Goal: Task Accomplishment & Management: Use online tool/utility

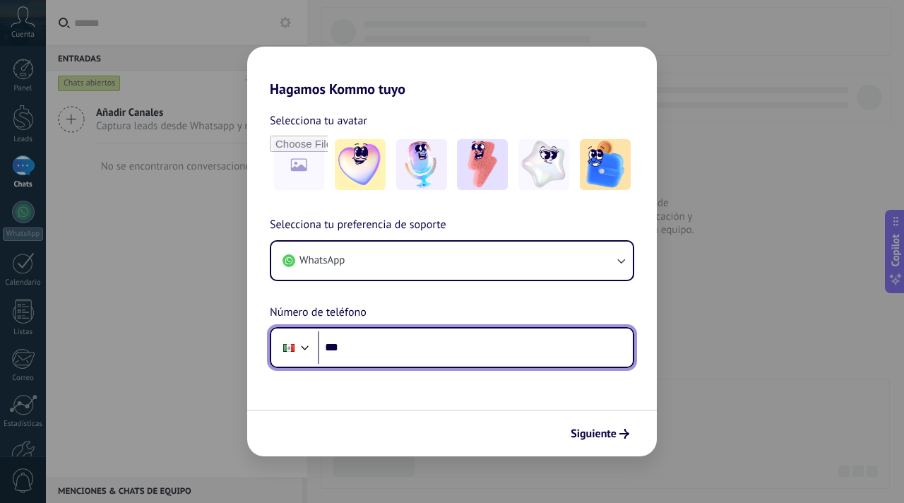
click at [454, 345] on input "***" at bounding box center [475, 347] width 315 height 32
type input "**********"
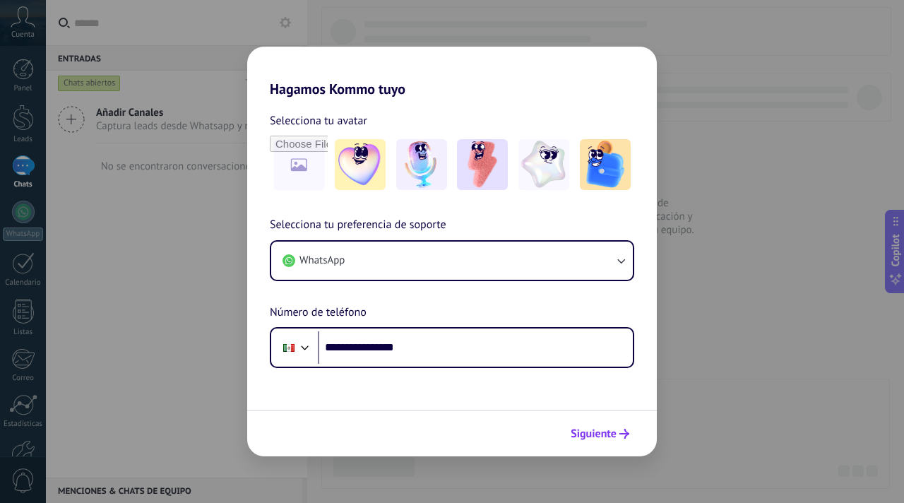
click at [593, 429] on span "Siguiente" at bounding box center [594, 434] width 46 height 10
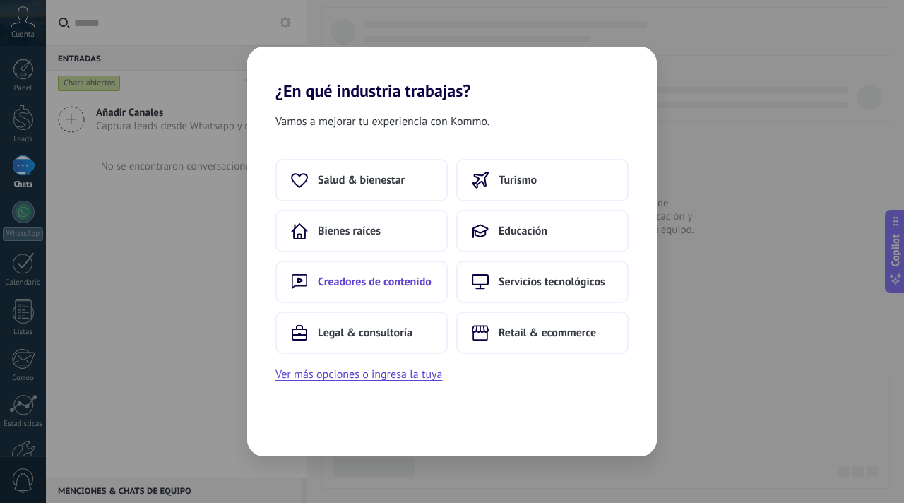
click at [405, 270] on button "Creadores de contenido" at bounding box center [361, 282] width 172 height 42
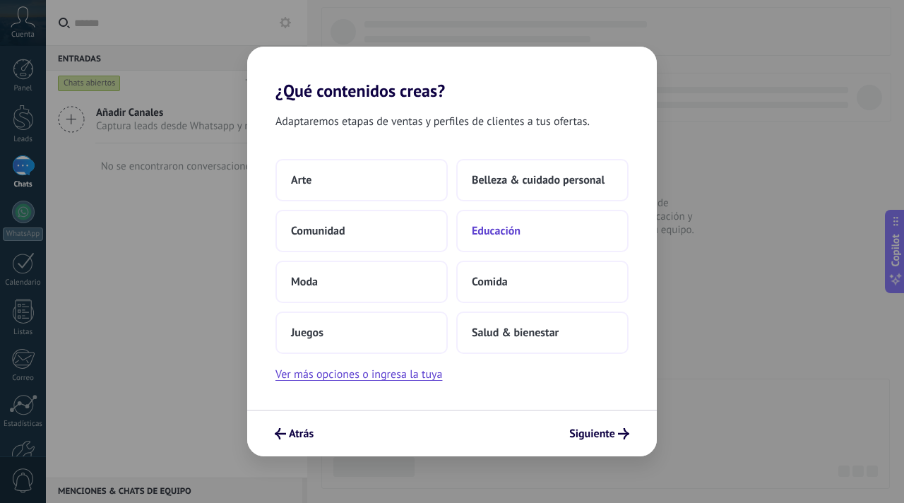
click at [484, 239] on button "Educación" at bounding box center [542, 231] width 172 height 42
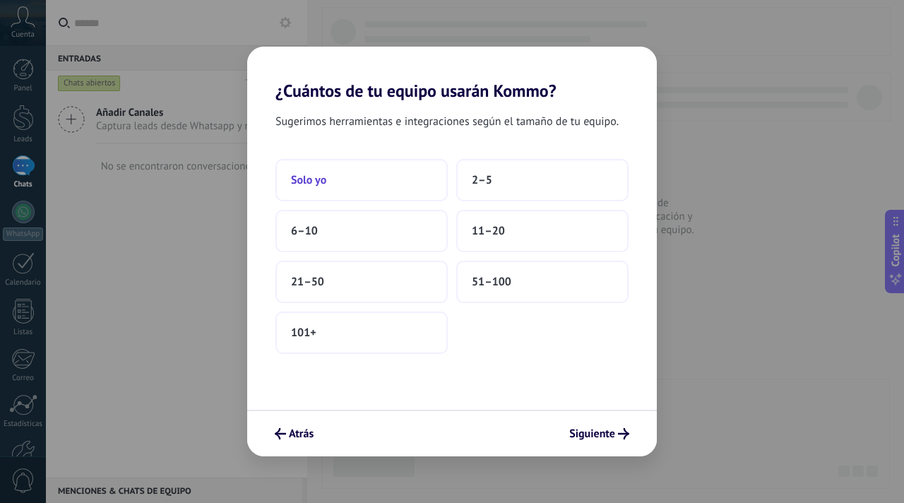
click at [312, 189] on button "Solo yo" at bounding box center [361, 180] width 172 height 42
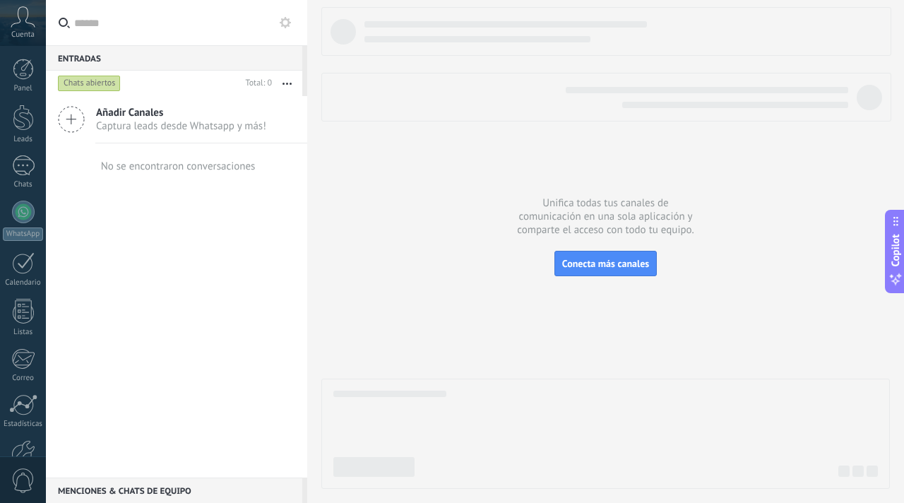
scroll to position [85, 0]
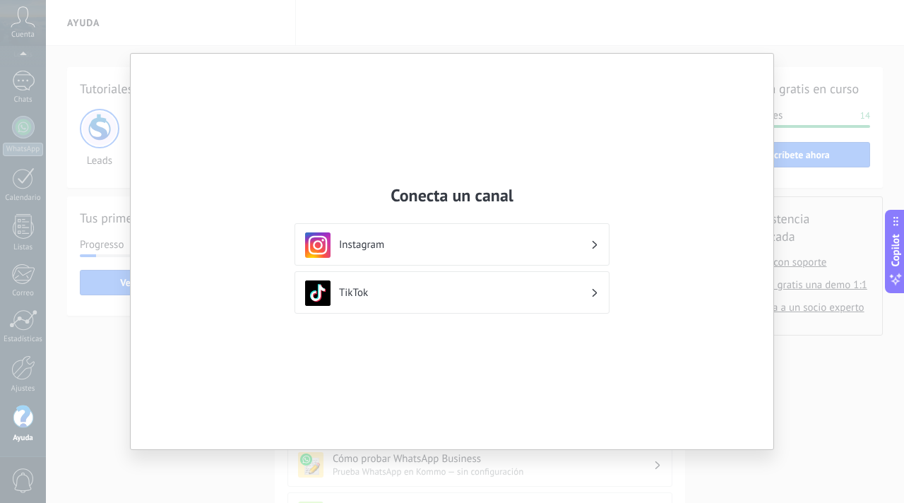
click at [881, 11] on div "Conecta un canal Instagram TikTok" at bounding box center [452, 251] width 904 height 503
click at [484, 246] on h3 "Instagram" at bounding box center [464, 244] width 251 height 13
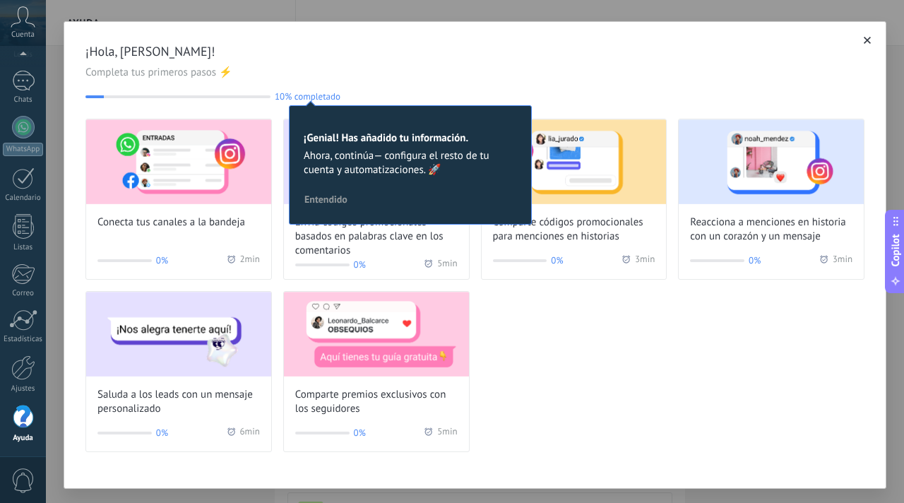
click at [864, 41] on icon "button" at bounding box center [867, 40] width 7 height 7
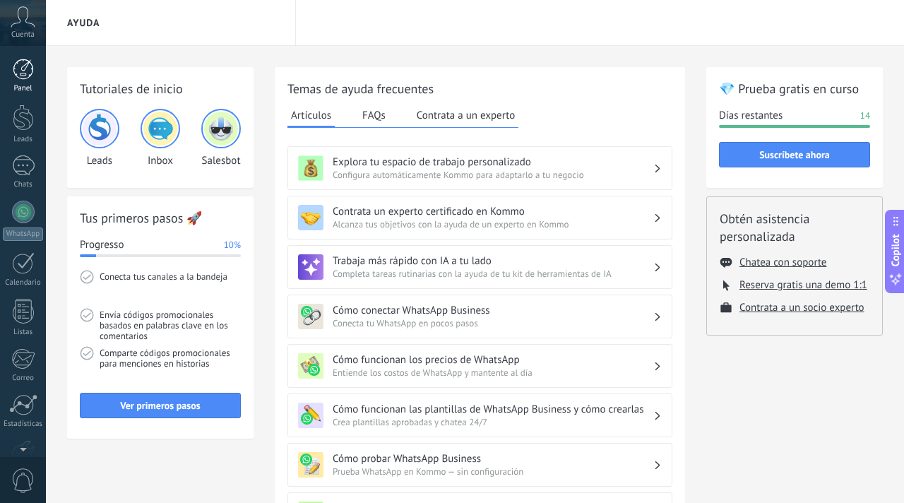
click at [27, 80] on link "Panel" at bounding box center [23, 76] width 46 height 35
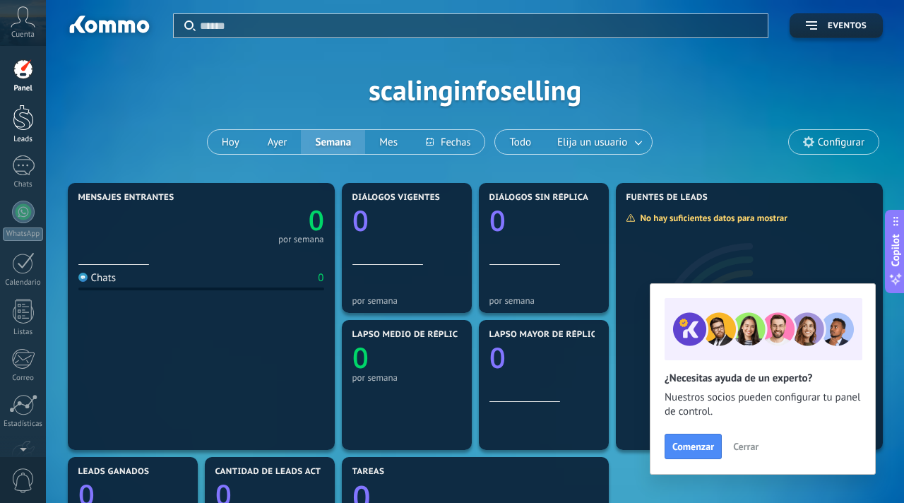
click at [25, 128] on div at bounding box center [23, 118] width 21 height 26
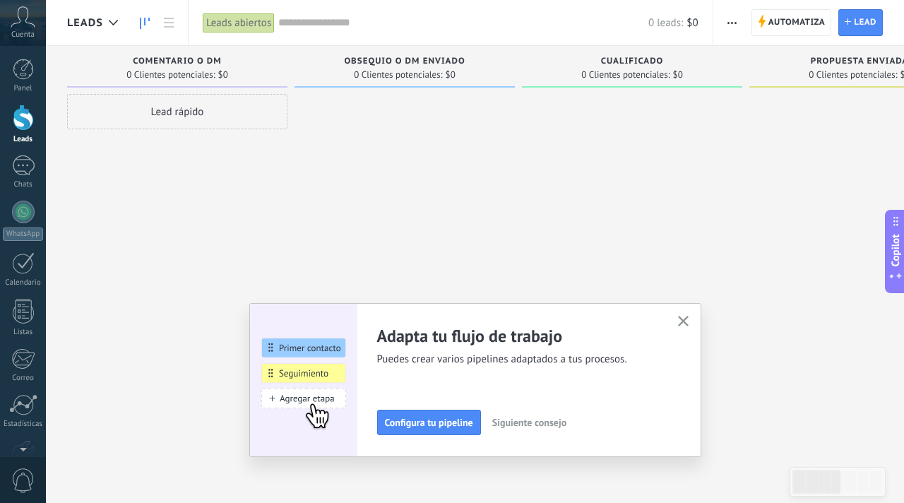
click at [681, 314] on button "button" at bounding box center [683, 321] width 18 height 19
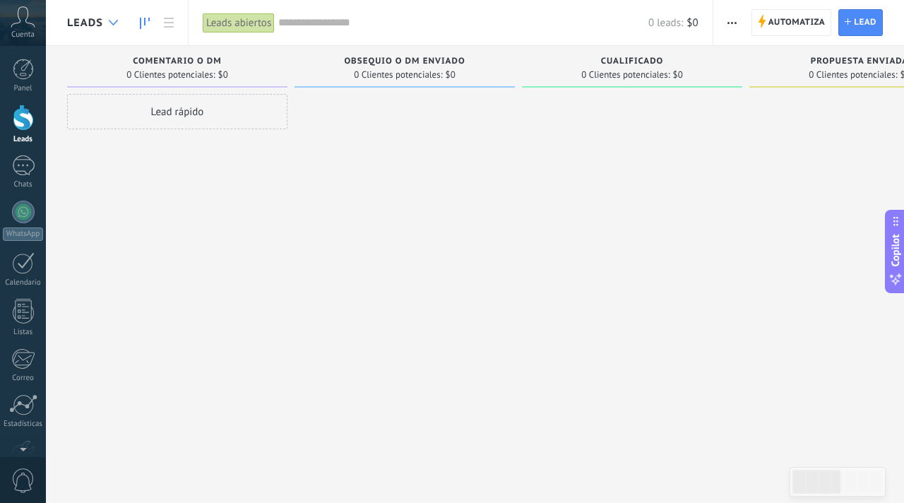
click at [114, 27] on div at bounding box center [113, 23] width 23 height 28
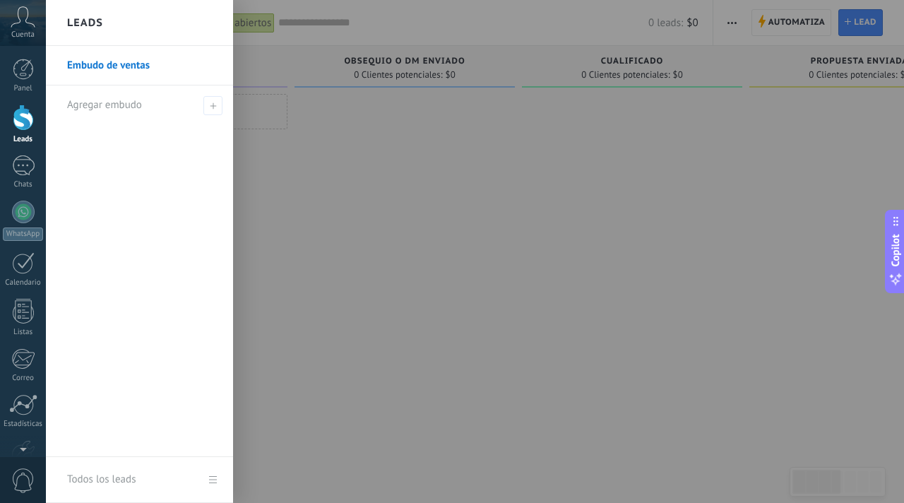
click at [136, 68] on link "Embudo de ventas" at bounding box center [143, 66] width 152 height 40
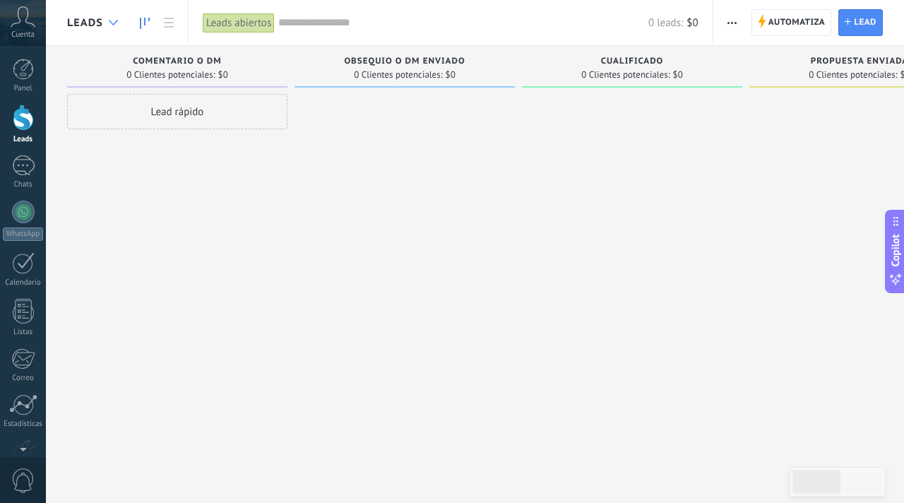
click at [114, 21] on icon at bounding box center [113, 23] width 9 height 6
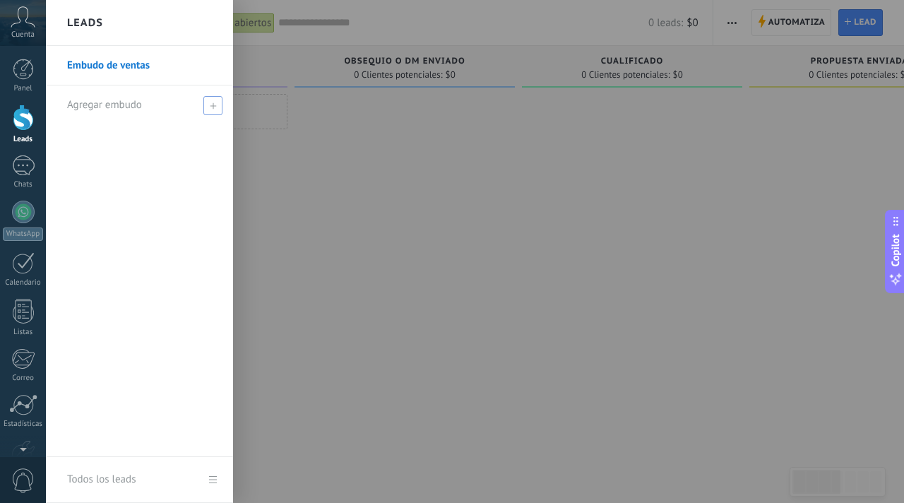
click at [128, 112] on span "Agregar embudo" at bounding box center [104, 104] width 75 height 13
type input "**********"
click at [214, 103] on span at bounding box center [214, 105] width 13 height 10
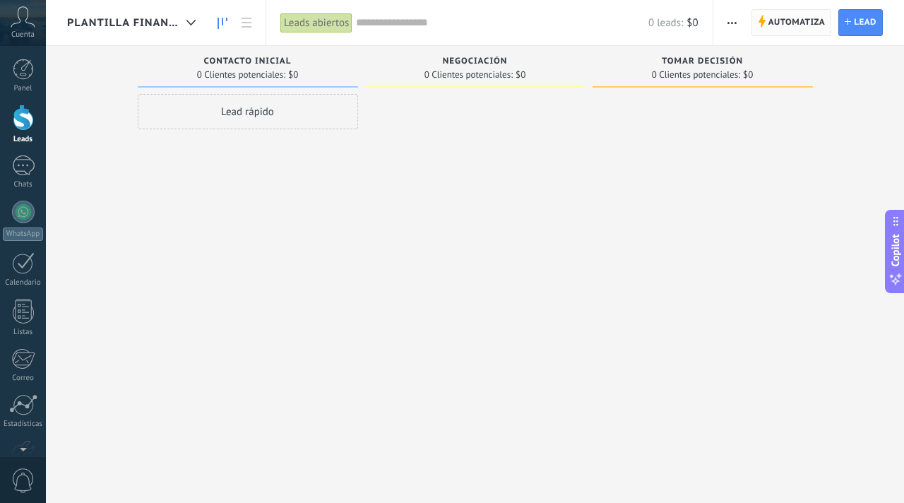
click at [785, 22] on span "Automatiza" at bounding box center [796, 22] width 57 height 25
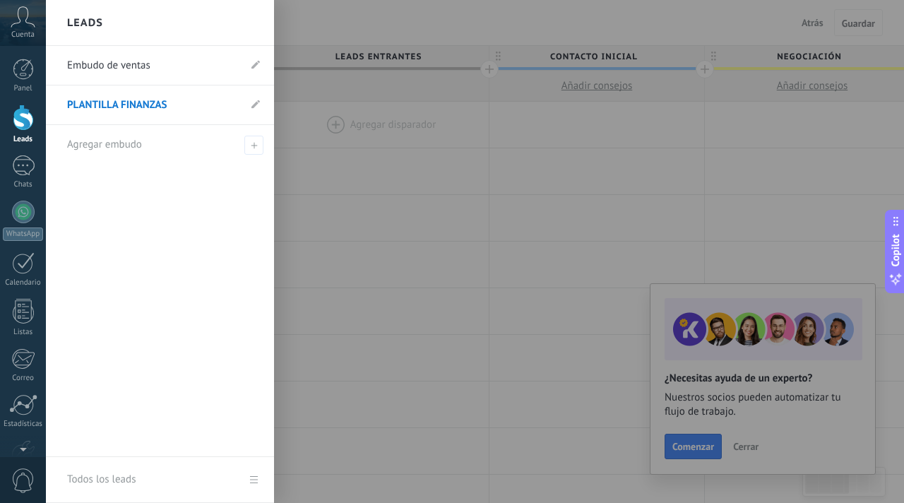
click at [26, 126] on div at bounding box center [23, 118] width 21 height 26
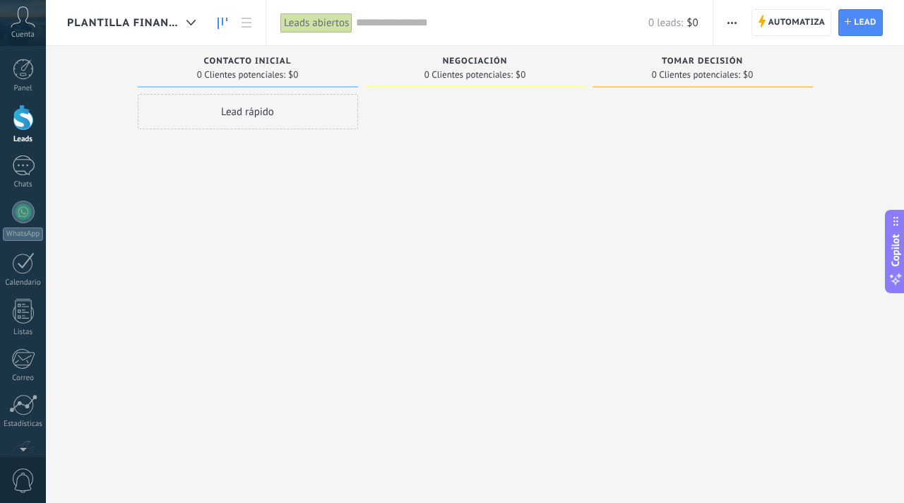
click at [732, 20] on span "button" at bounding box center [731, 22] width 9 height 27
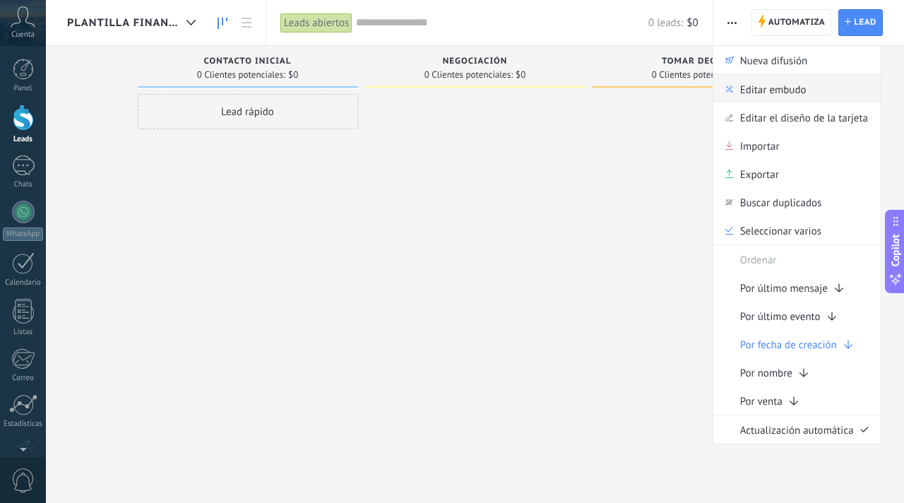
click at [756, 85] on span "Editar embudo" at bounding box center [773, 89] width 66 height 28
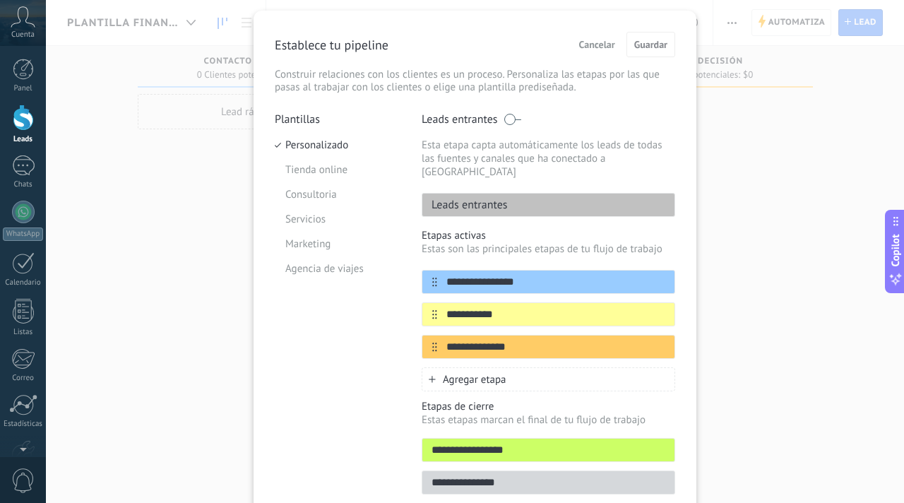
scroll to position [38, 0]
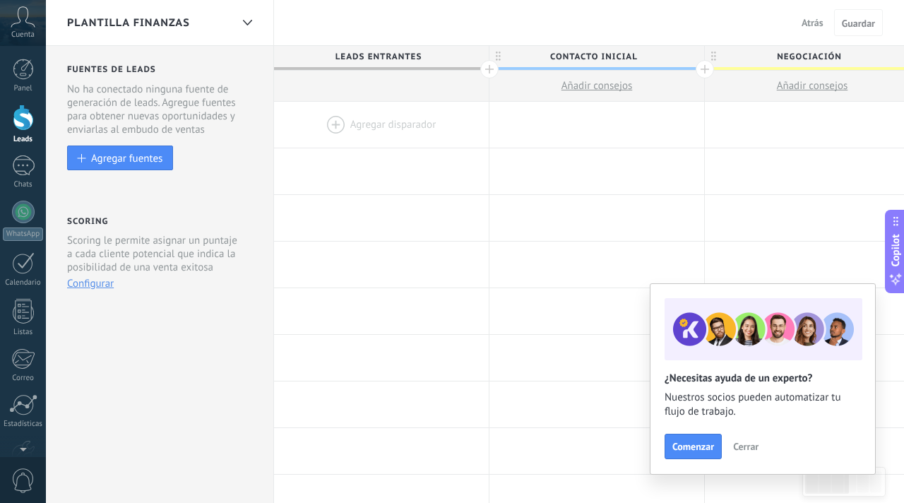
click at [799, 23] on button "Atrás" at bounding box center [812, 22] width 33 height 21
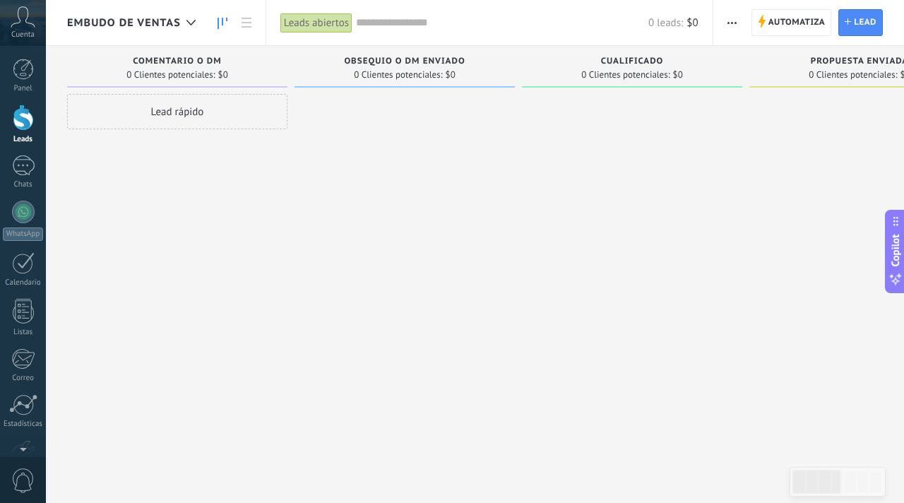
click at [732, 23] on use "button" at bounding box center [731, 23] width 9 height 2
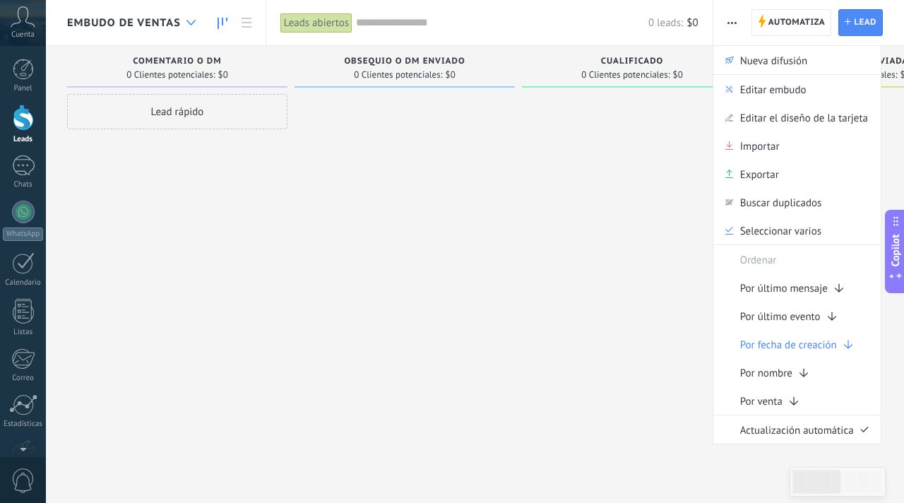
click at [200, 27] on div at bounding box center [190, 23] width 23 height 28
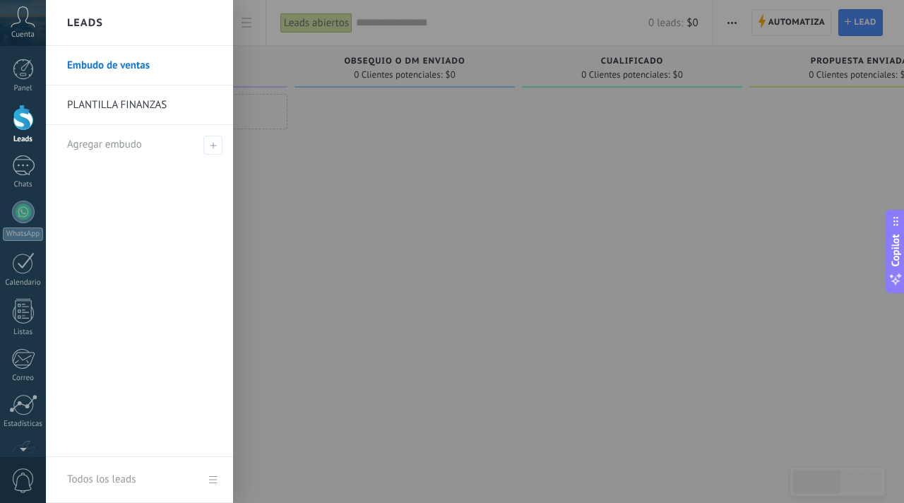
click at [162, 118] on link "PLANTILLA FINANZAS" at bounding box center [143, 105] width 152 height 40
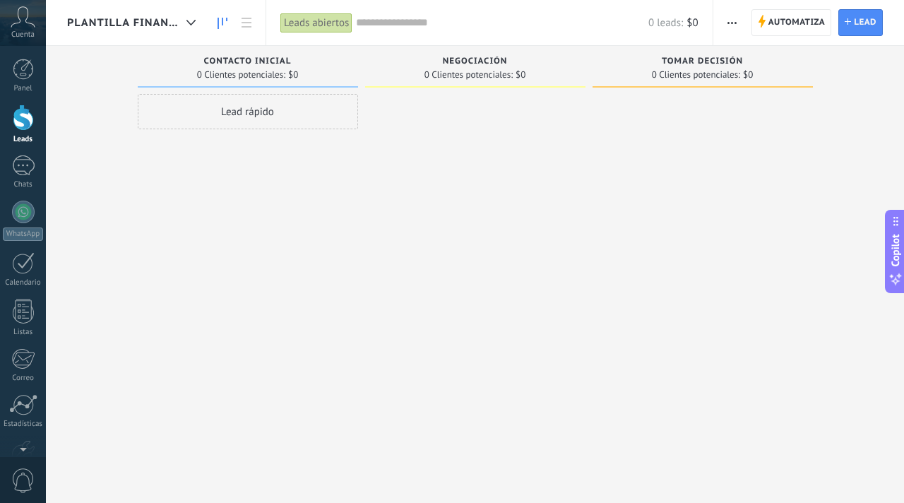
click at [732, 20] on span "button" at bounding box center [731, 22] width 9 height 27
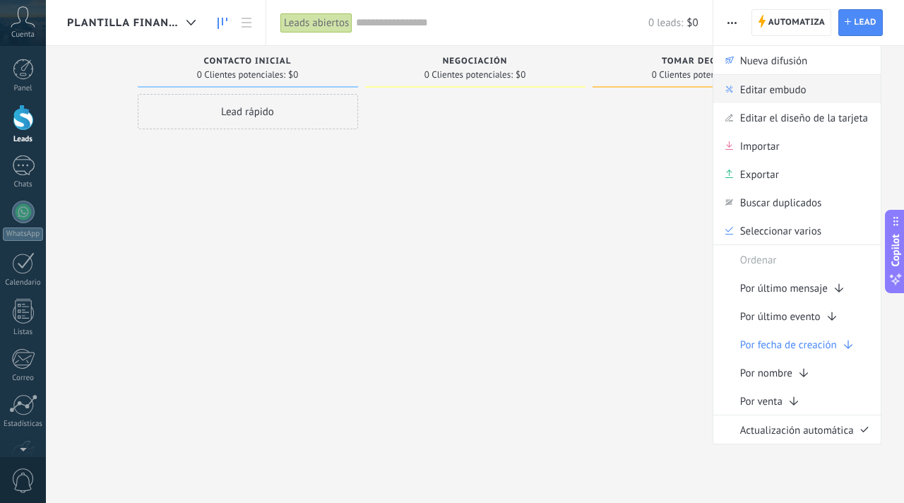
click at [755, 89] on span "Editar embudo" at bounding box center [773, 89] width 66 height 28
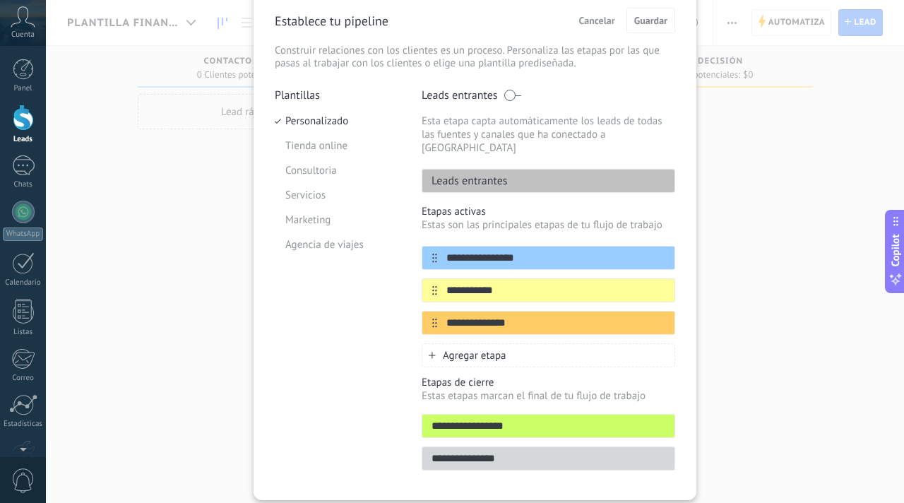
scroll to position [91, 0]
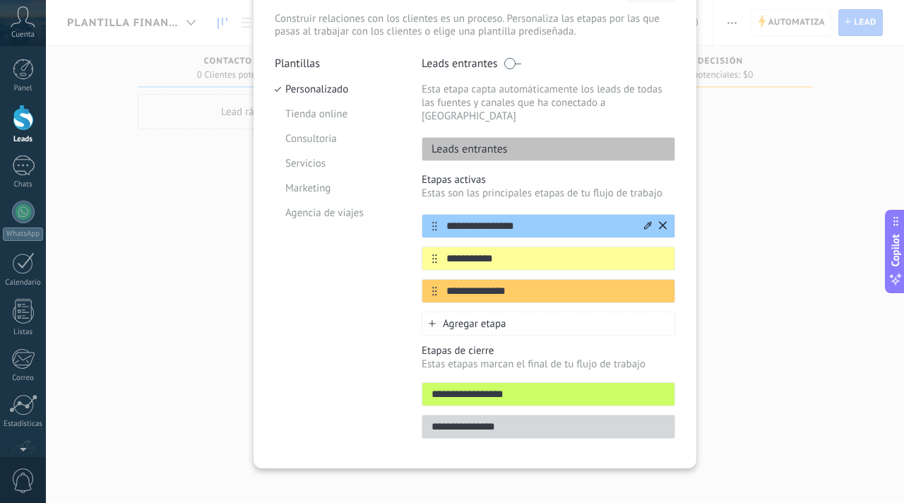
click at [479, 219] on input "**********" at bounding box center [539, 226] width 205 height 15
type input "****"
click at [472, 251] on input "**********" at bounding box center [539, 258] width 205 height 15
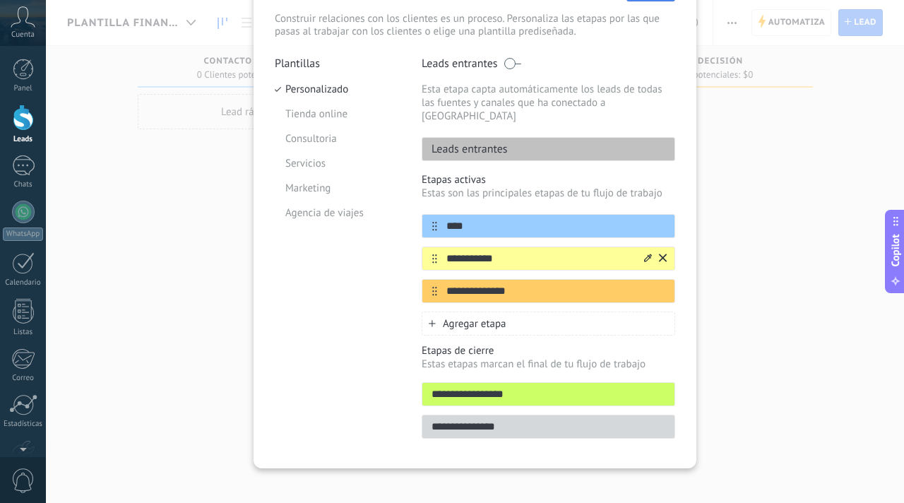
click at [472, 251] on input "**********" at bounding box center [539, 258] width 205 height 15
type input "**********"
click at [475, 284] on input "**********" at bounding box center [539, 291] width 205 height 15
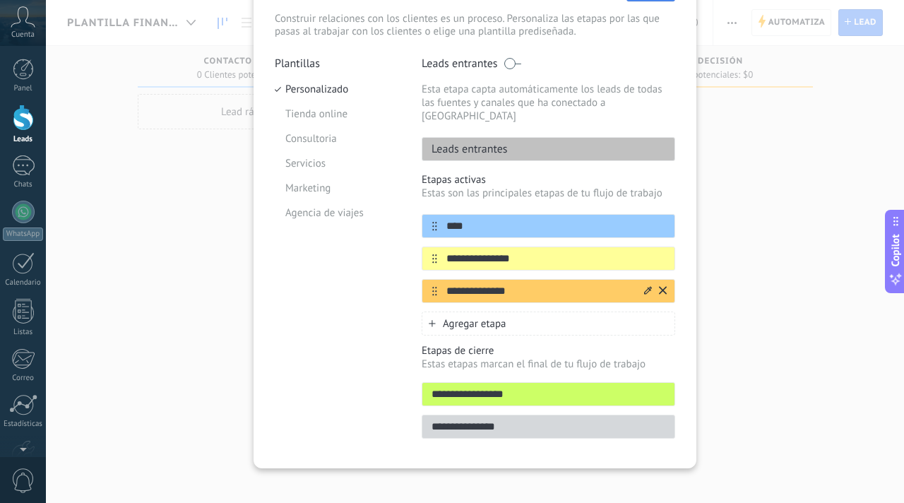
click at [475, 284] on input "**********" at bounding box center [539, 291] width 205 height 15
type input "**********"
click at [455, 317] on span "Agregar etapa" at bounding box center [475, 323] width 64 height 13
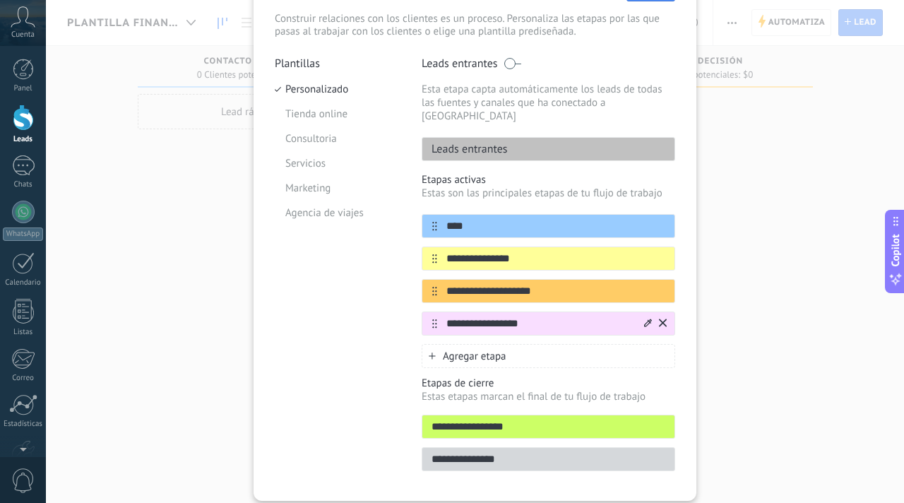
type input "**********"
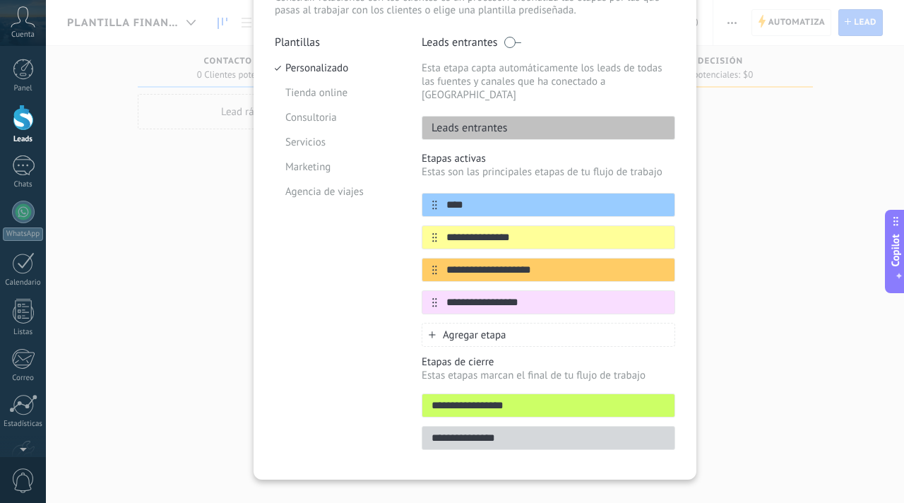
scroll to position [124, 0]
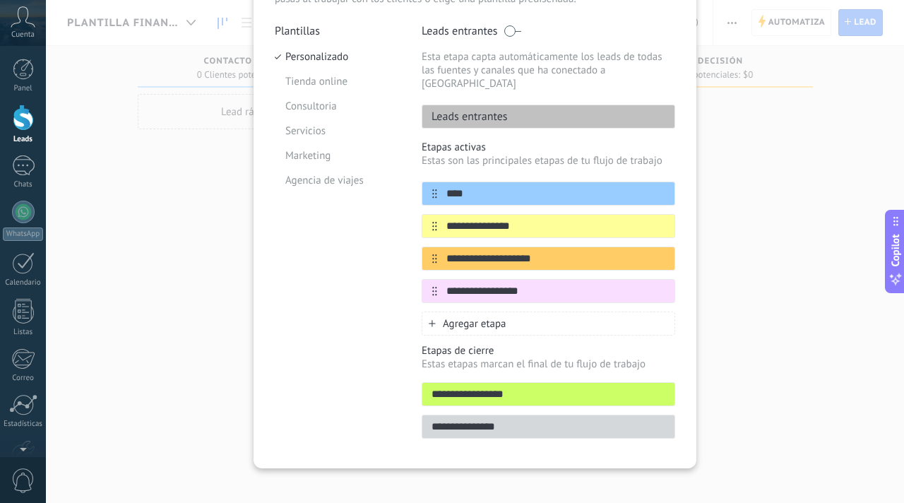
click at [504, 387] on input "**********" at bounding box center [548, 394] width 252 height 15
type input "******"
click at [472, 419] on input "**********" at bounding box center [548, 426] width 252 height 15
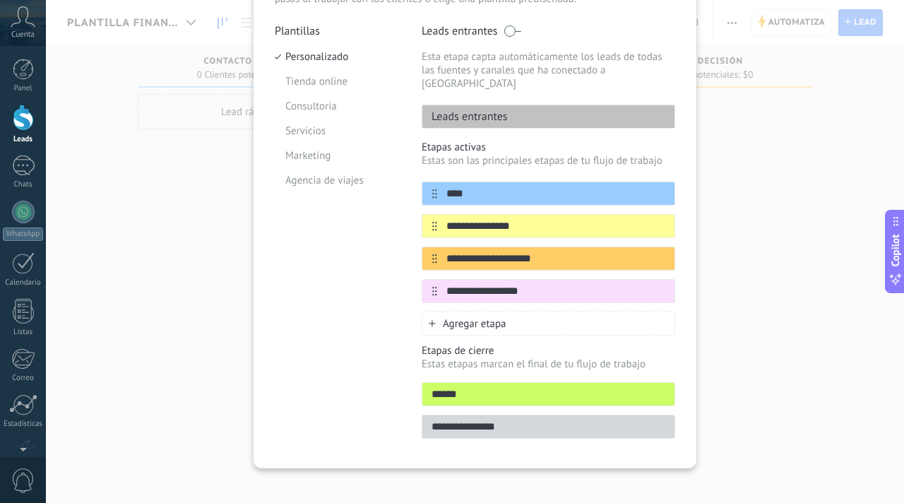
click at [472, 419] on input "**********" at bounding box center [548, 426] width 252 height 15
click at [435, 419] on input "**********" at bounding box center [548, 426] width 252 height 15
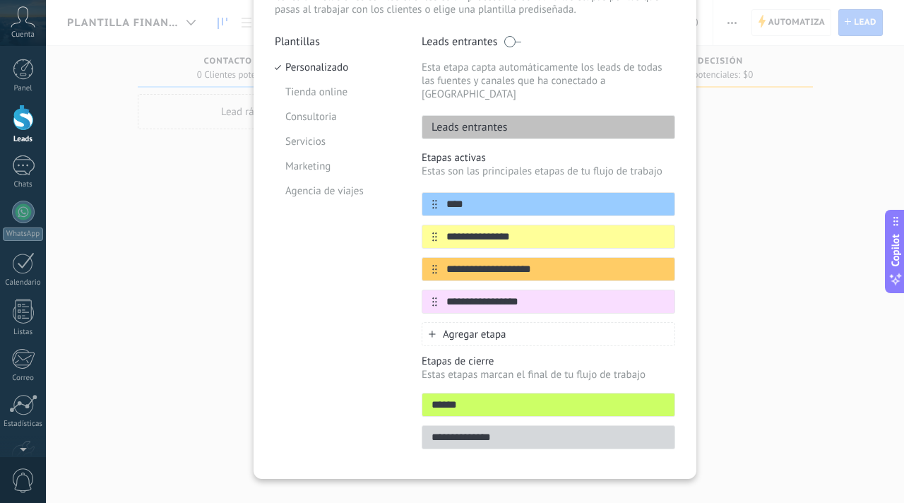
scroll to position [115, 0]
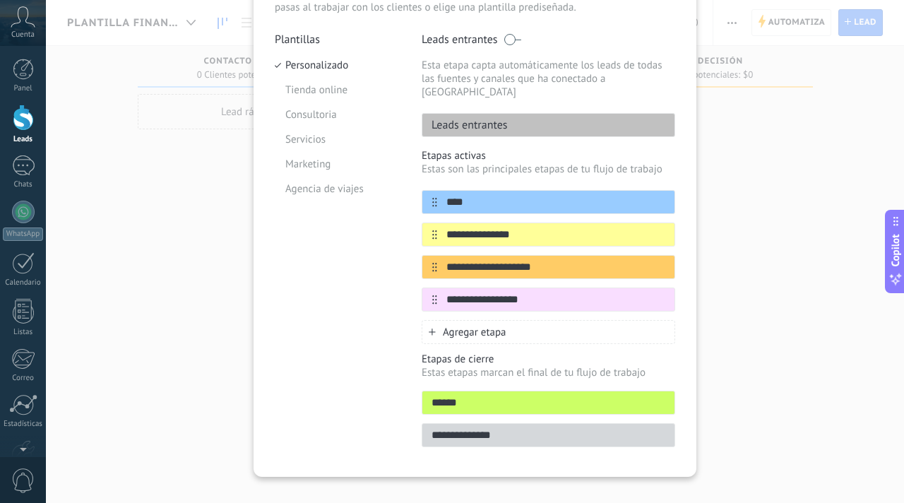
type input "**********"
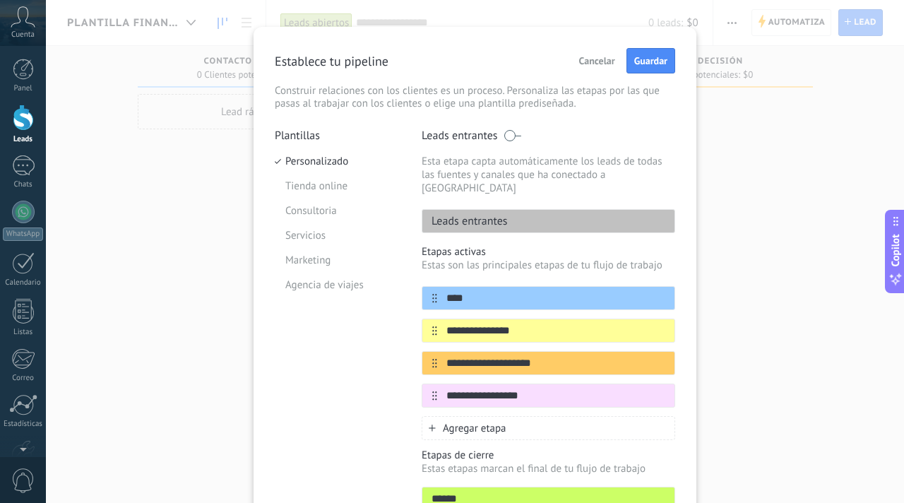
scroll to position [0, 0]
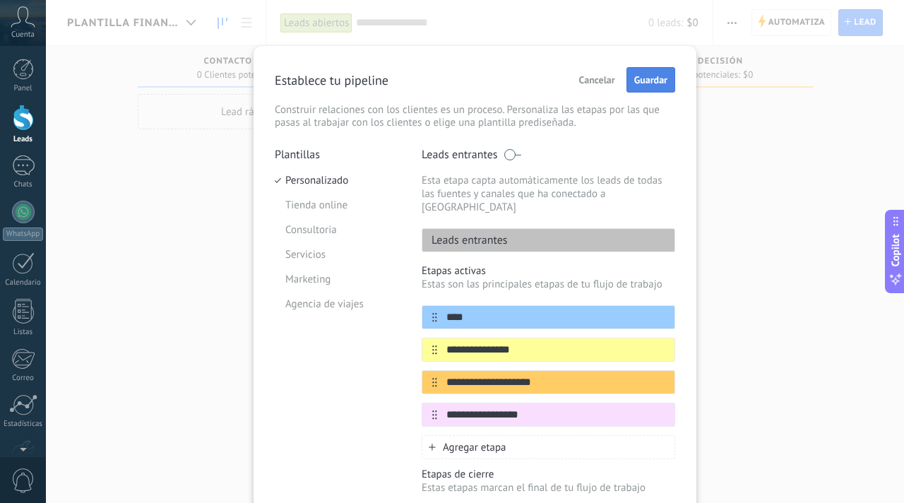
click at [645, 85] on span "Guardar" at bounding box center [650, 80] width 33 height 10
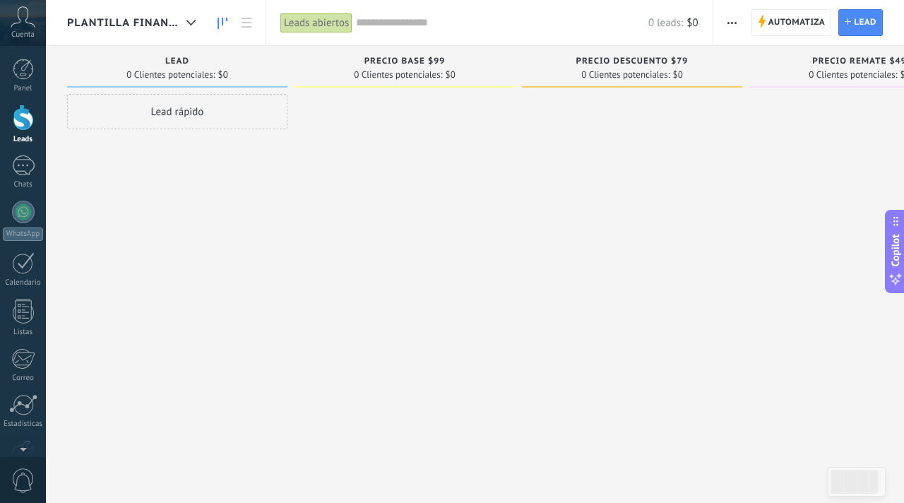
click at [726, 25] on button "button" at bounding box center [732, 22] width 20 height 27
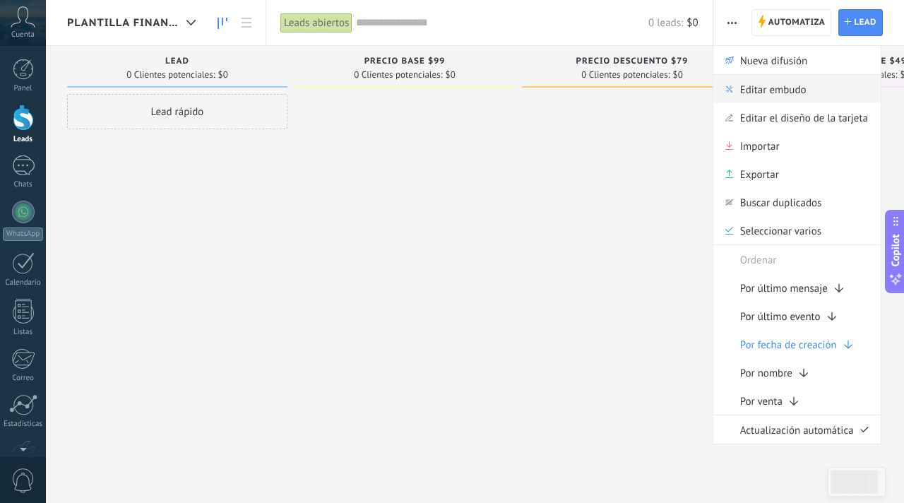
click at [741, 87] on span "Editar embudo" at bounding box center [773, 89] width 66 height 28
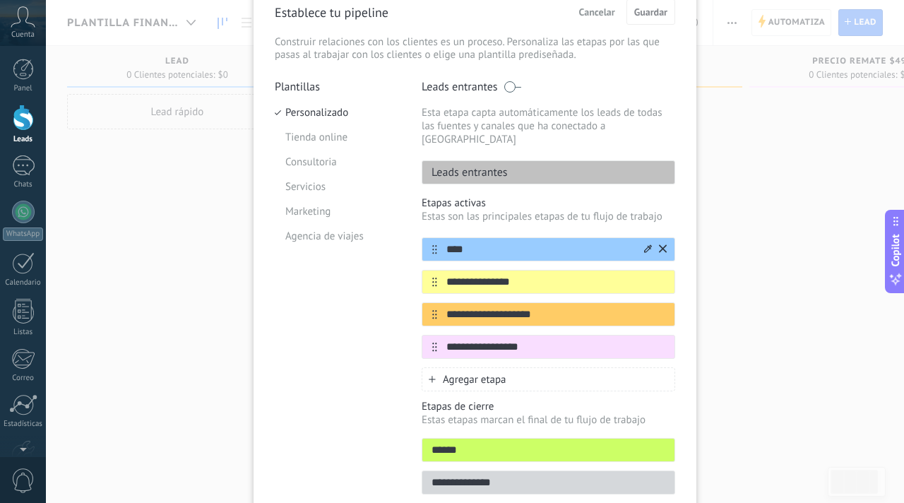
scroll to position [11, 0]
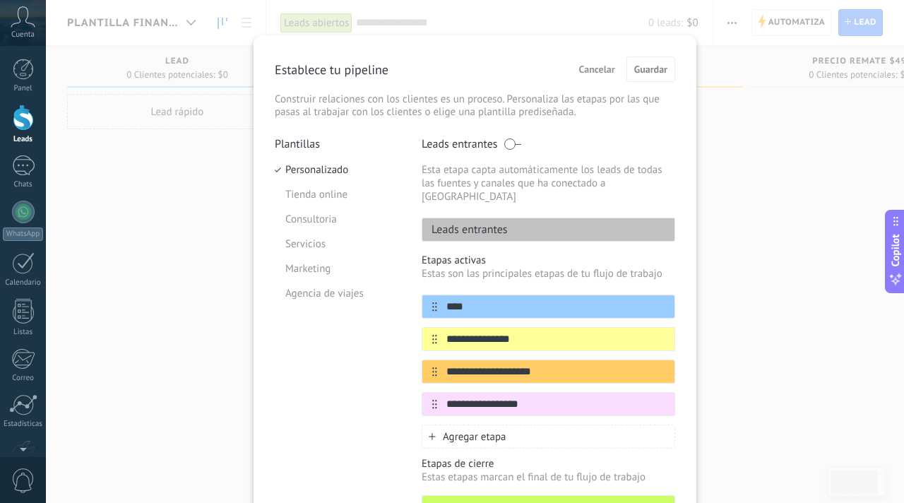
click at [746, 146] on div "**********" at bounding box center [475, 251] width 858 height 503
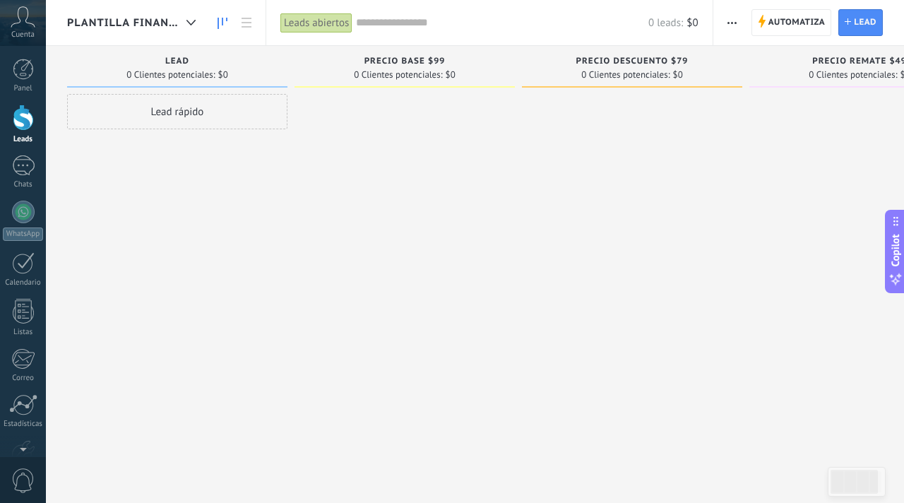
scroll to position [0, 0]
click at [25, 217] on div at bounding box center [23, 212] width 23 height 23
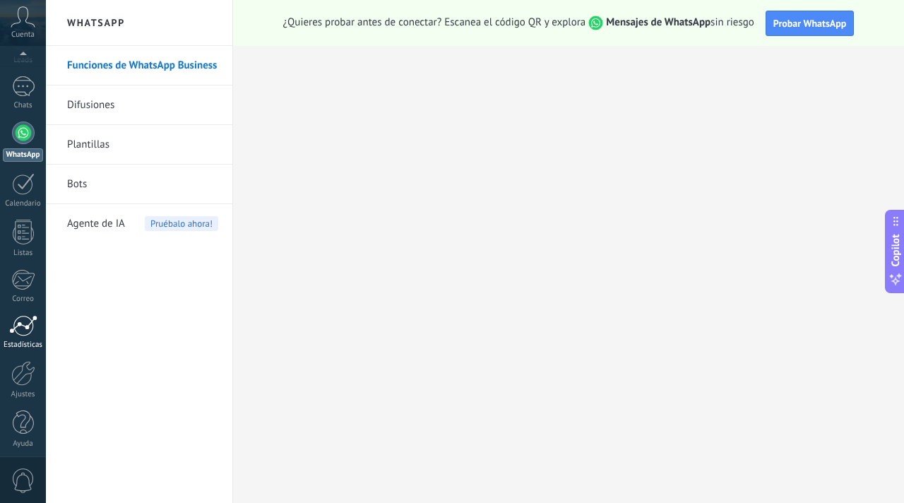
scroll to position [85, 0]
click at [26, 375] on div at bounding box center [23, 367] width 24 height 25
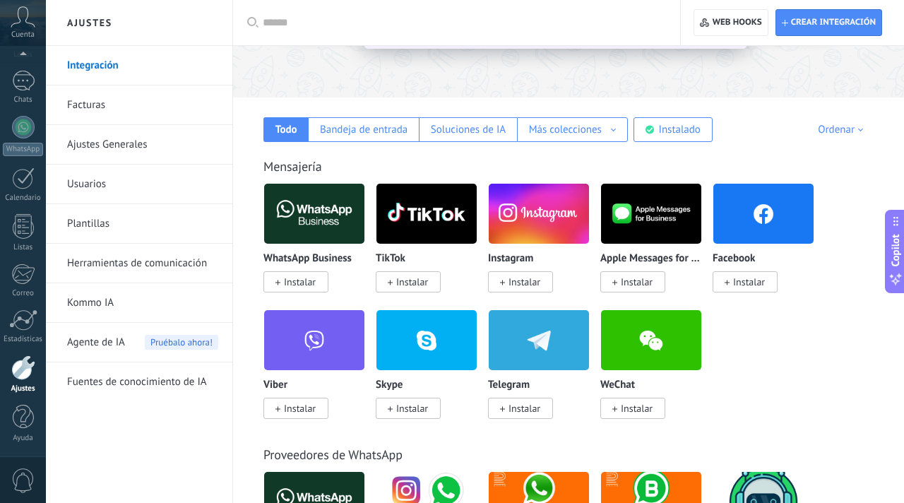
scroll to position [172, 0]
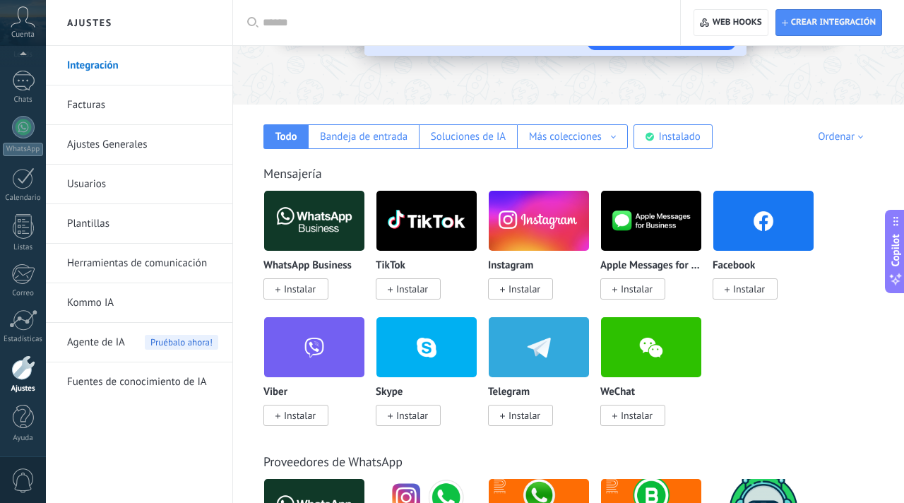
click at [299, 294] on span "Instalar" at bounding box center [300, 288] width 32 height 13
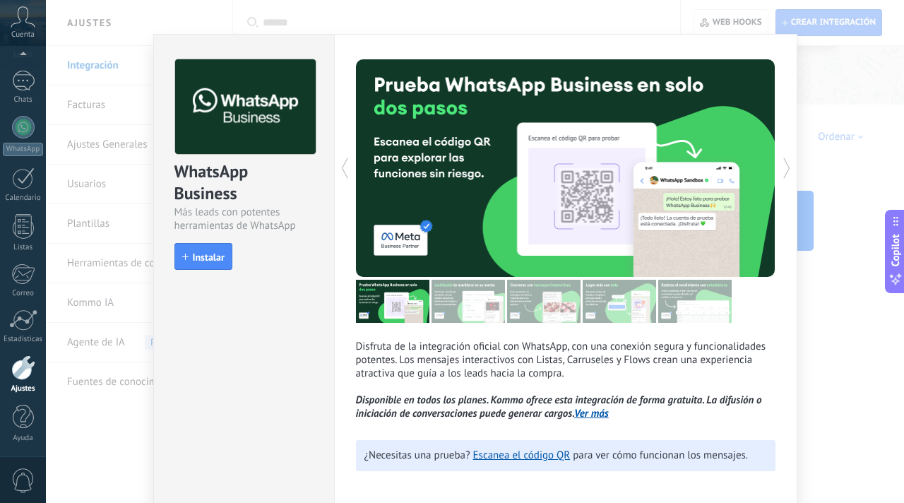
scroll to position [6, 0]
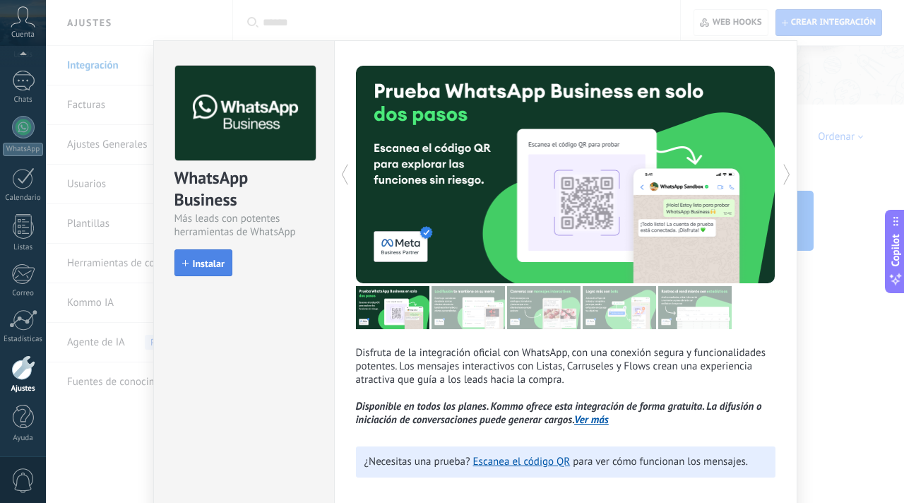
click at [218, 267] on span "Instalar" at bounding box center [209, 263] width 32 height 10
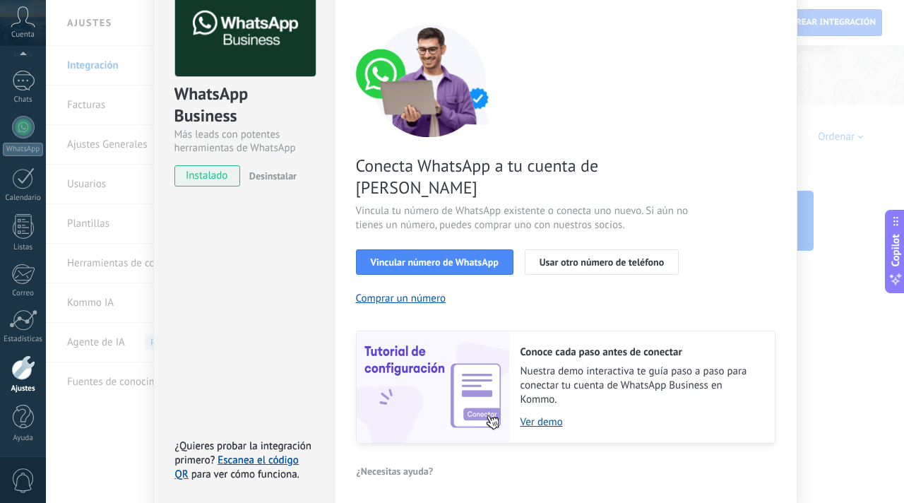
scroll to position [84, 0]
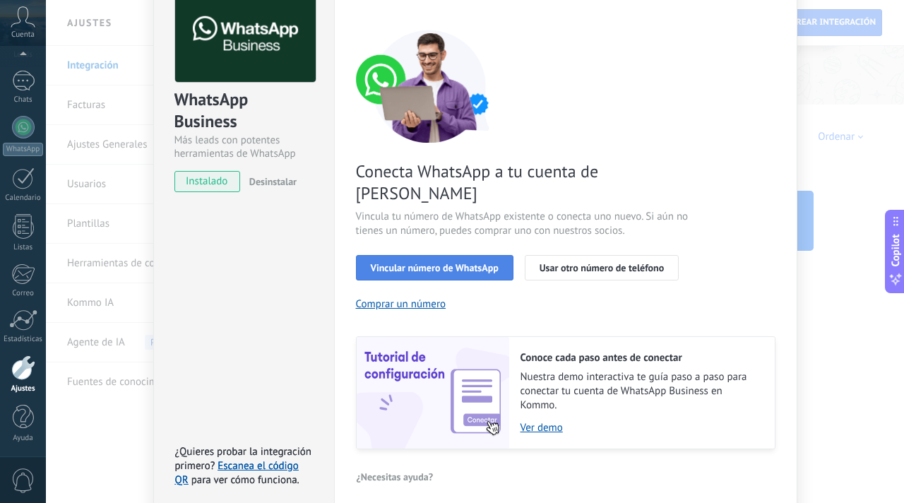
click at [389, 263] on span "Vincular número de WhatsApp" at bounding box center [435, 268] width 128 height 10
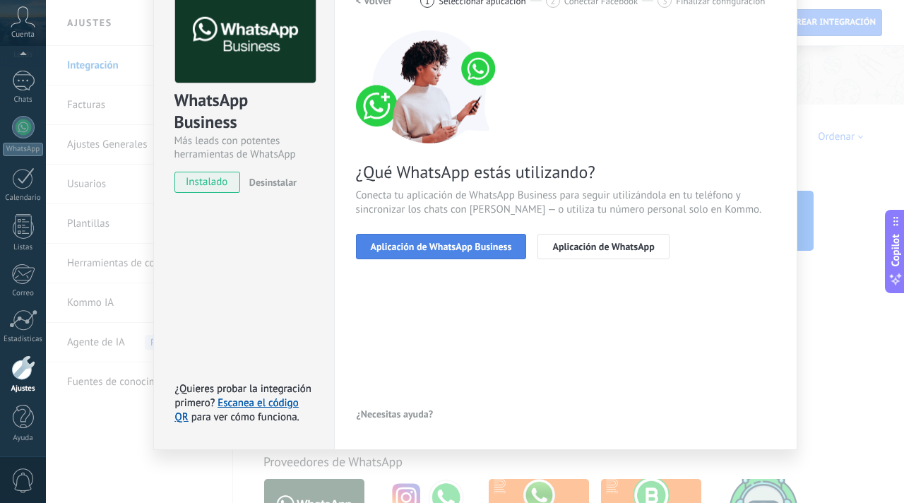
click at [414, 244] on span "Aplicación de WhatsApp Business" at bounding box center [441, 246] width 141 height 10
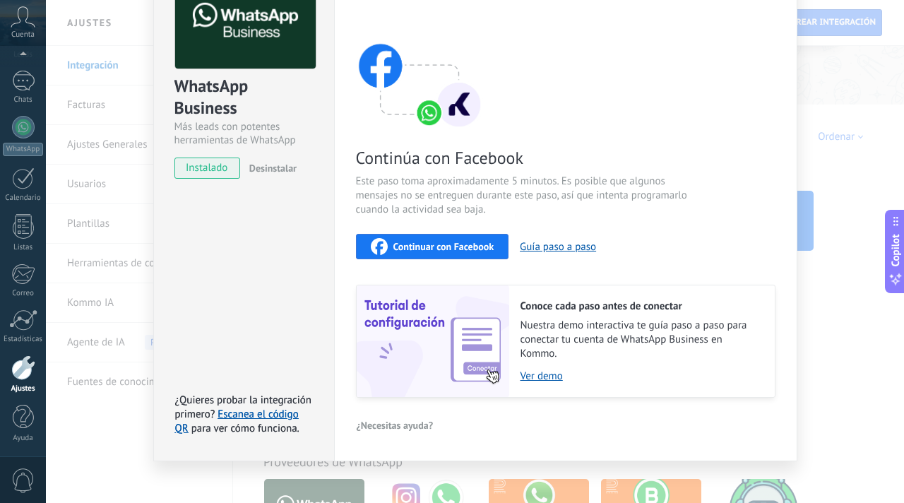
scroll to position [108, 0]
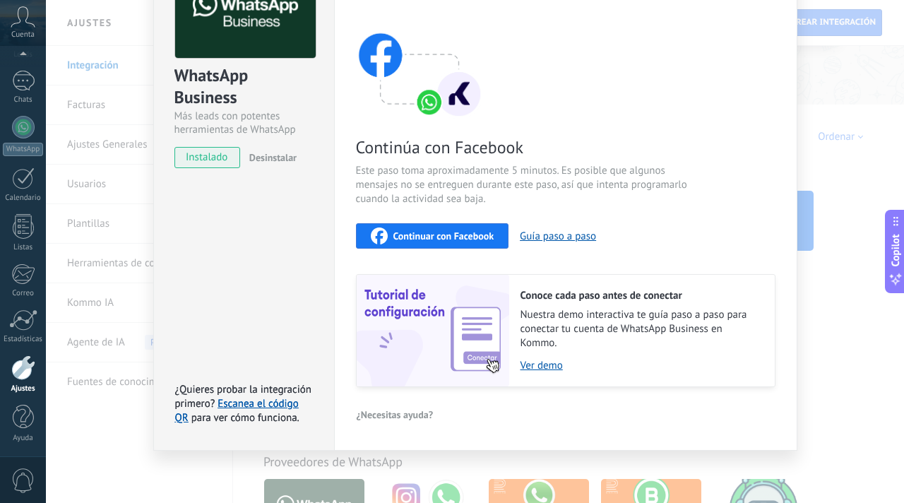
click at [418, 233] on span "Continuar con Facebook" at bounding box center [443, 236] width 101 height 10
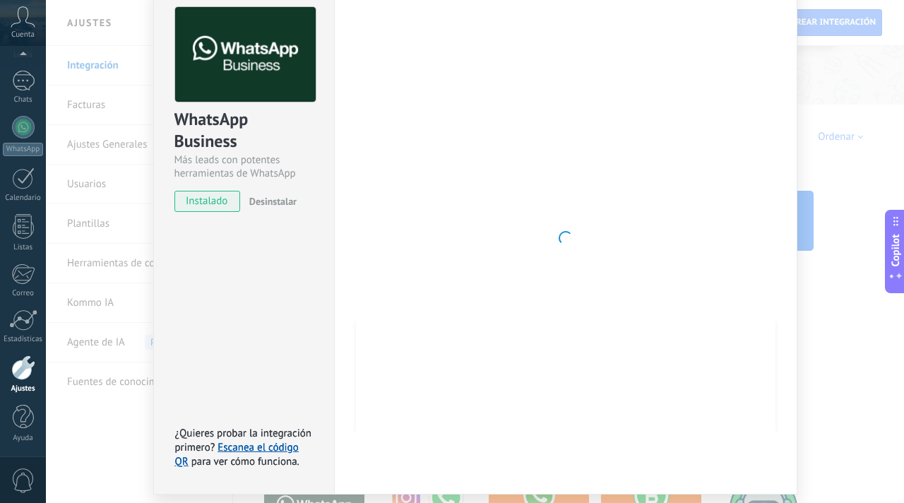
scroll to position [64, 0]
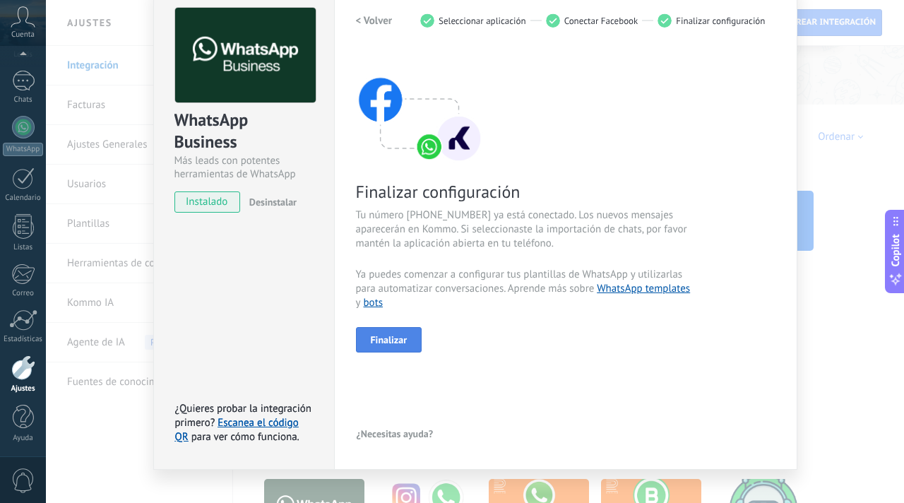
click at [388, 341] on span "Finalizar" at bounding box center [389, 340] width 37 height 10
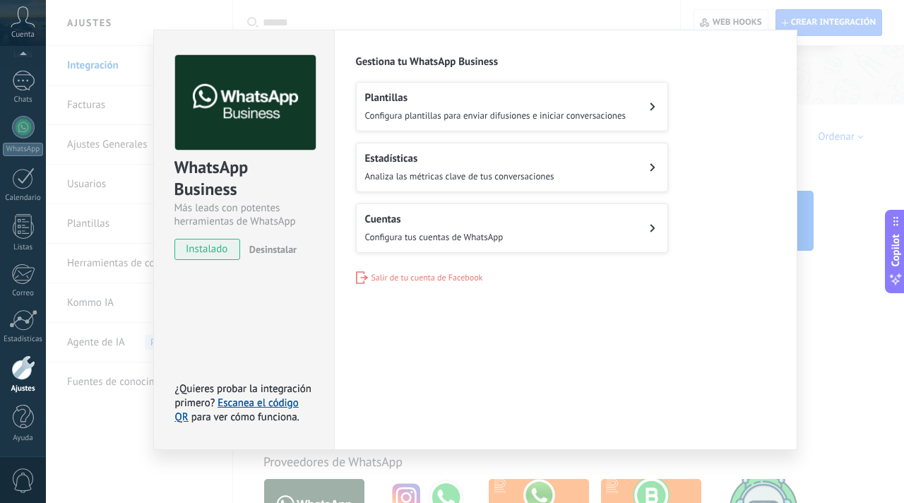
click at [467, 349] on div "Configuraciones Autorizaciones Esta pestaña registra a los usuarios que han con…" at bounding box center [565, 240] width 463 height 420
click at [424, 224] on div "Cuentas Configura tus cuentas de WhatsApp" at bounding box center [434, 228] width 138 height 31
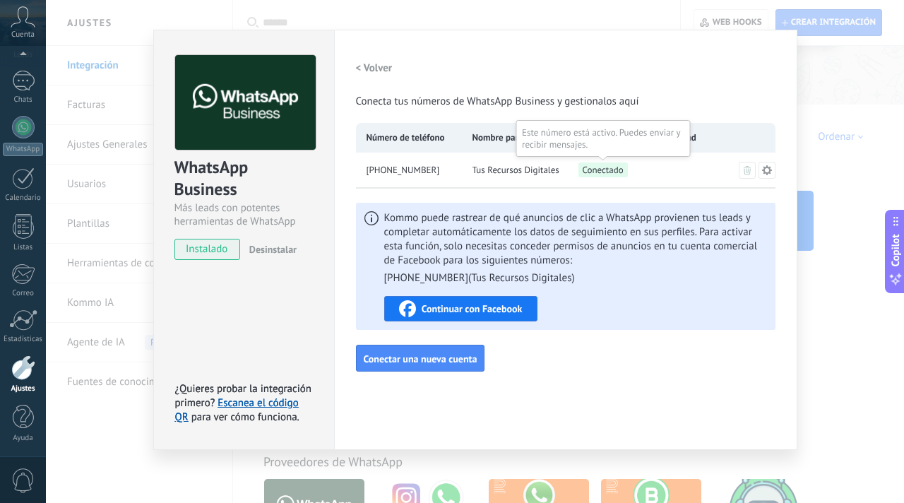
click at [602, 170] on span "Conectado" at bounding box center [602, 169] width 49 height 15
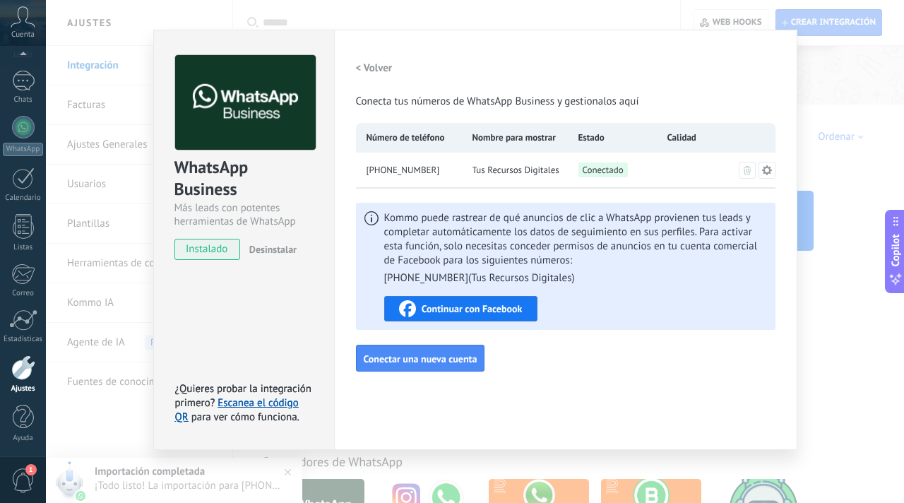
click at [768, 171] on icon at bounding box center [766, 170] width 11 height 11
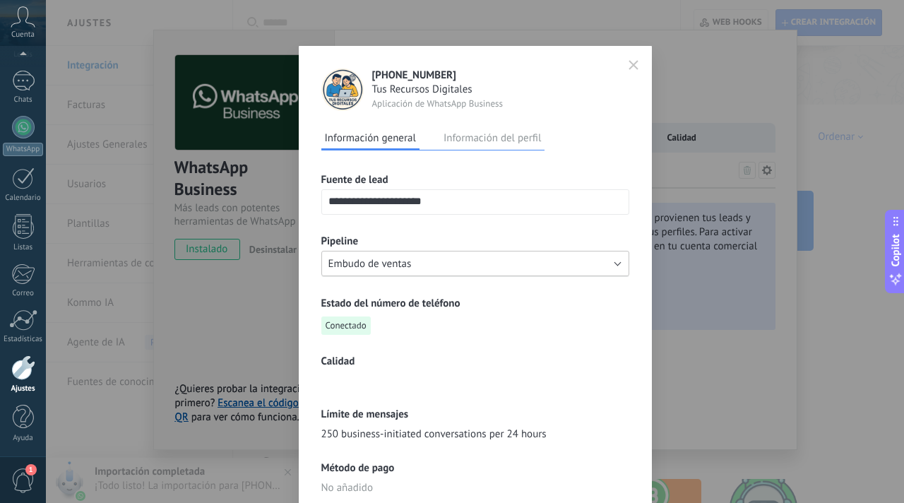
click at [587, 264] on button "Embudo de ventas" at bounding box center [475, 263] width 308 height 25
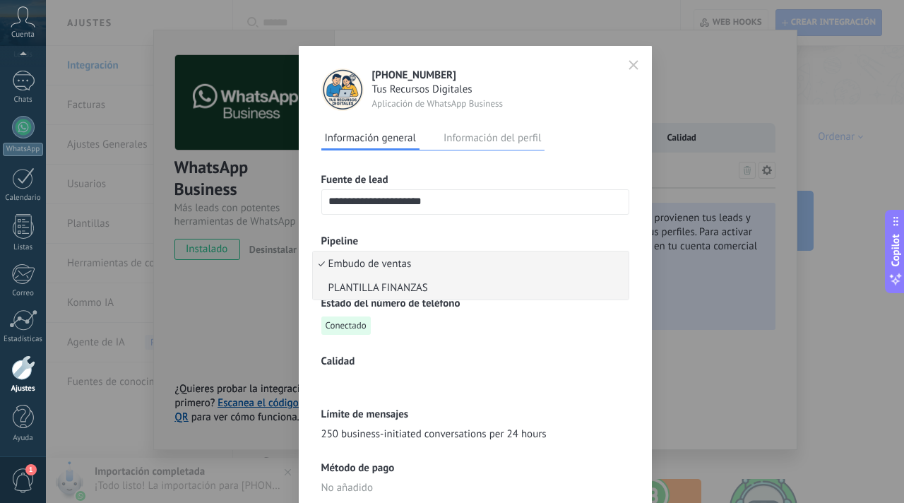
click at [532, 283] on span "PLANTILLA FINANZAS" at bounding box center [468, 287] width 311 height 13
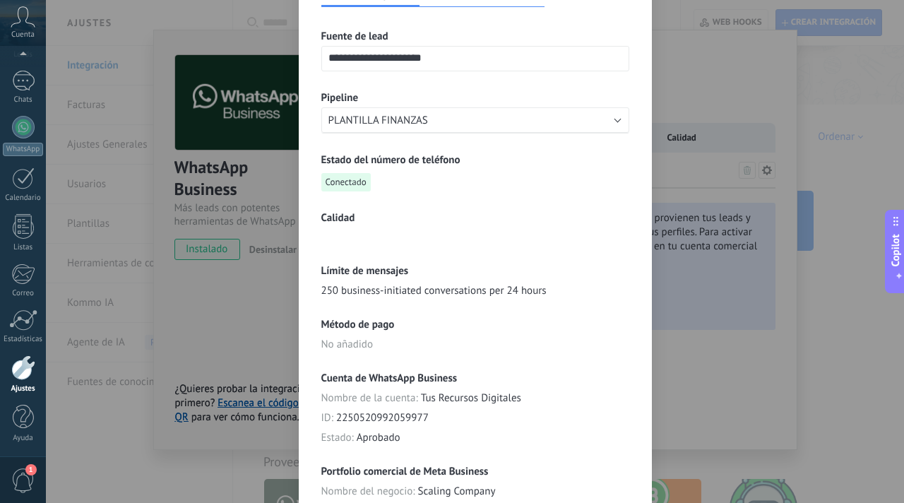
scroll to position [160, 0]
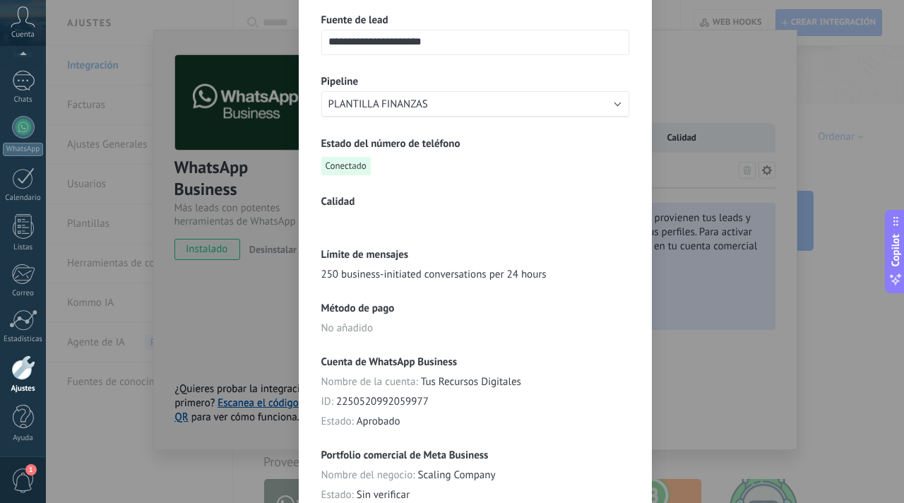
click at [376, 226] on div "Calidad" at bounding box center [475, 211] width 308 height 33
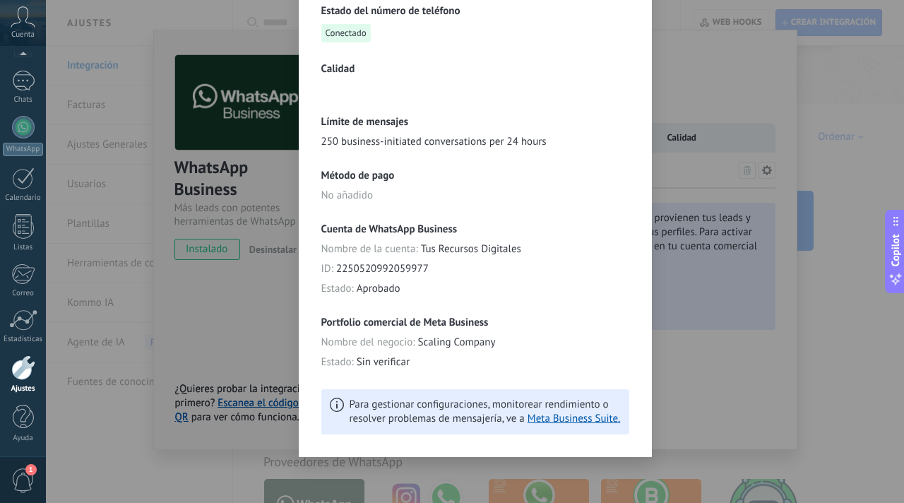
scroll to position [0, 0]
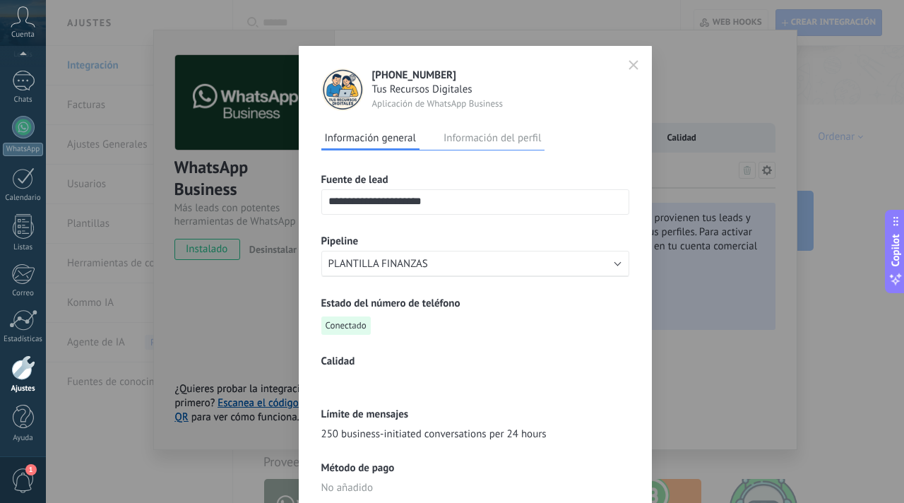
click at [501, 142] on button "Información del perfil" at bounding box center [492, 137] width 105 height 21
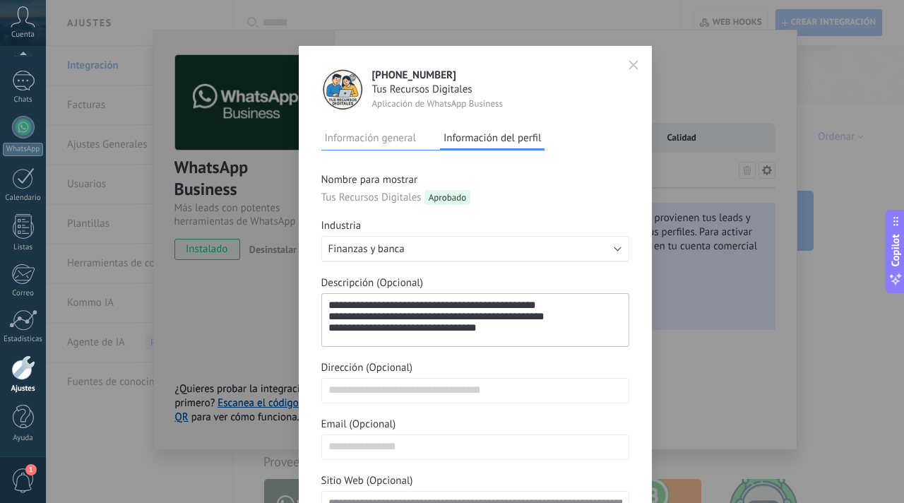
click at [377, 140] on button "Información general" at bounding box center [370, 137] width 98 height 21
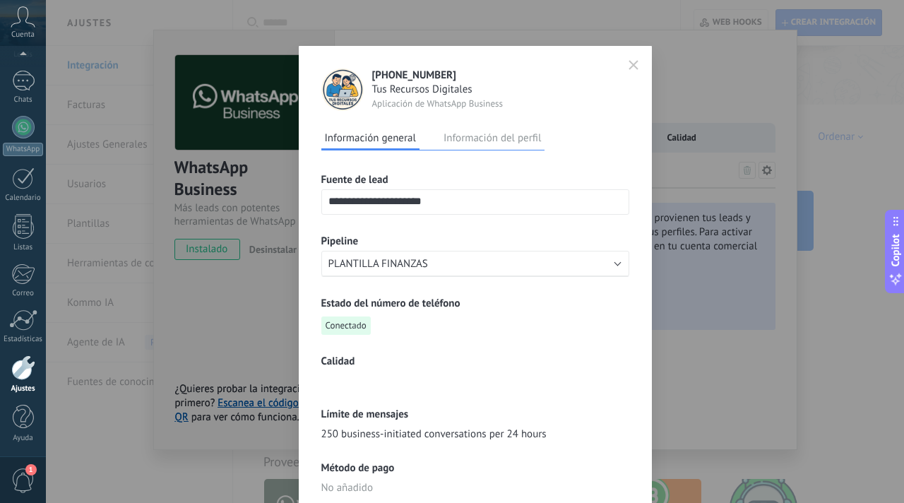
click at [628, 67] on icon "button" at bounding box center [633, 65] width 10 height 10
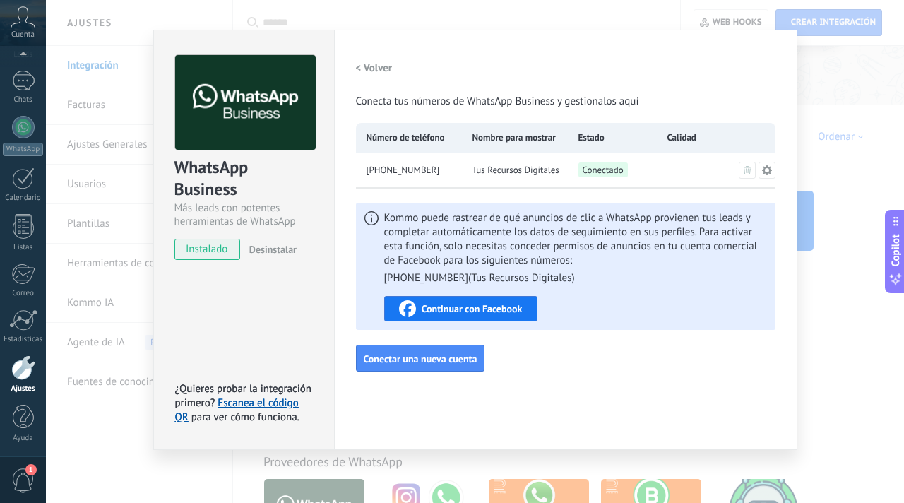
click at [761, 171] on icon at bounding box center [766, 170] width 10 height 10
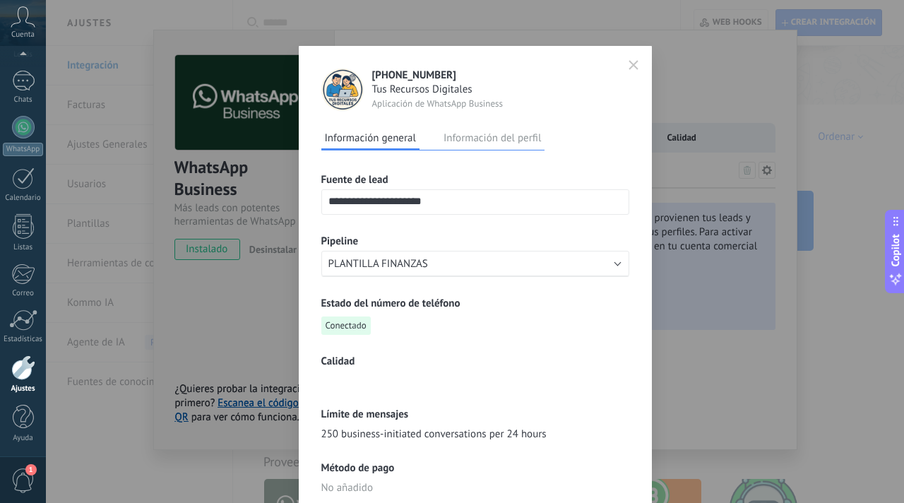
click at [638, 66] on button "button" at bounding box center [633, 65] width 21 height 23
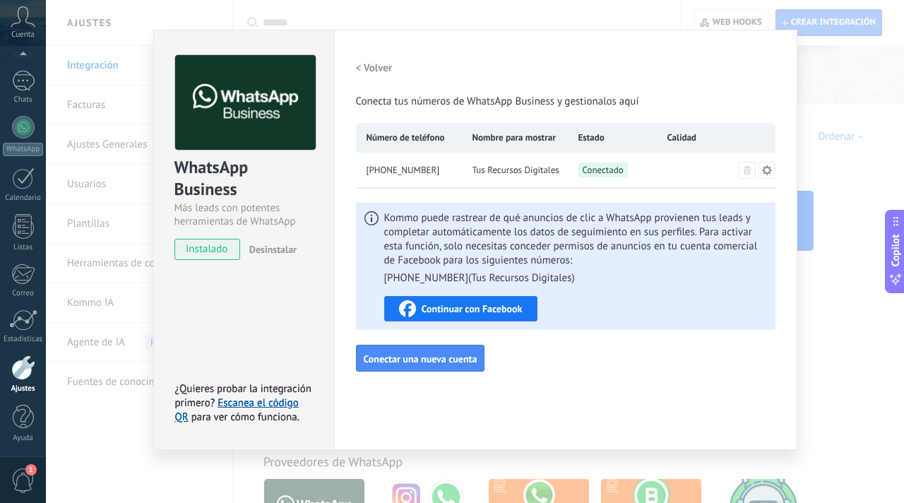
click at [813, 365] on div "WhatsApp Business Más leads con potentes herramientas de WhatsApp instalado Des…" at bounding box center [475, 251] width 858 height 503
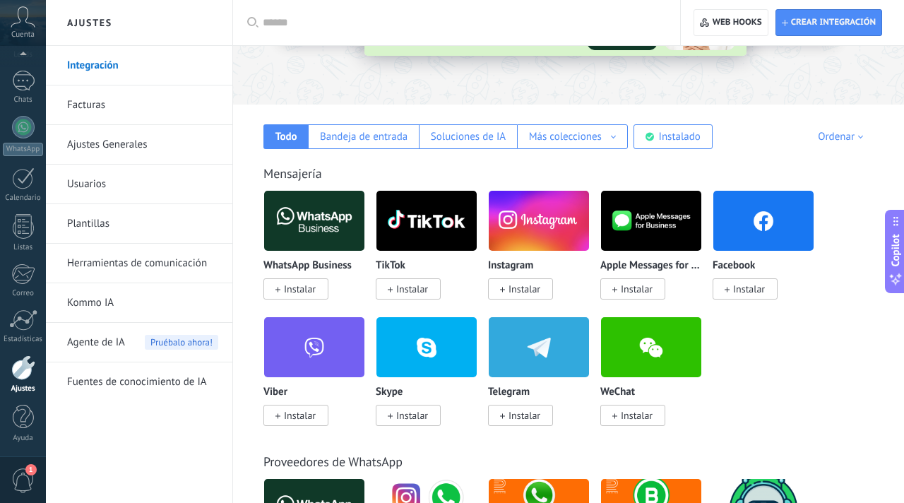
click at [18, 375] on div at bounding box center [23, 367] width 24 height 25
click at [96, 266] on link "Herramientas de comunicación" at bounding box center [142, 264] width 151 height 40
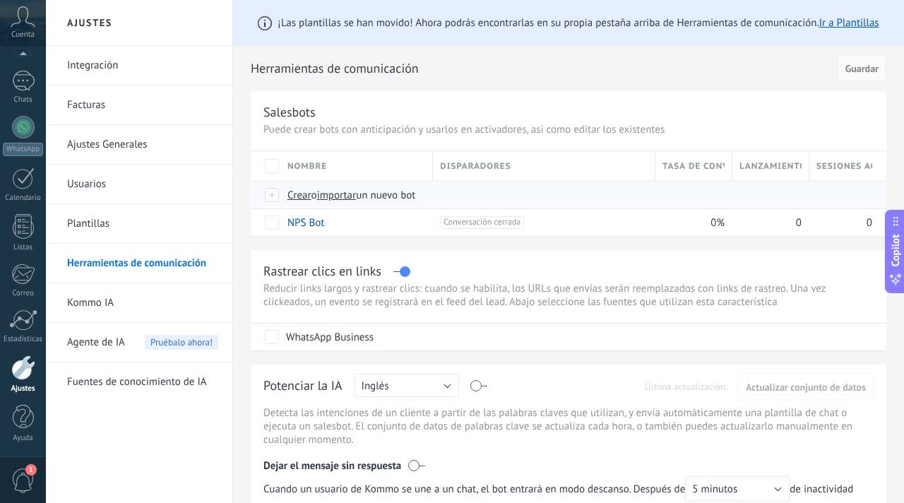
click at [338, 196] on span "importar" at bounding box center [337, 195] width 40 height 13
click at [0, 0] on input "importar un nuevo bot" at bounding box center [0, 0] width 0 height 0
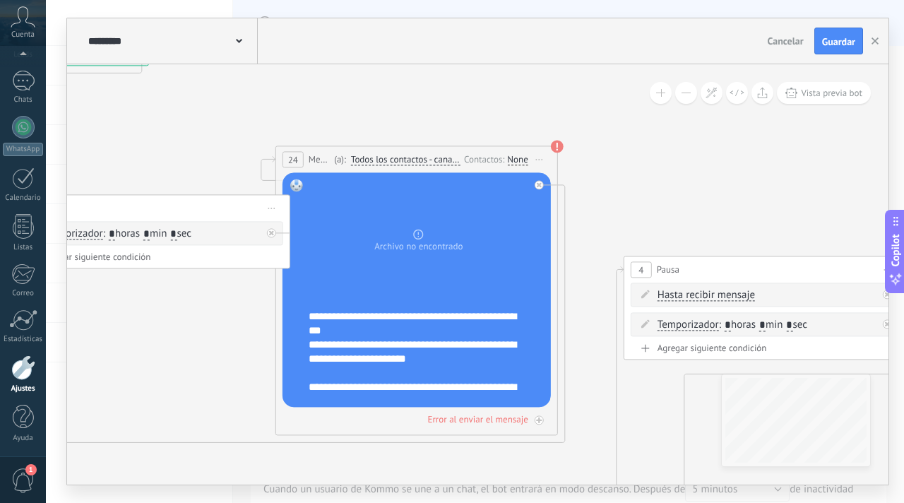
click at [524, 158] on div "None" at bounding box center [517, 159] width 20 height 11
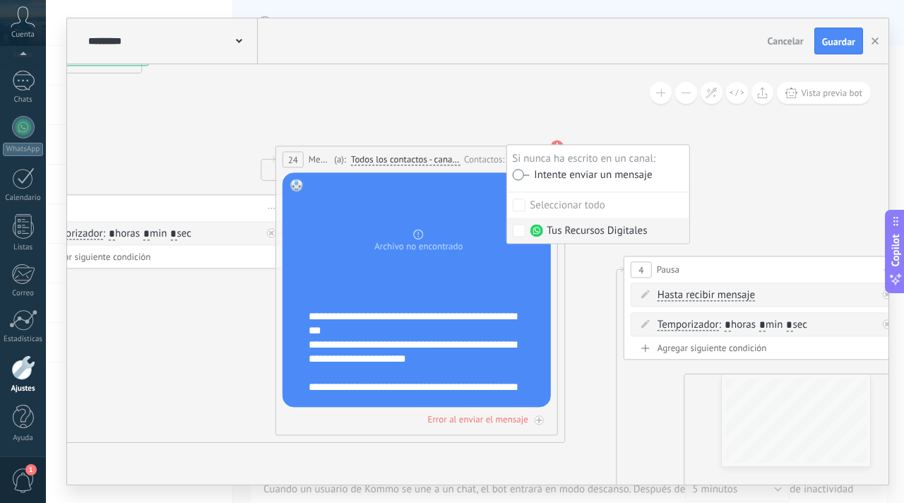
click at [560, 228] on div "Tus Recursos Digitales" at bounding box center [588, 231] width 117 height 14
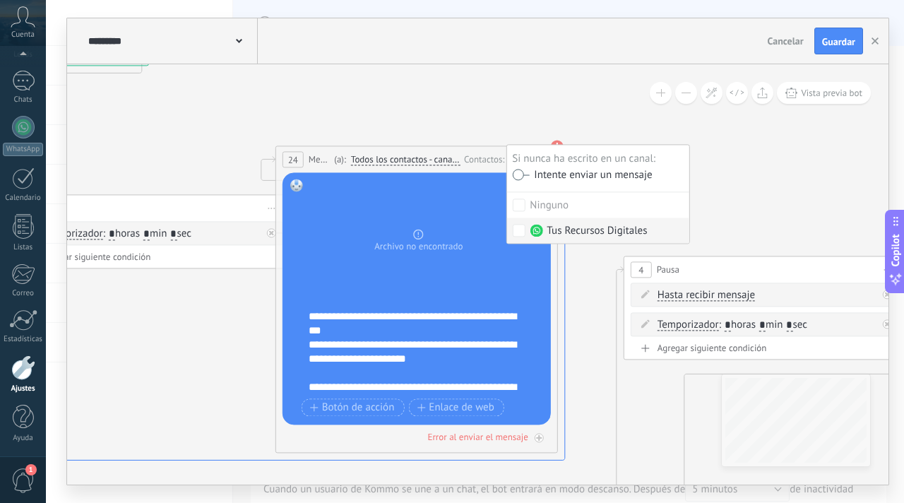
click at [565, 287] on icon at bounding box center [255, 375] width 619 height 380
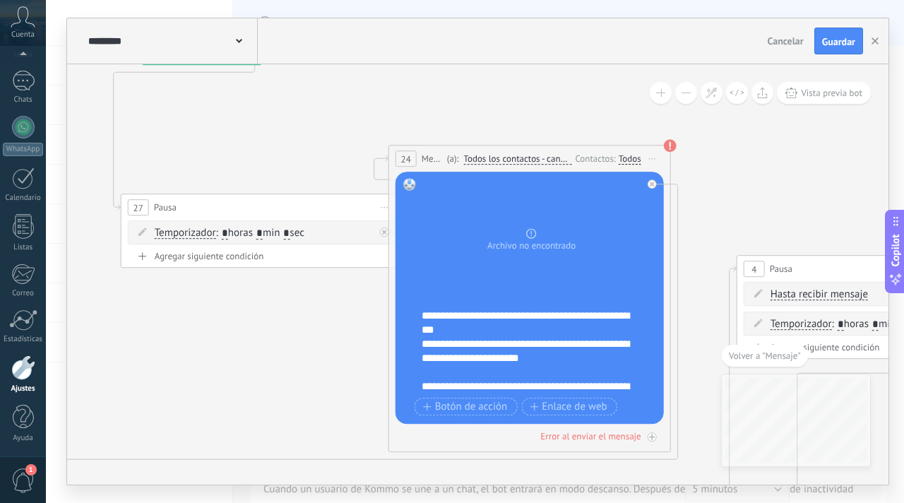
click at [628, 157] on div "Todos" at bounding box center [630, 158] width 23 height 11
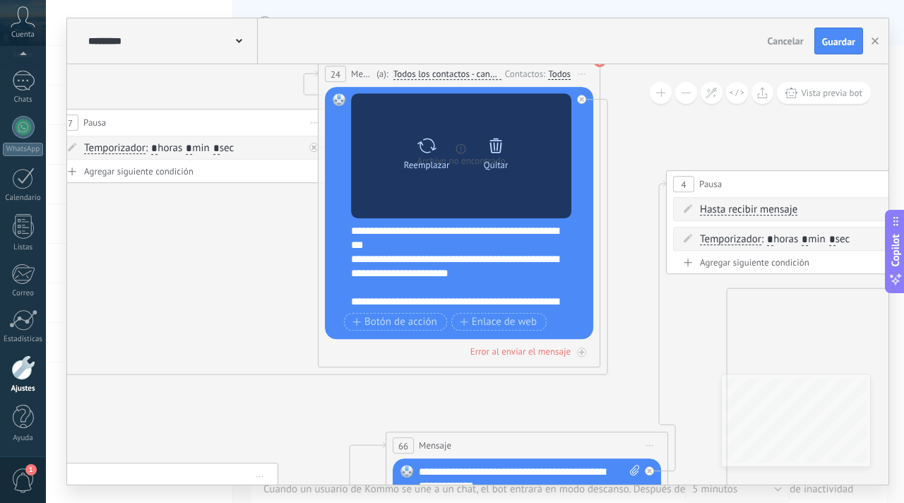
click at [422, 155] on div at bounding box center [427, 145] width 20 height 28
click input "Subir" at bounding box center [0, 0] width 0 height 0
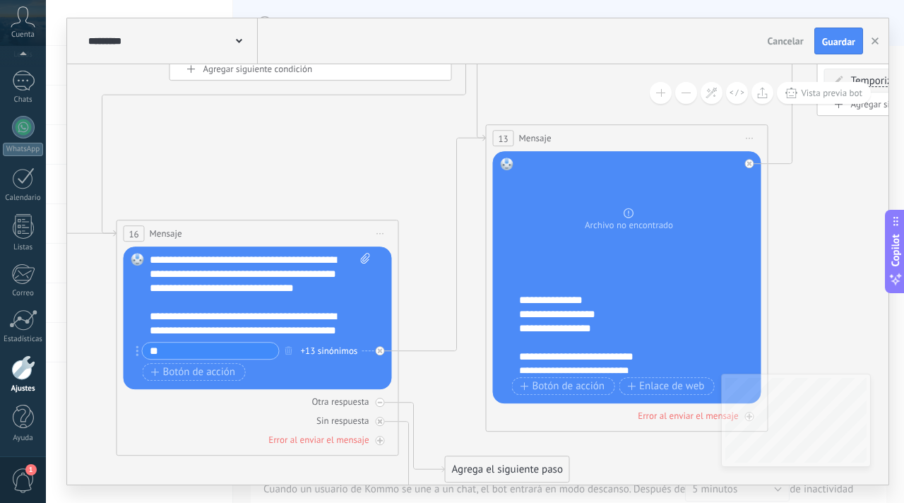
scroll to position [141, 0]
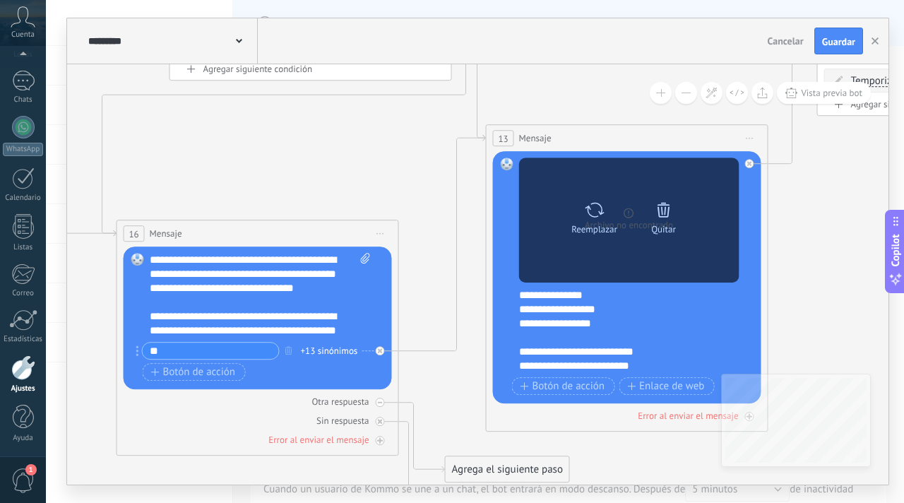
click at [600, 217] on icon at bounding box center [594, 210] width 20 height 20
click input "Subir" at bounding box center [0, 0] width 0 height 0
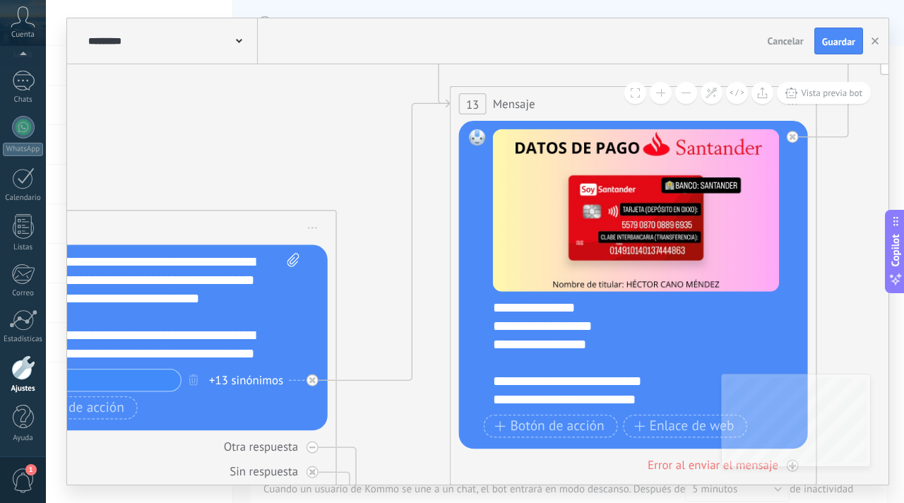
click at [591, 362] on div "**********" at bounding box center [645, 354] width 305 height 110
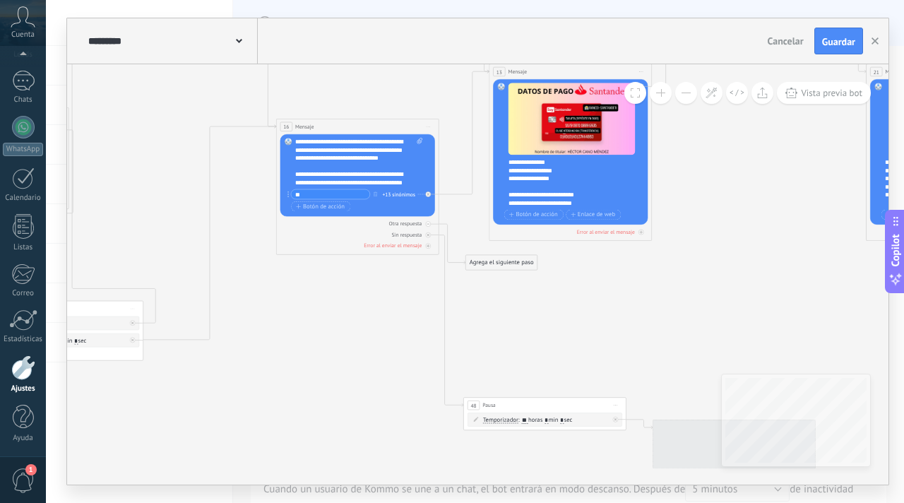
click at [506, 341] on icon at bounding box center [737, 143] width 2928 height 1135
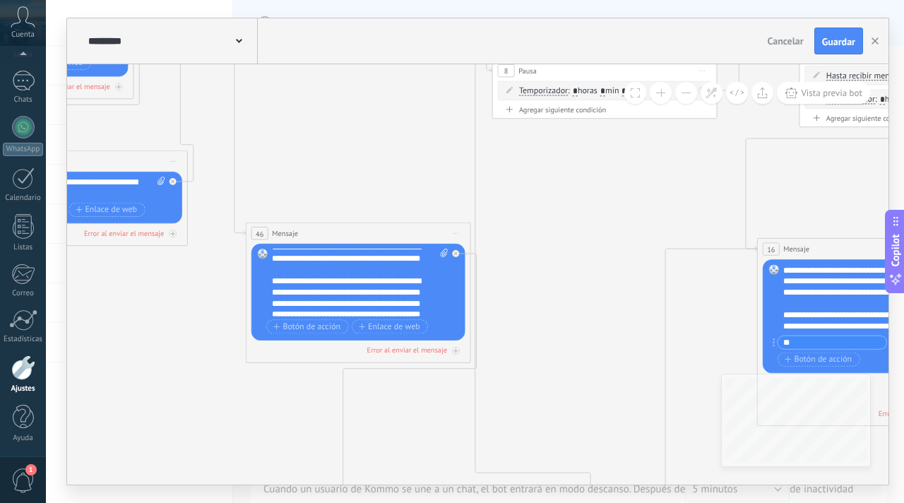
scroll to position [127, 0]
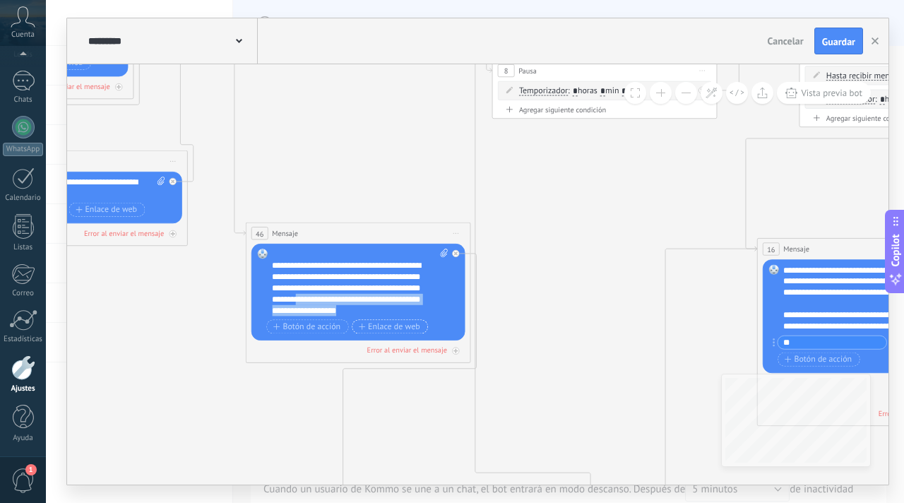
drag, startPoint x: 349, startPoint y: 300, endPoint x: 409, endPoint y: 321, distance: 63.4
click at [409, 321] on div "**********" at bounding box center [360, 293] width 176 height 88
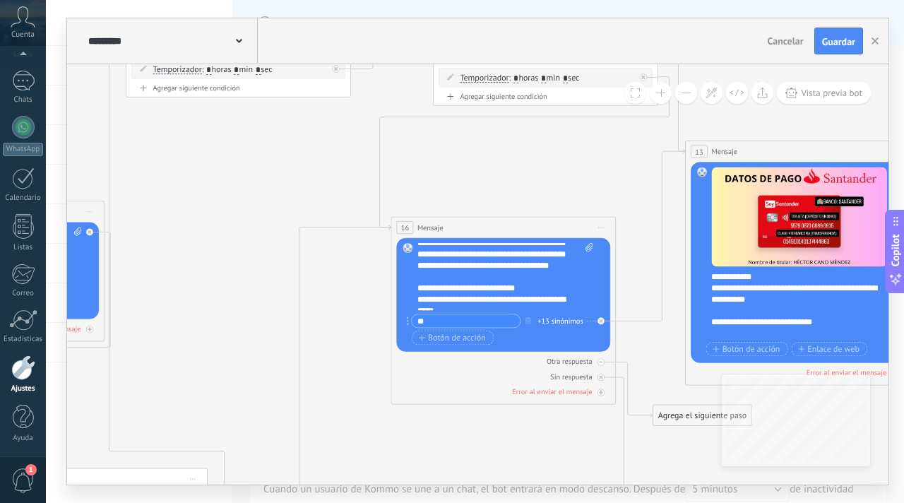
scroll to position [80, 0]
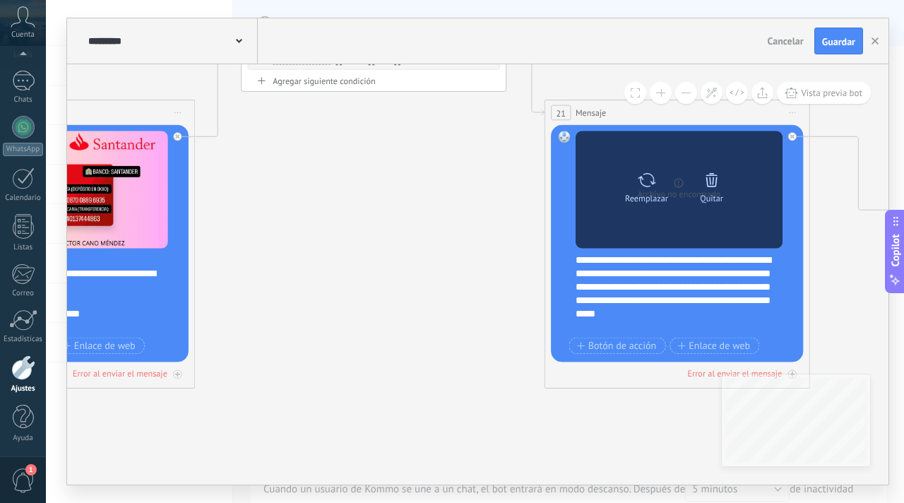
click at [639, 184] on icon at bounding box center [646, 179] width 19 height 18
click input "Subir" at bounding box center [0, 0] width 0 height 0
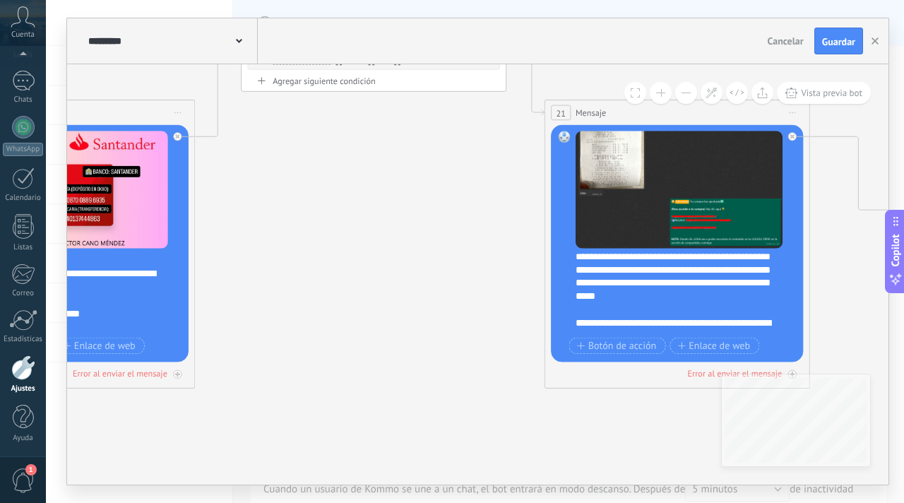
scroll to position [28, 0]
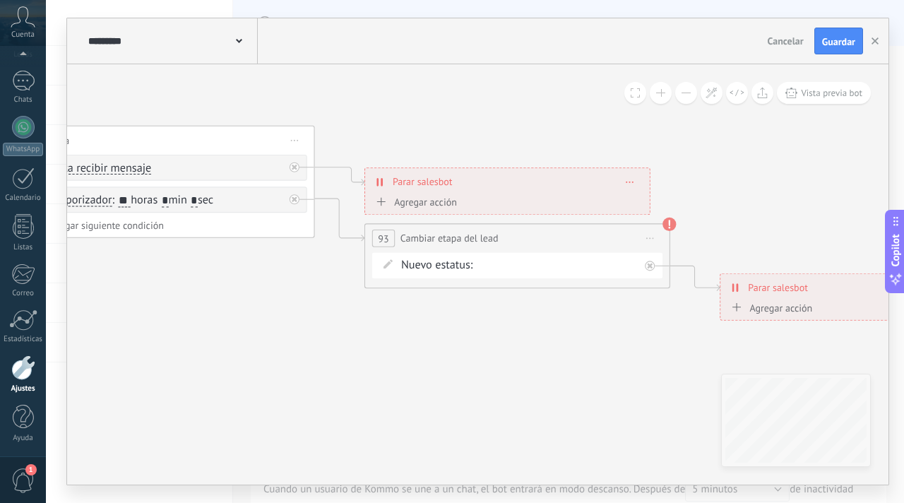
click at [0, 0] on div "Comentario o DM Obsequio o DM enviado Cualificado Propuesta enviada Negociación…" at bounding box center [0, 0] width 0 height 0
click at [554, 302] on span at bounding box center [528, 296] width 86 height 12
click at [0, 0] on label "PRECIO BASE $99" at bounding box center [0, 0] width 0 height 0
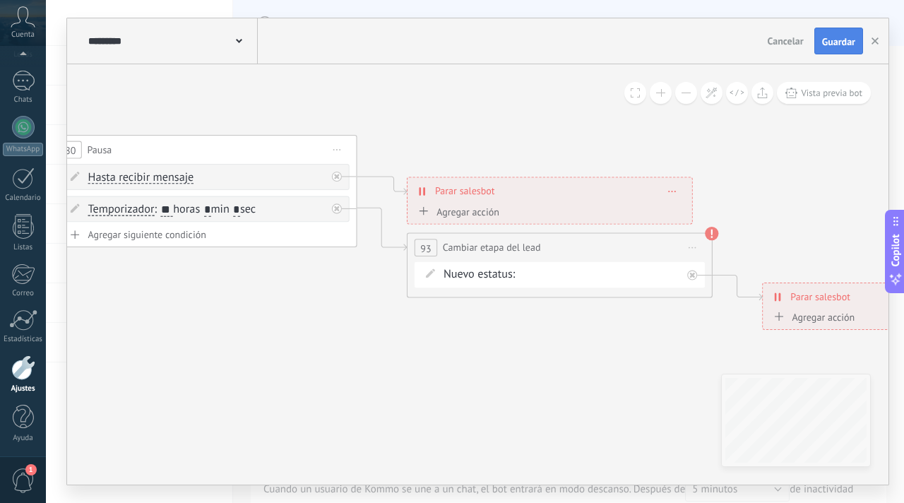
click at [833, 42] on span "Guardar" at bounding box center [838, 42] width 33 height 10
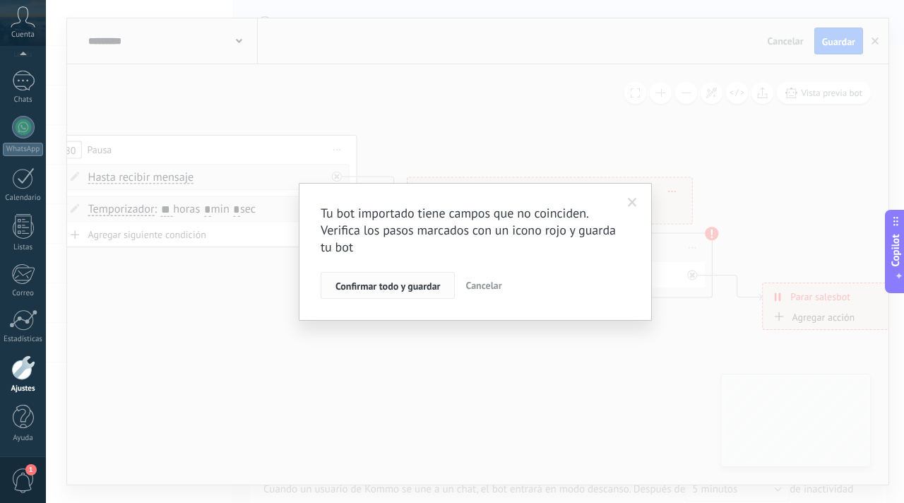
click at [418, 289] on span "Confirmar todo y guardar" at bounding box center [387, 286] width 105 height 10
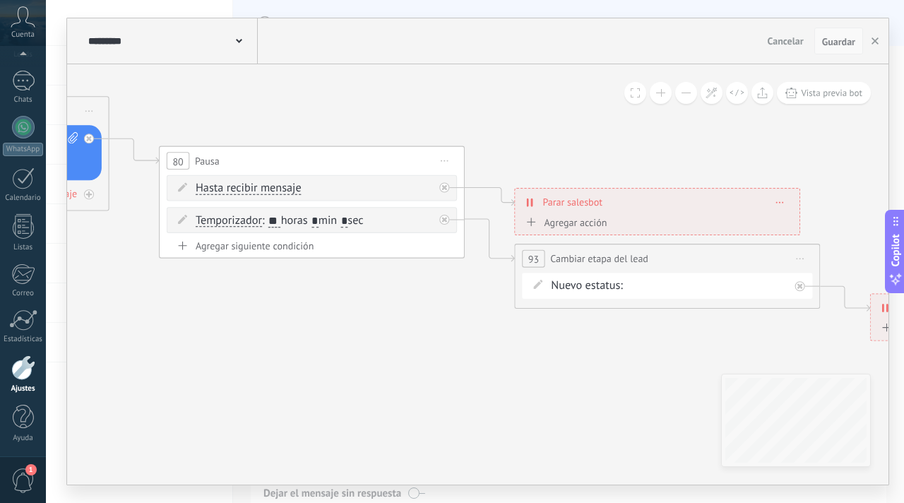
click at [828, 47] on span "Guardar" at bounding box center [838, 42] width 33 height 10
click at [835, 37] on span "Guardar" at bounding box center [838, 42] width 33 height 10
click at [873, 41] on use "button" at bounding box center [874, 40] width 7 height 7
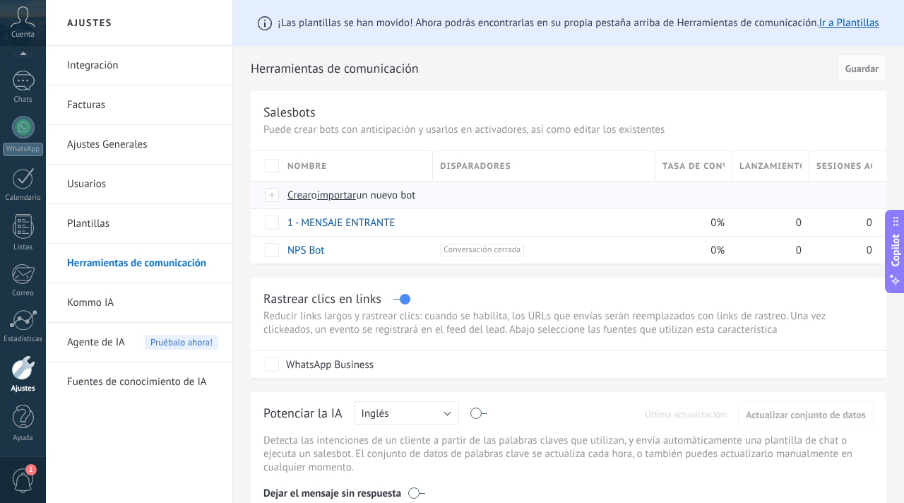
click at [345, 193] on span "importar" at bounding box center [337, 195] width 40 height 13
click at [0, 0] on input "importar un nuevo bot" at bounding box center [0, 0] width 0 height 0
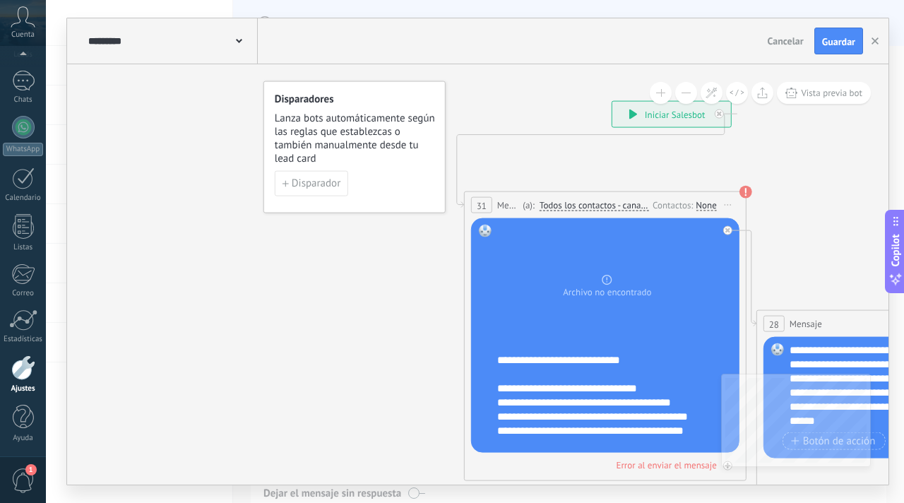
scroll to position [0, 0]
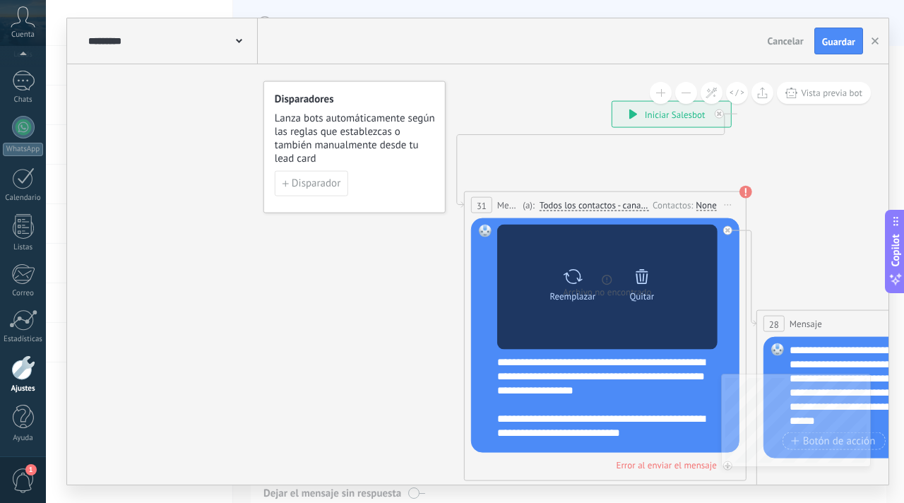
click at [559, 272] on div "Reemplazar" at bounding box center [572, 281] width 59 height 39
click input "Subir" at bounding box center [0, 0] width 0 height 0
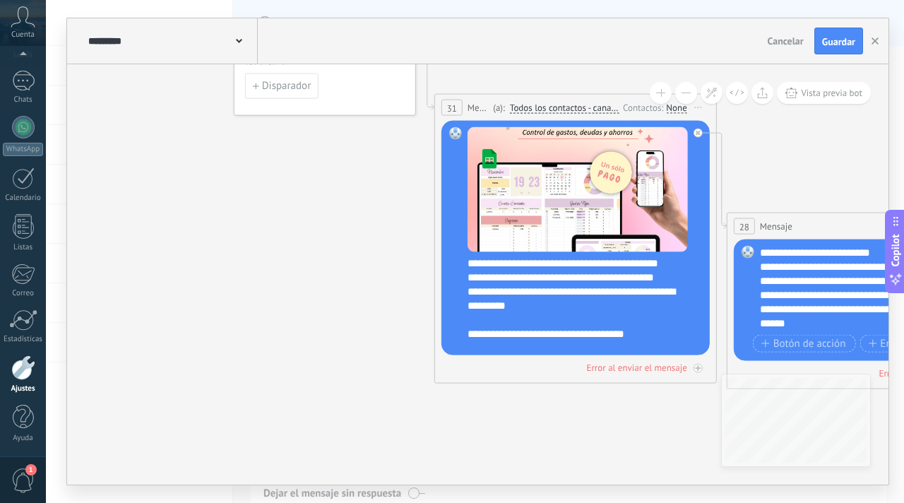
scroll to position [155, 0]
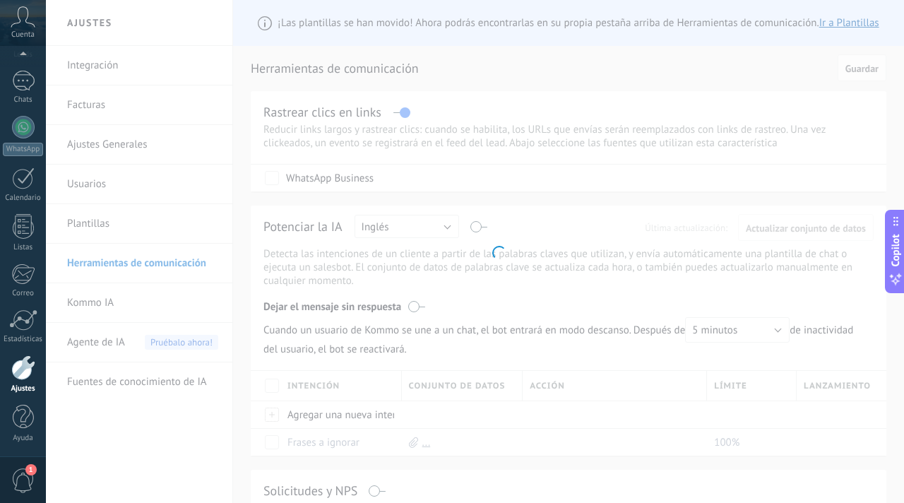
scroll to position [172, 0]
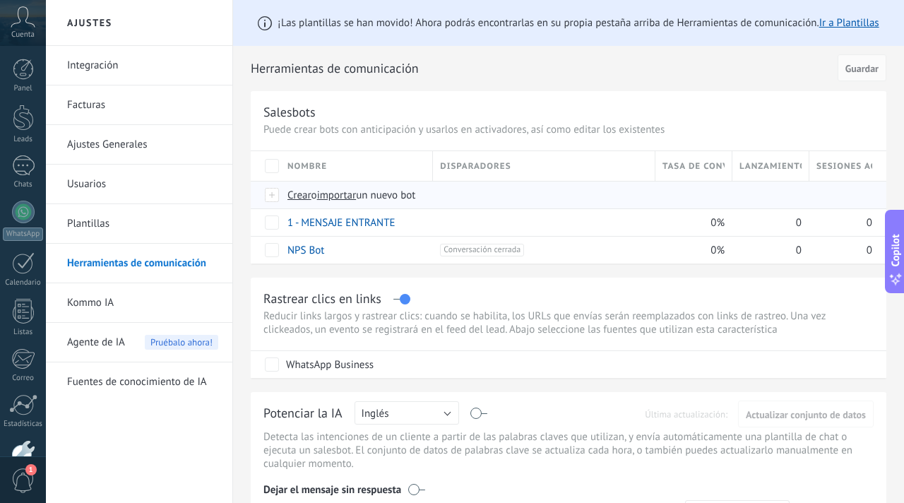
click at [338, 198] on span "importar" at bounding box center [337, 195] width 40 height 13
click at [0, 0] on input "importar un nuevo bot" at bounding box center [0, 0] width 0 height 0
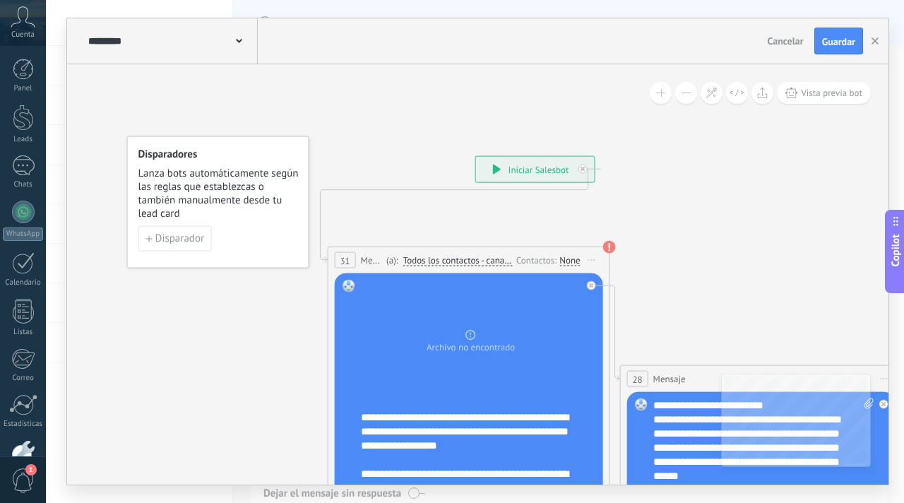
click at [563, 258] on div "None" at bounding box center [569, 259] width 20 height 11
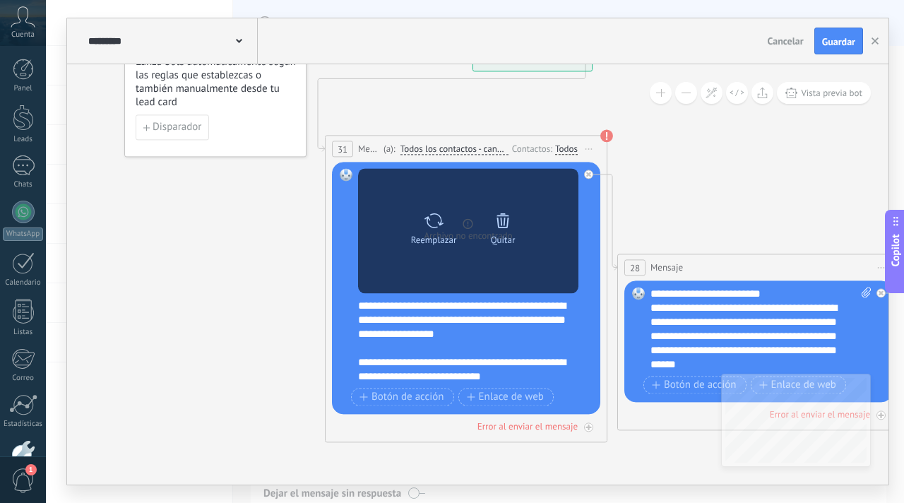
click at [436, 216] on icon at bounding box center [434, 220] width 20 height 20
click input "Subir" at bounding box center [0, 0] width 0 height 0
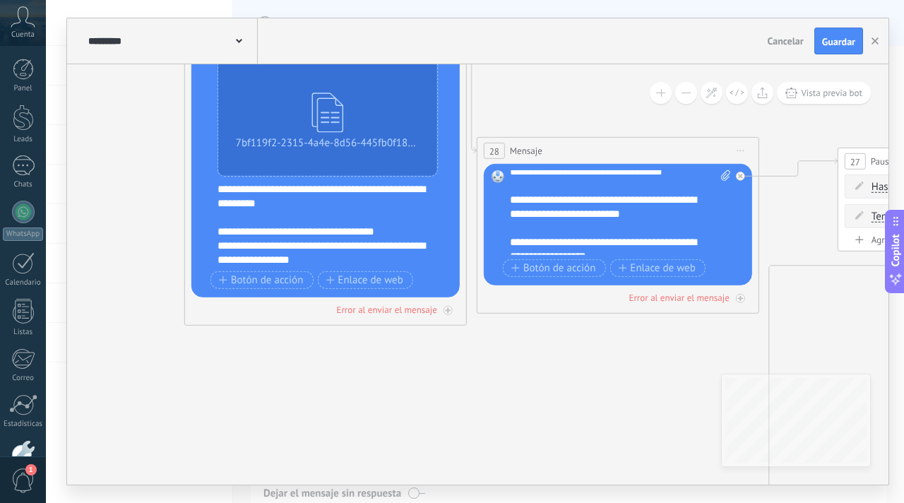
scroll to position [113, 0]
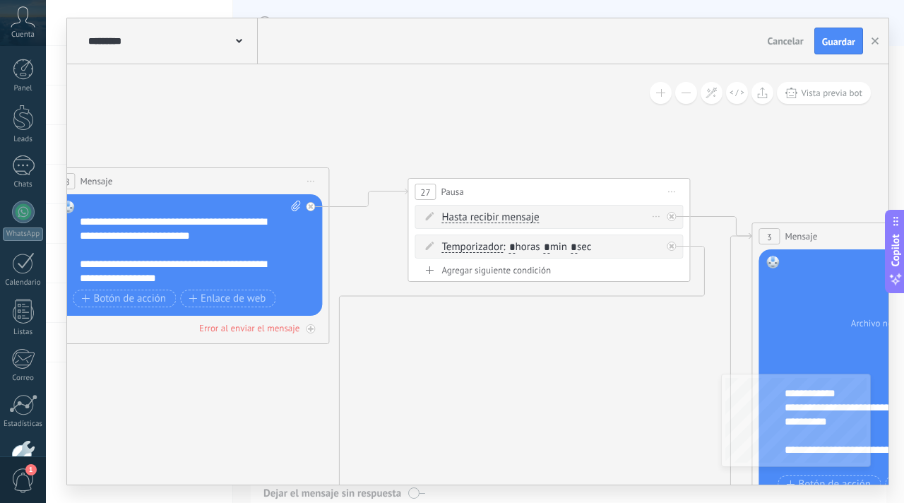
click at [487, 217] on span "Hasta recibir mensaje" at bounding box center [489, 217] width 97 height 11
click at [487, 217] on button "Hasta recibir mensaje" at bounding box center [522, 217] width 177 height 25
click at [487, 217] on span "Hasta recibir mensaje" at bounding box center [511, 218] width 171 height 14
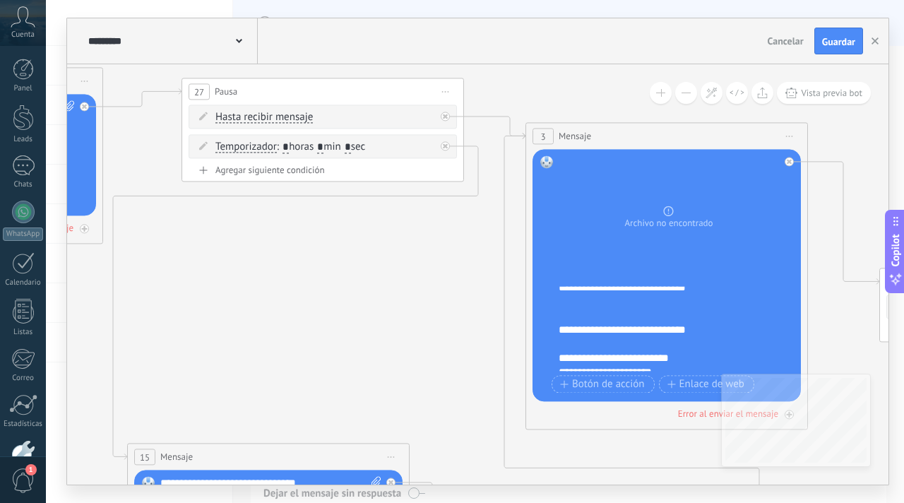
scroll to position [0, 0]
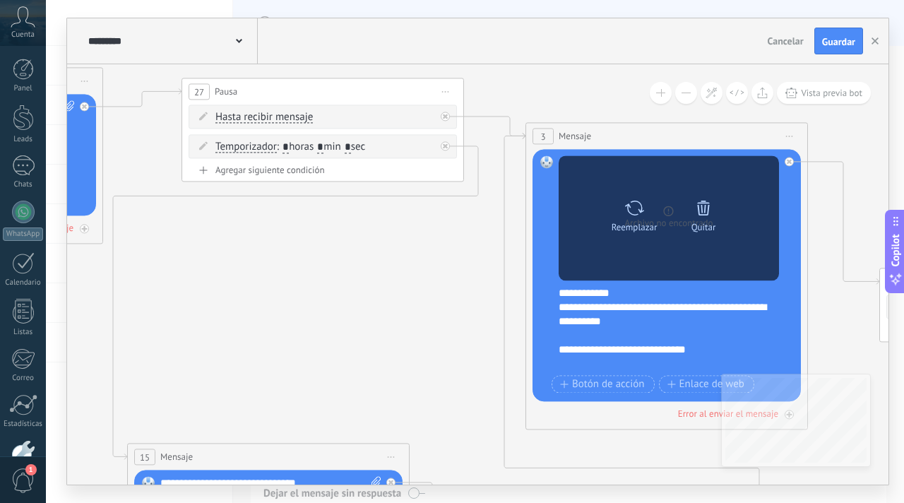
click at [631, 208] on icon at bounding box center [634, 208] width 20 height 20
click input "Subir" at bounding box center [0, 0] width 0 height 0
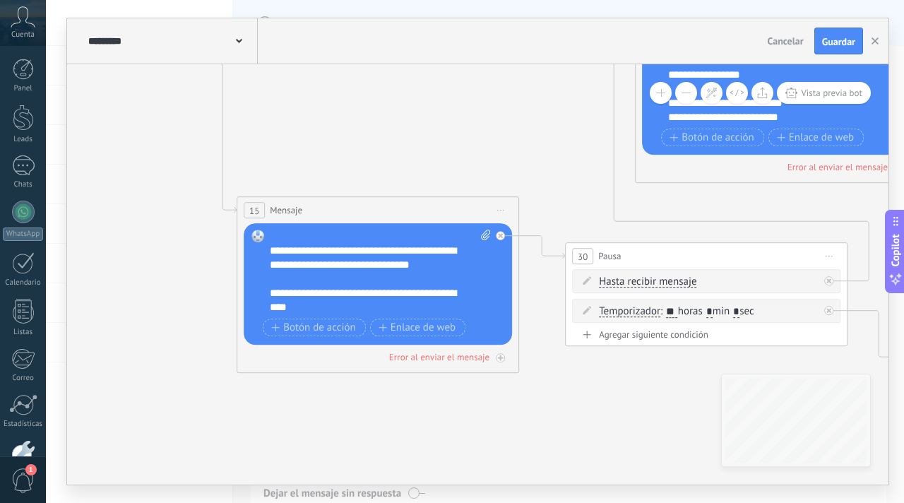
scroll to position [268, 0]
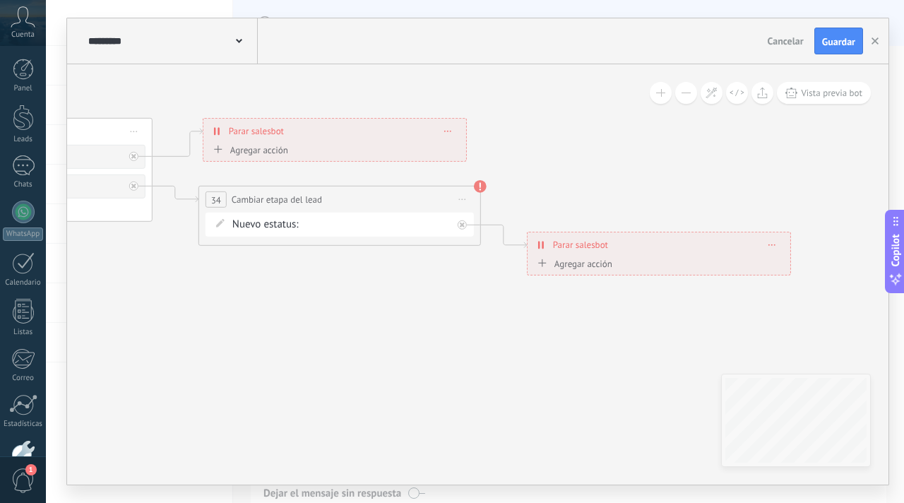
click at [0, 0] on div "Comentario o DM Obsequio o DM enviado Cualificado Propuesta enviada Negociación…" at bounding box center [0, 0] width 0 height 0
click at [384, 261] on span at bounding box center [354, 255] width 86 height 12
click at [0, 0] on label "PRECIO DESCUENTO $79" at bounding box center [0, 0] width 0 height 0
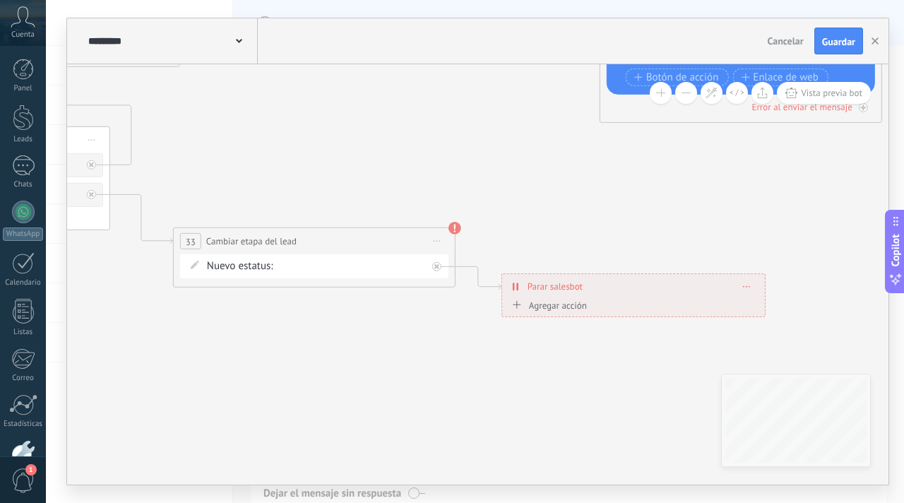
click at [0, 0] on div "Comentario o DM Obsequio o DM enviado Cualificado Propuesta enviada Negociación…" at bounding box center [0, 0] width 0 height 0
click at [354, 303] on span at bounding box center [328, 297] width 86 height 12
click at [0, 0] on label "PRECIO DESCUENTO $79" at bounding box center [0, 0] width 0 height 0
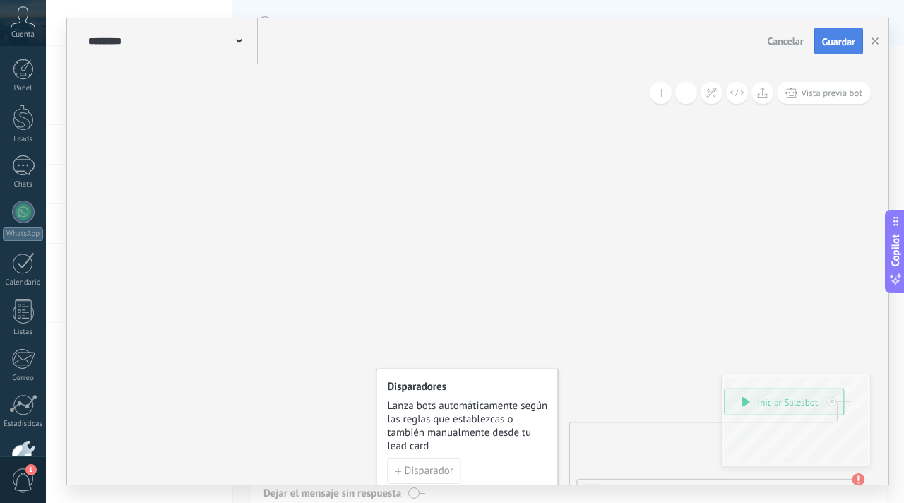
click at [830, 44] on span "Guardar" at bounding box center [838, 42] width 33 height 10
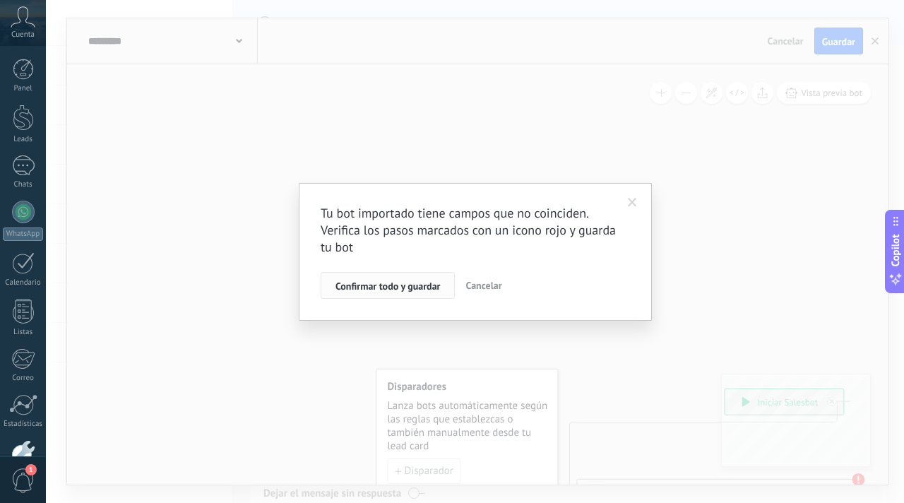
click at [379, 290] on span "Confirmar todo y guardar" at bounding box center [387, 286] width 105 height 10
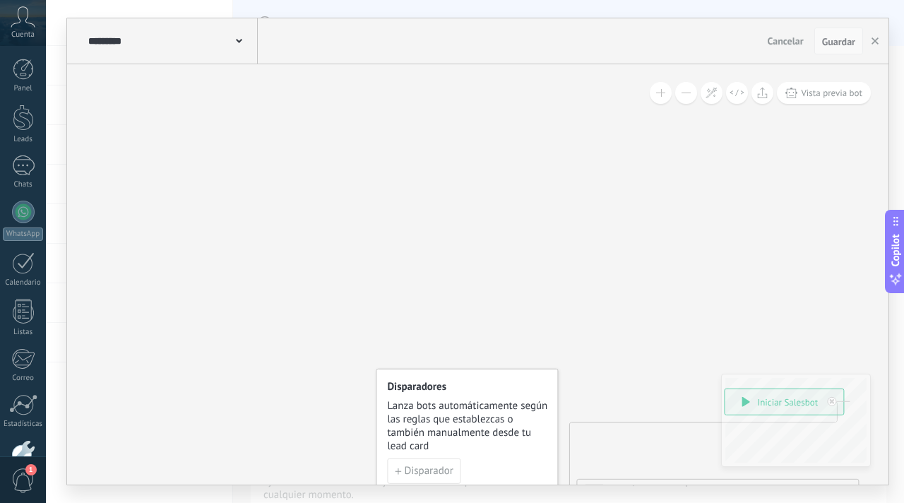
click at [847, 43] on span "Guardar" at bounding box center [838, 42] width 33 height 10
click at [877, 42] on icon "button" at bounding box center [874, 40] width 7 height 7
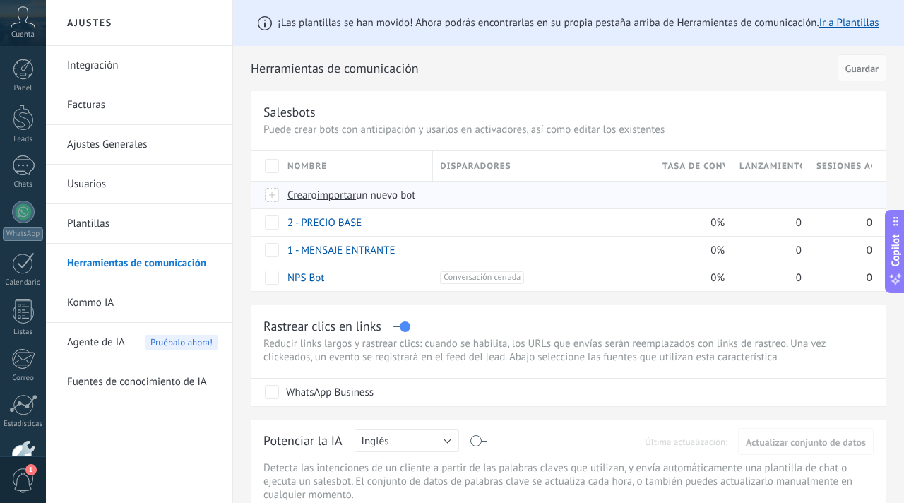
click at [346, 199] on span "importar" at bounding box center [337, 195] width 40 height 13
click at [0, 0] on input "importar un nuevo bot" at bounding box center [0, 0] width 0 height 0
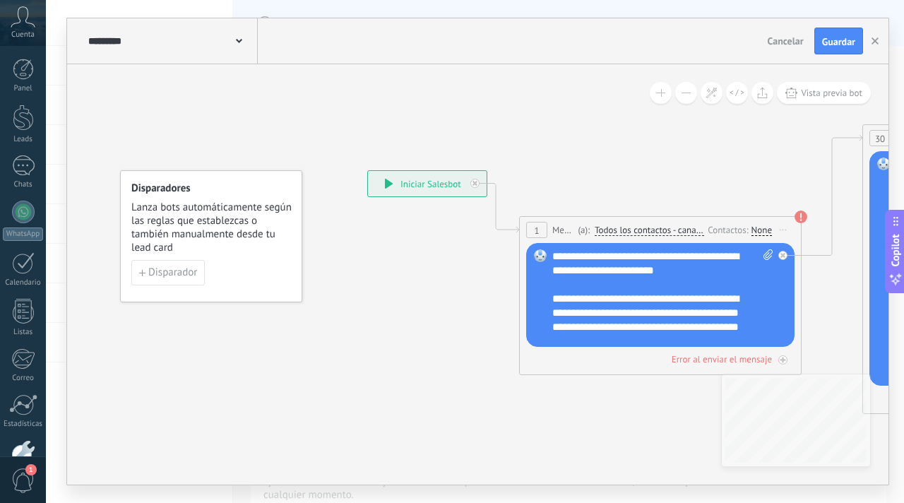
click at [757, 230] on div "None" at bounding box center [761, 230] width 20 height 11
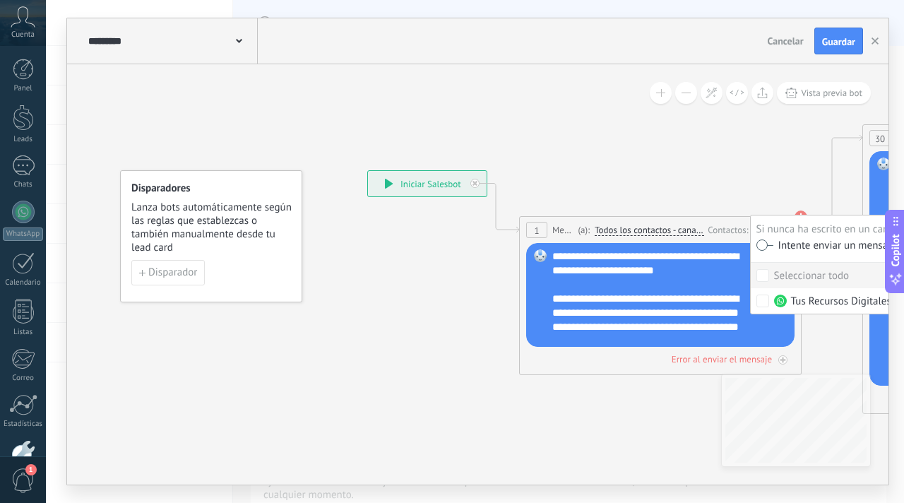
scroll to position [0, 0]
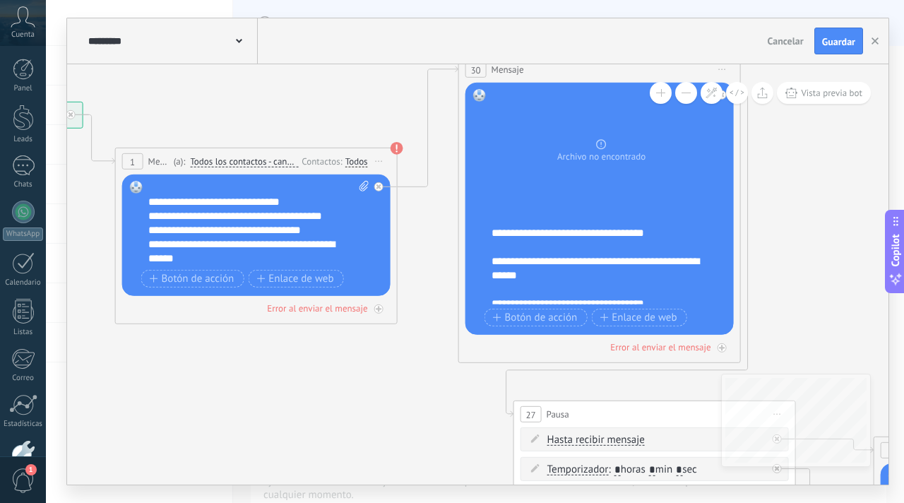
scroll to position [42, 0]
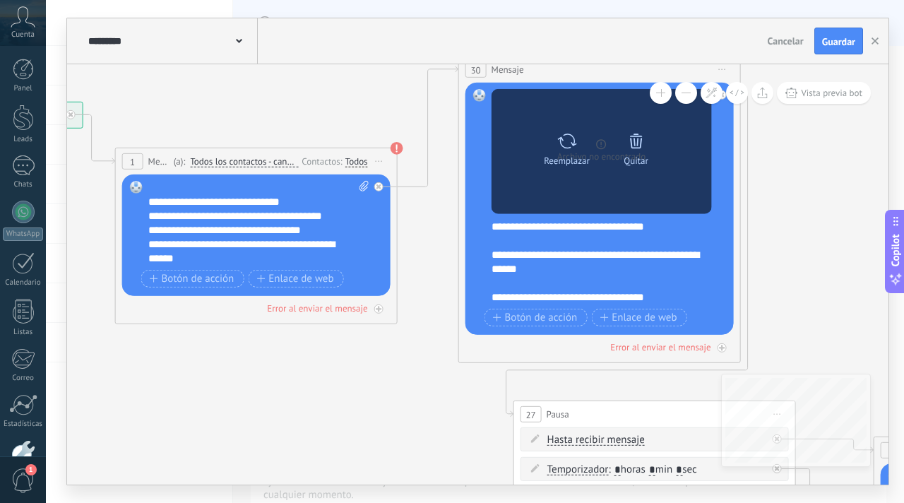
click at [570, 147] on icon at bounding box center [566, 141] width 20 height 20
click input "Subir" at bounding box center [0, 0] width 0 height 0
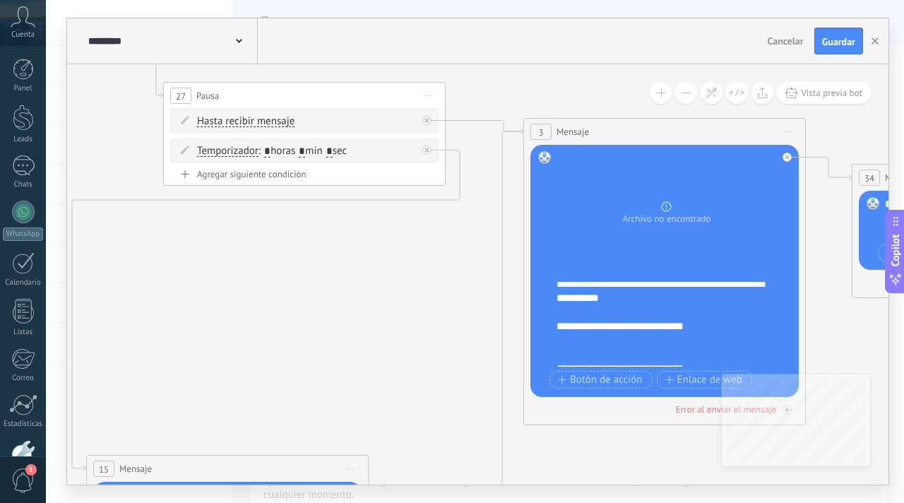
scroll to position [0, 0]
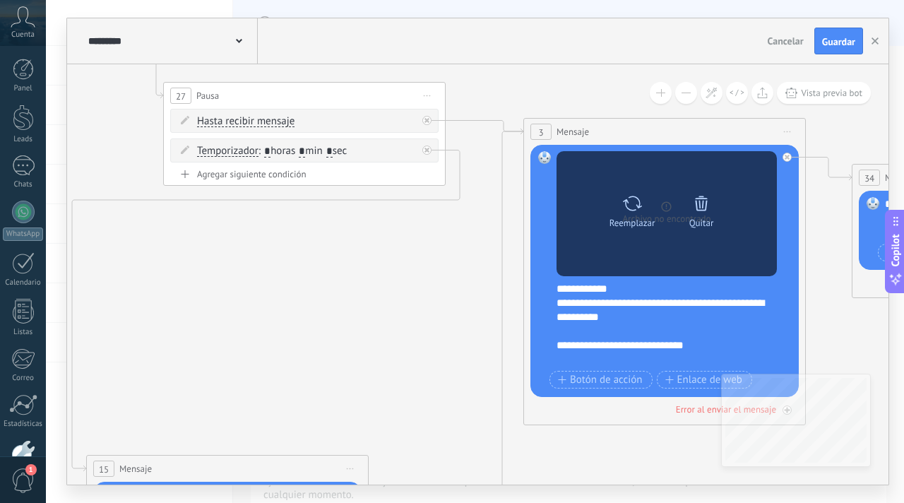
click at [628, 204] on icon at bounding box center [632, 203] width 20 height 20
click input "Subir" at bounding box center [0, 0] width 0 height 0
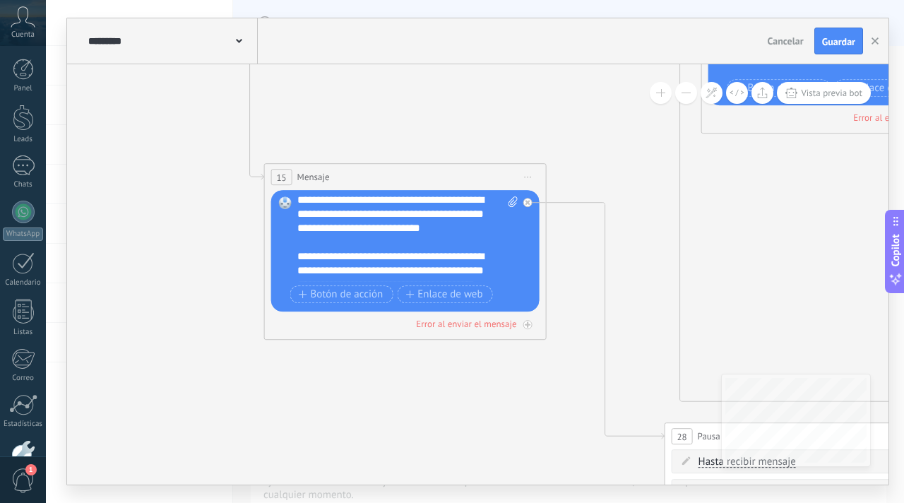
scroll to position [198, 0]
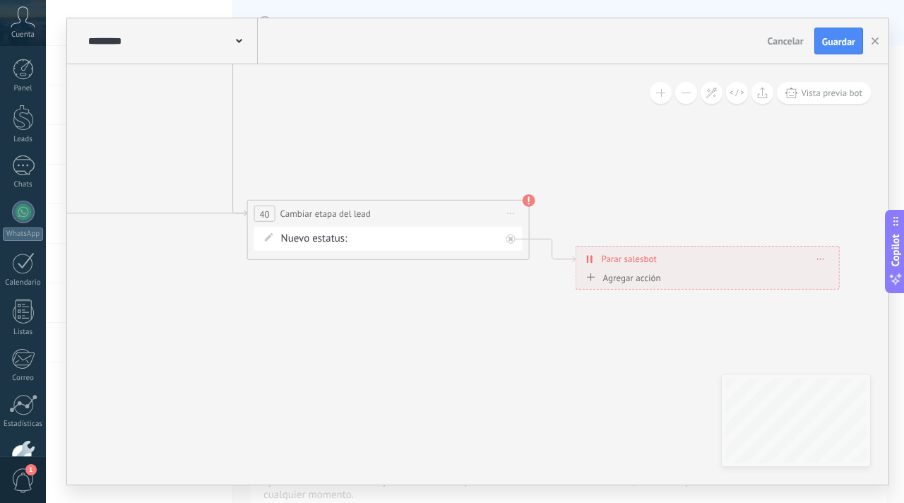
click at [0, 0] on div "Comentario o DM Obsequio o DM enviado Cualificado Propuesta enviada Negociación…" at bounding box center [0, 0] width 0 height 0
click at [419, 275] on span at bounding box center [402, 269] width 86 height 12
click at [0, 0] on label "PRECIO REMATE $49" at bounding box center [0, 0] width 0 height 0
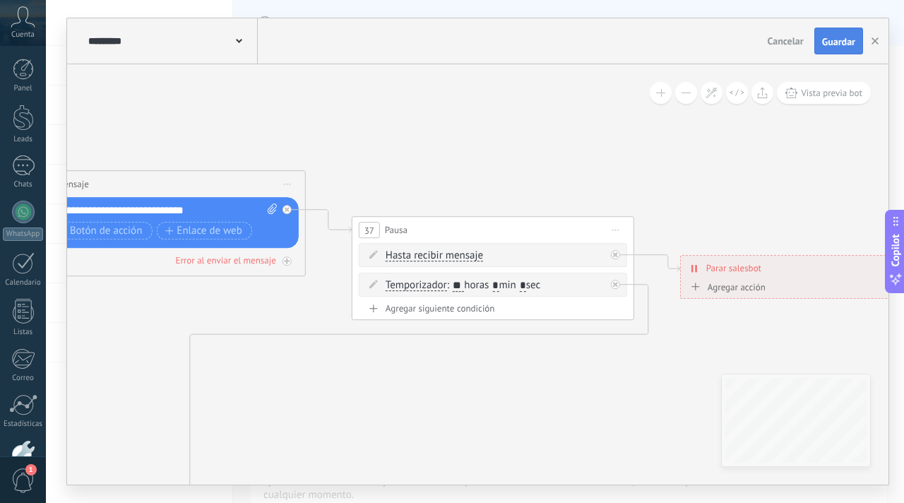
click at [822, 47] on span "Guardar" at bounding box center [838, 42] width 33 height 10
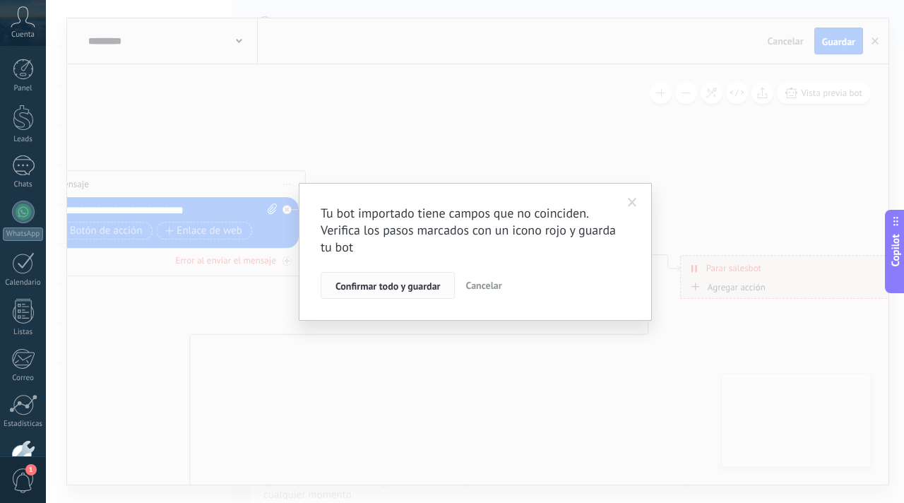
click at [416, 288] on span "Confirmar todo y guardar" at bounding box center [387, 286] width 105 height 10
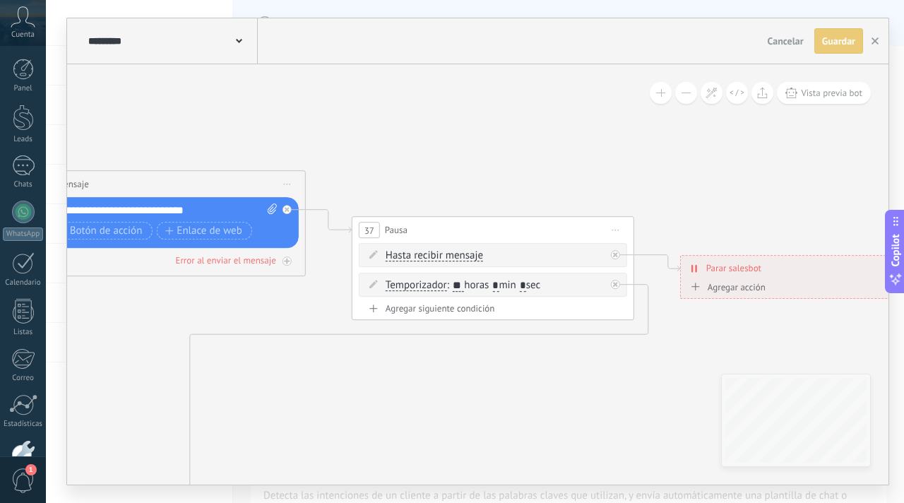
click at [0, 0] on span "Guardar" at bounding box center [0, 0] width 0 height 0
click at [871, 41] on button "button" at bounding box center [874, 41] width 21 height 27
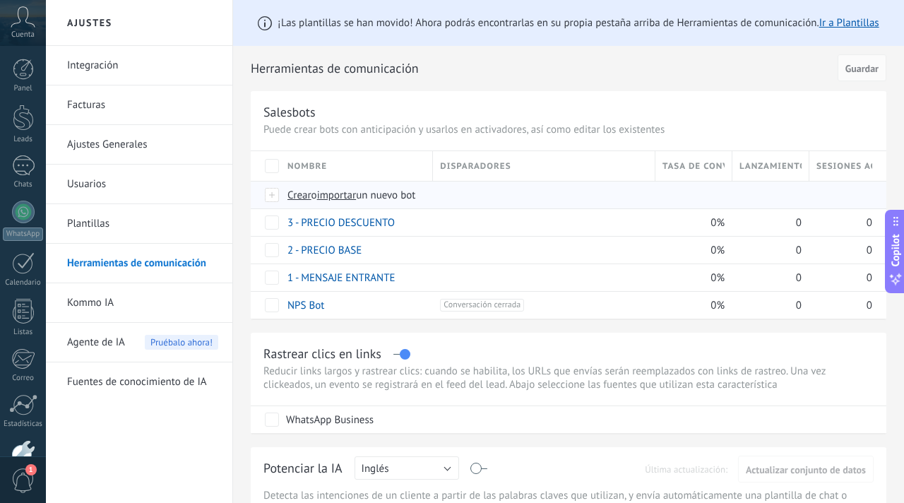
click at [343, 195] on span "importar" at bounding box center [337, 195] width 40 height 13
click at [0, 0] on input "importar un nuevo bot" at bounding box center [0, 0] width 0 height 0
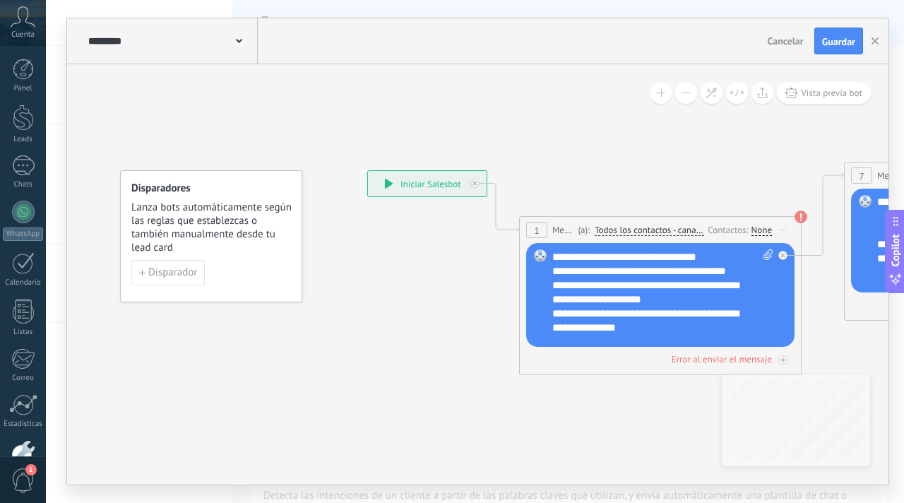
scroll to position [256, 0]
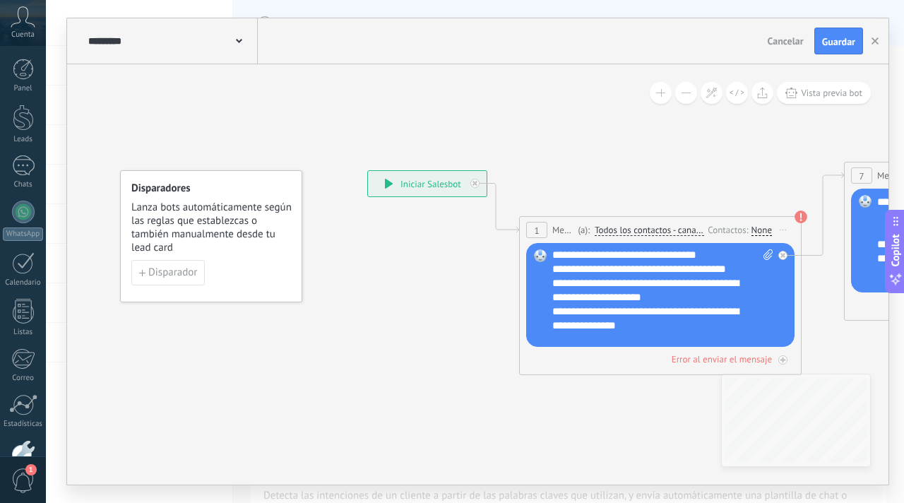
click at [754, 225] on div "None" at bounding box center [761, 230] width 20 height 11
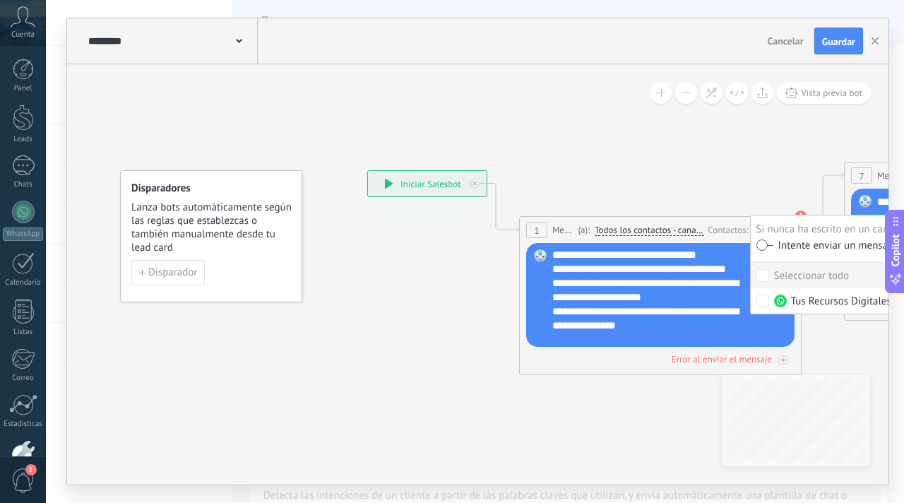
scroll to position [0, 0]
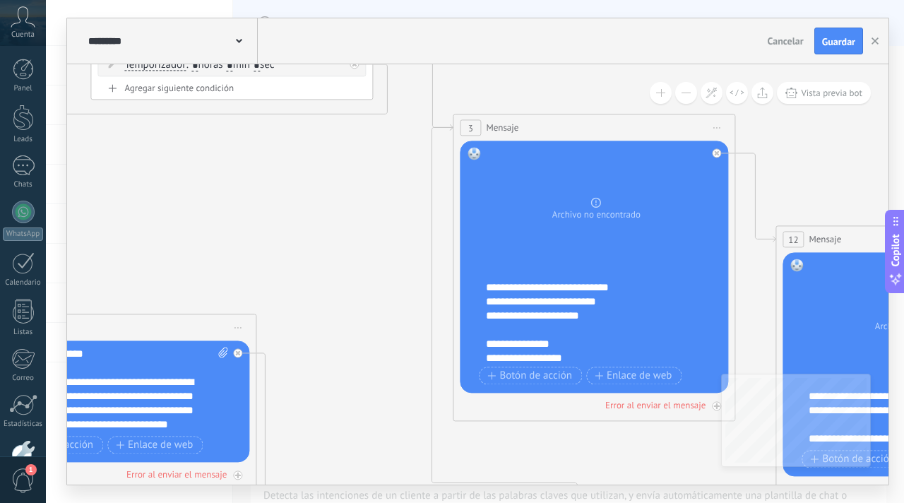
scroll to position [105, 0]
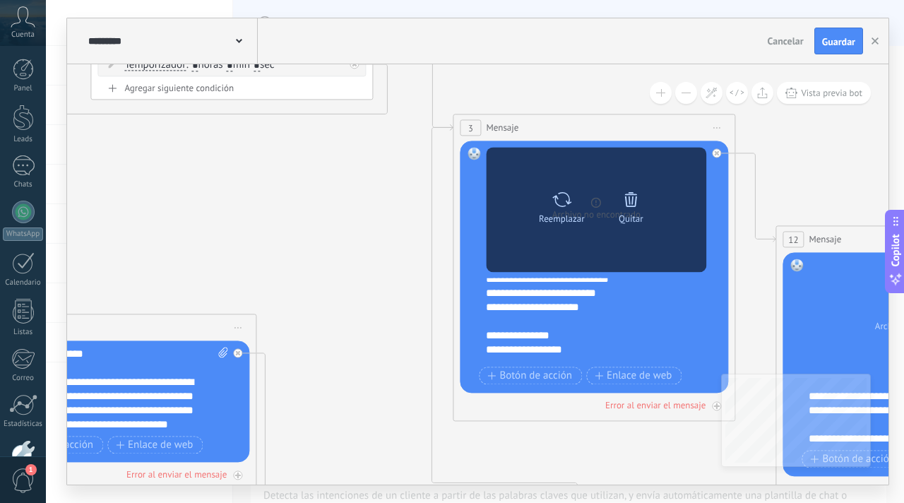
click at [561, 207] on icon at bounding box center [561, 199] width 20 height 20
click input "Subir" at bounding box center [0, 0] width 0 height 0
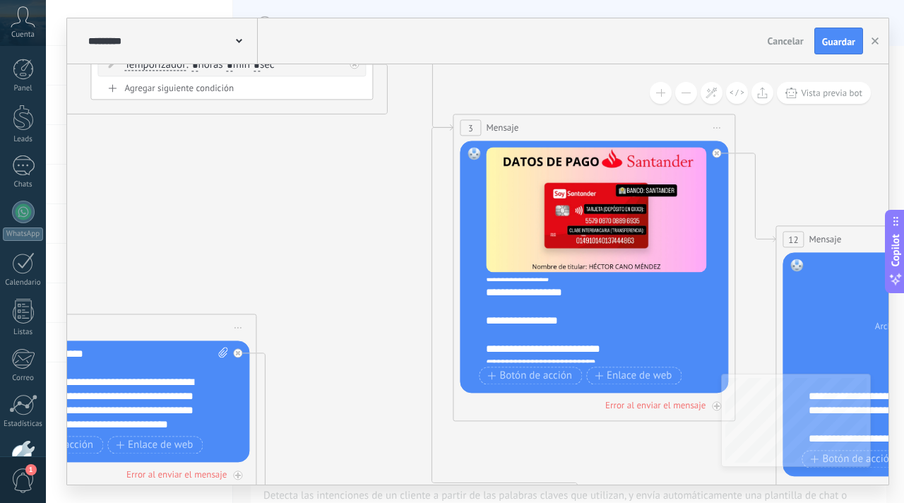
scroll to position [169, 0]
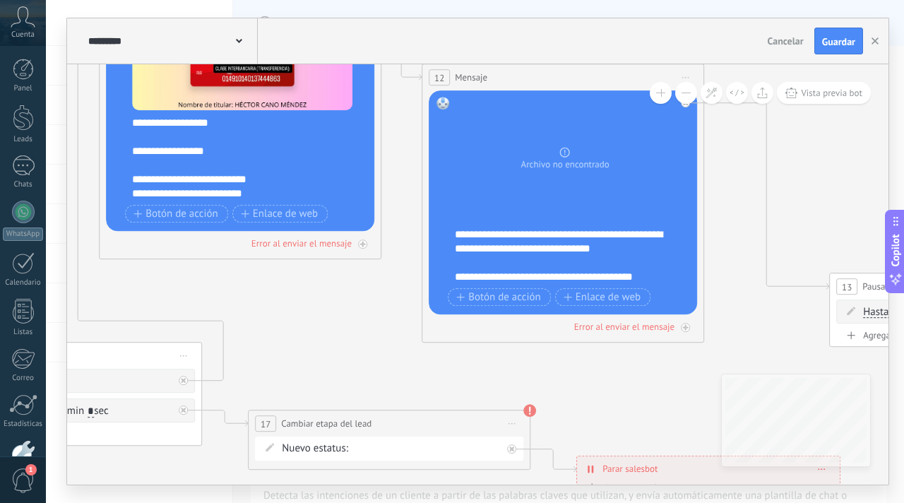
click at [508, 253] on div "**********" at bounding box center [572, 255] width 234 height 56
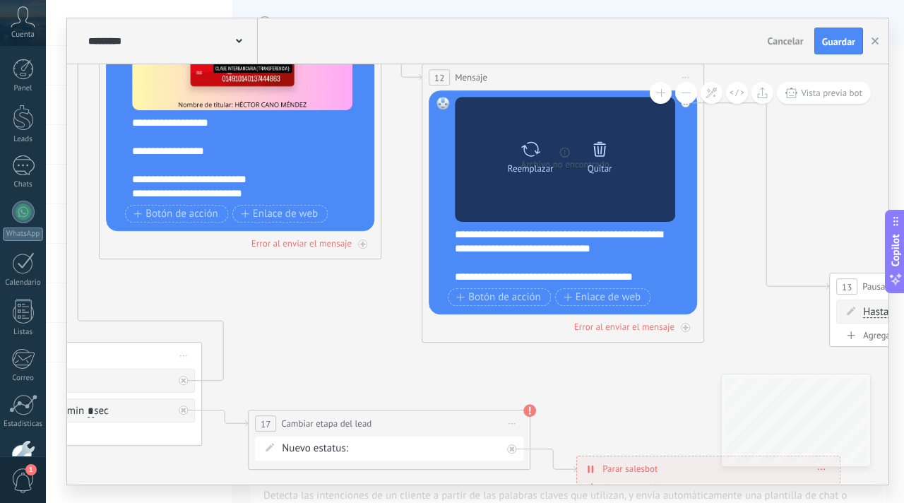
click at [525, 145] on icon at bounding box center [530, 148] width 19 height 15
click input "Subir" at bounding box center [0, 0] width 0 height 0
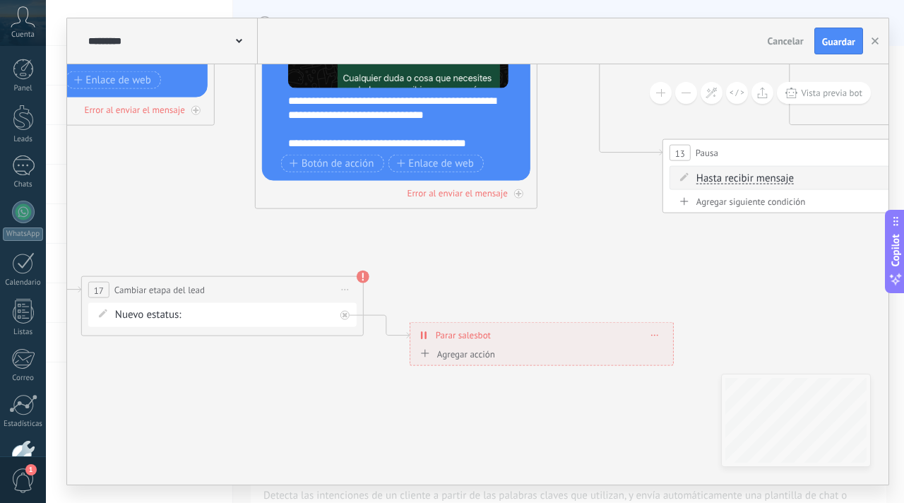
click at [0, 0] on div "Comentario o DM Obsequio o DM enviado Cualificado Propuesta enviada Negociación…" at bounding box center [0, 0] width 0 height 0
click at [0, 0] on label "Leads perdidos" at bounding box center [0, 0] width 0 height 0
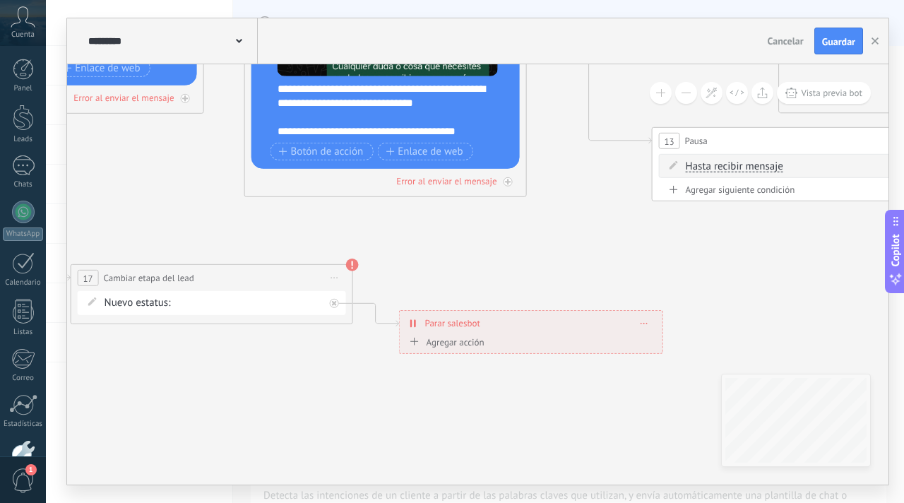
click at [0, 0] on div "Comentario o DM Obsequio o DM enviado Cualificado Propuesta enviada Negociación…" at bounding box center [0, 0] width 0 height 0
click at [230, 308] on span at bounding box center [225, 302] width 86 height 12
click at [0, 0] on label "LEADS PERDIDOS" at bounding box center [0, 0] width 0 height 0
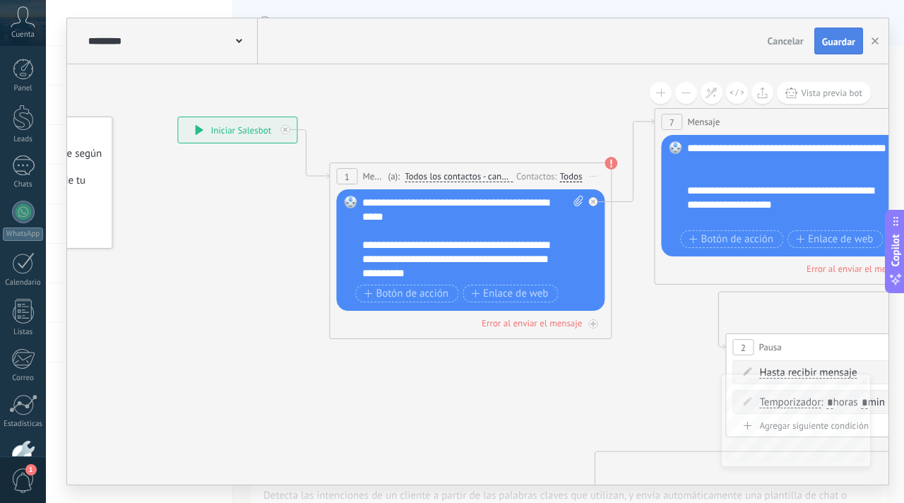
click at [842, 34] on button "Guardar" at bounding box center [838, 41] width 49 height 27
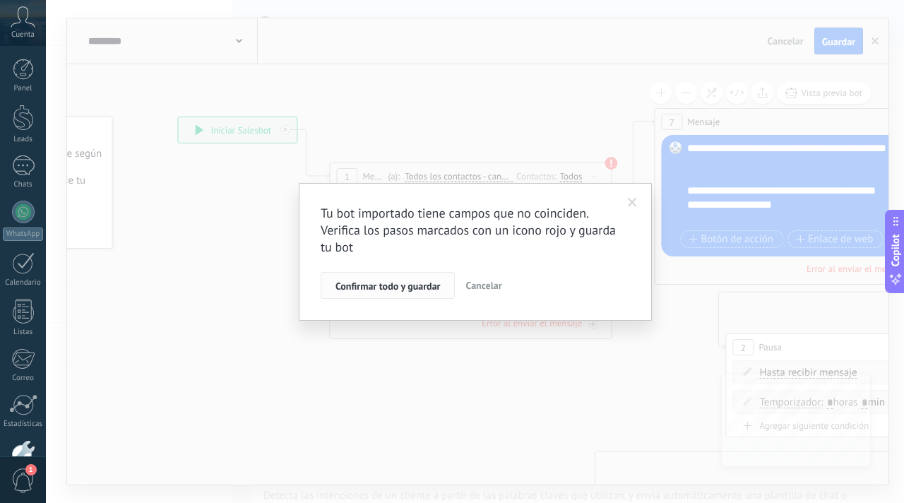
click at [393, 282] on span "Confirmar todo y guardar" at bounding box center [387, 286] width 105 height 10
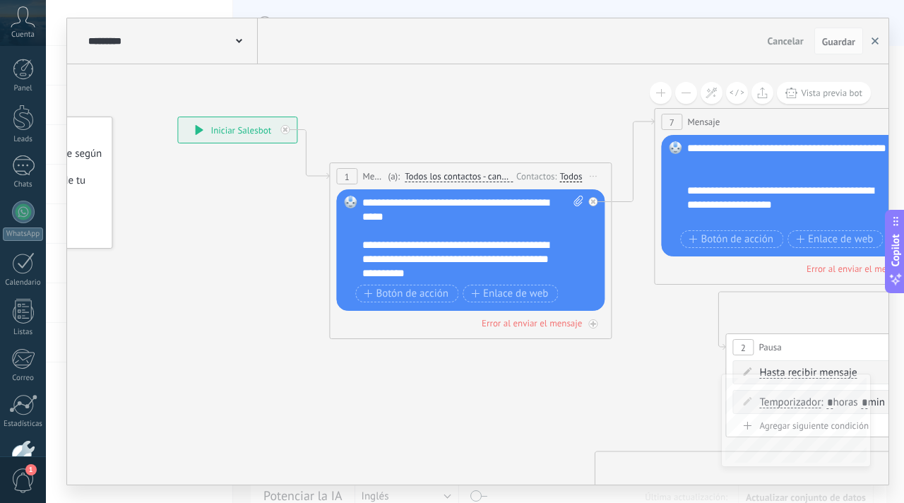
click at [876, 39] on use "button" at bounding box center [874, 40] width 7 height 7
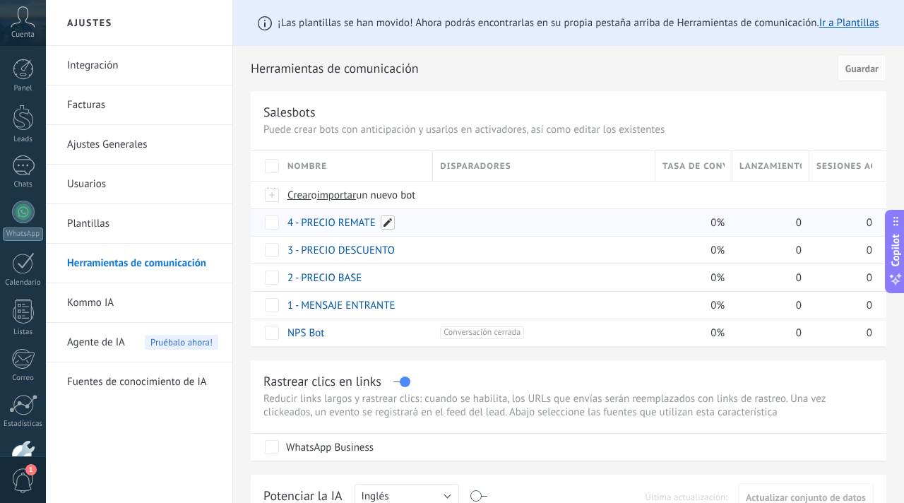
click at [385, 224] on span at bounding box center [388, 222] width 14 height 14
click at [470, 210] on div at bounding box center [540, 222] width 215 height 27
click at [458, 221] on span at bounding box center [459, 222] width 14 height 14
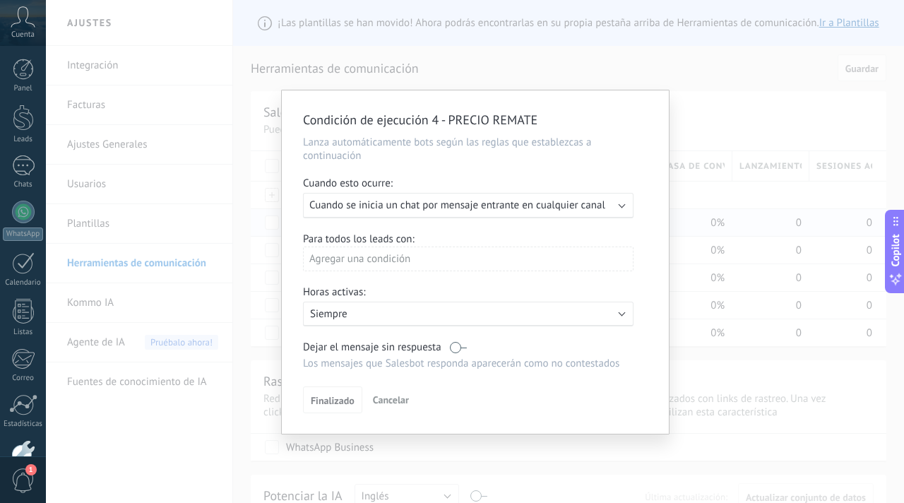
click at [431, 207] on span "Cuando se inicia un chat por mensaje entrante en cualquier canal" at bounding box center [457, 204] width 296 height 13
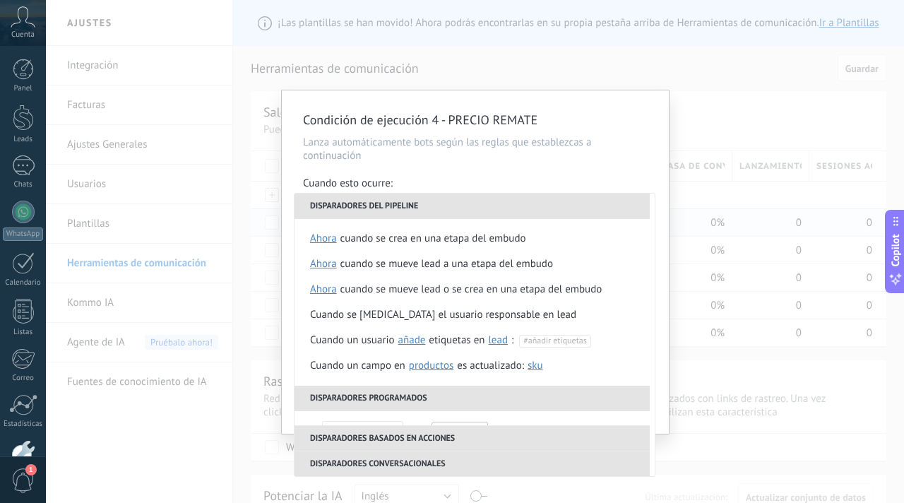
click at [408, 211] on li "Disparadores del pipeline" at bounding box center [471, 205] width 355 height 25
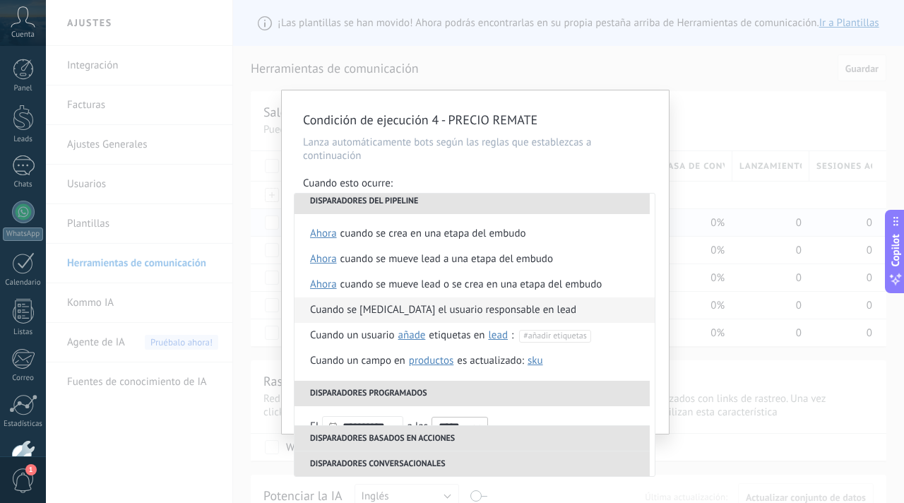
scroll to position [0, 0]
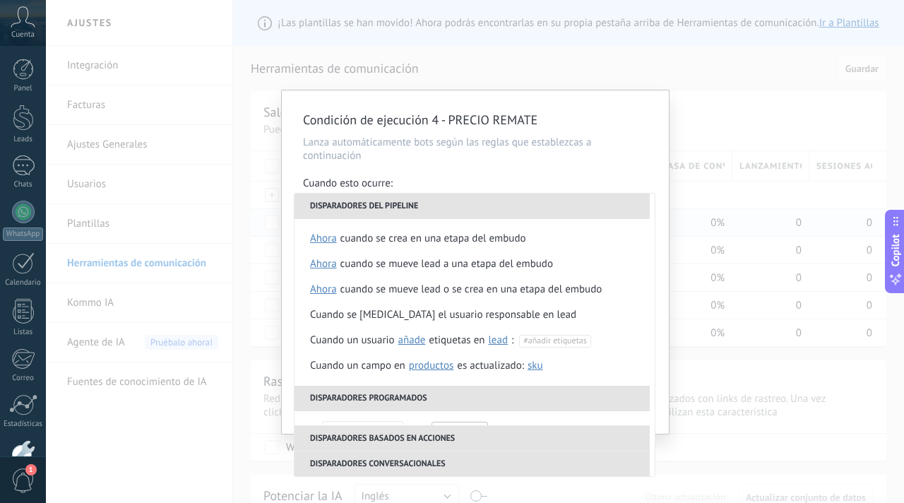
click at [697, 118] on div "Condición de ejecución 4 - PRECIO REMATE Lanza automáticamente bots según las r…" at bounding box center [475, 251] width 858 height 503
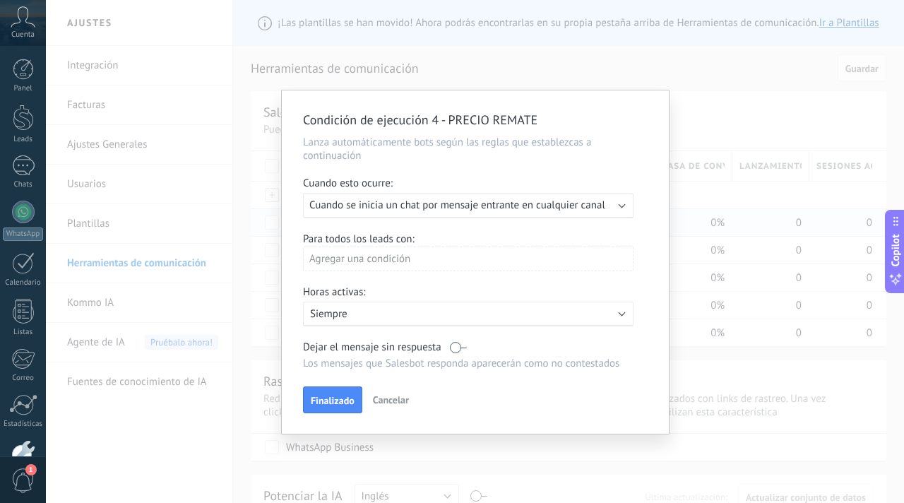
click at [398, 398] on span "Cancelar" at bounding box center [391, 399] width 36 height 13
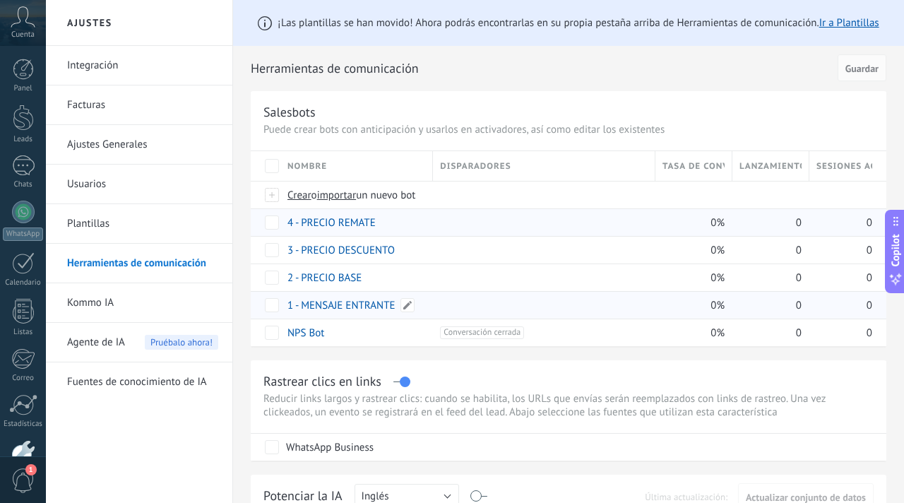
click at [357, 308] on link "1 - MENSAJE ENTRANTE" at bounding box center [341, 305] width 108 height 13
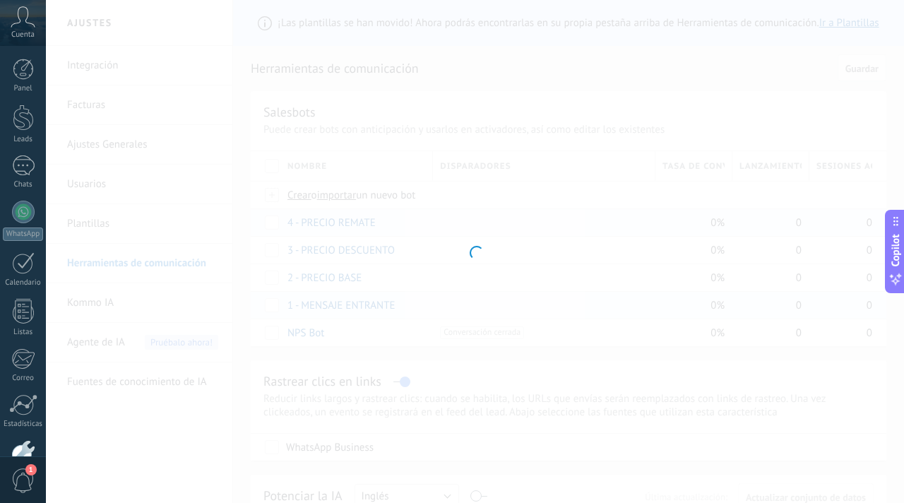
type input "**********"
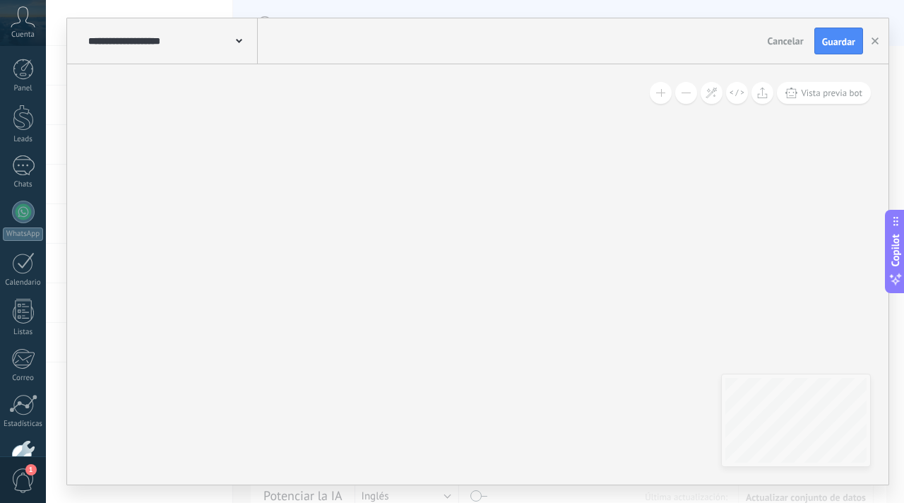
click at [831, 32] on button "Guardar" at bounding box center [838, 41] width 49 height 27
click at [875, 41] on use "button" at bounding box center [874, 40] width 7 height 7
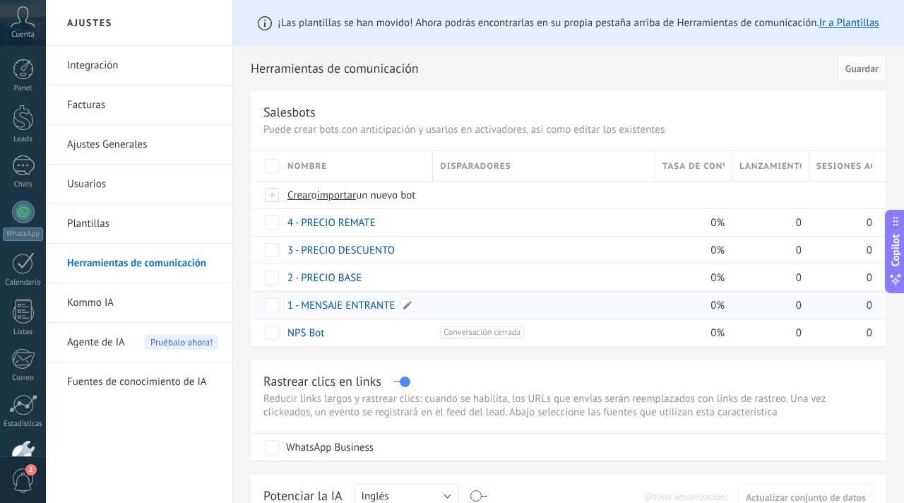
click at [336, 304] on link "1 - MENSAJE ENTRANTE" at bounding box center [341, 305] width 108 height 13
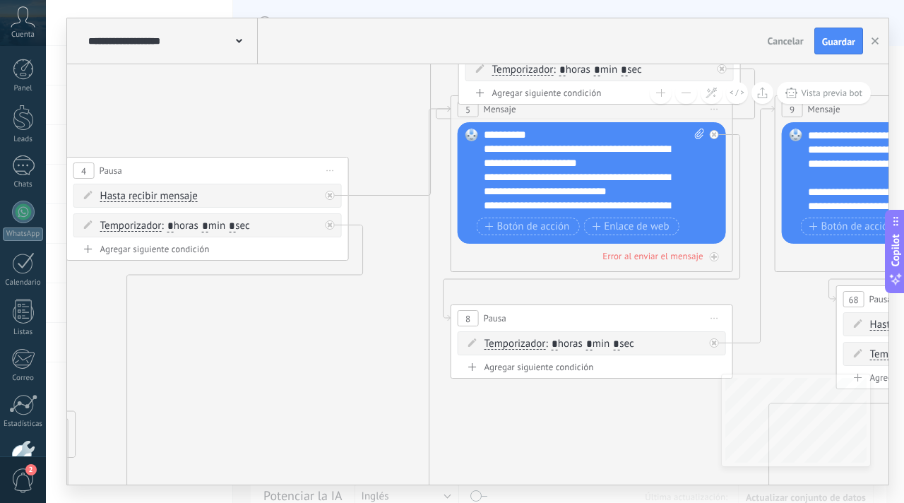
scroll to position [169, 0]
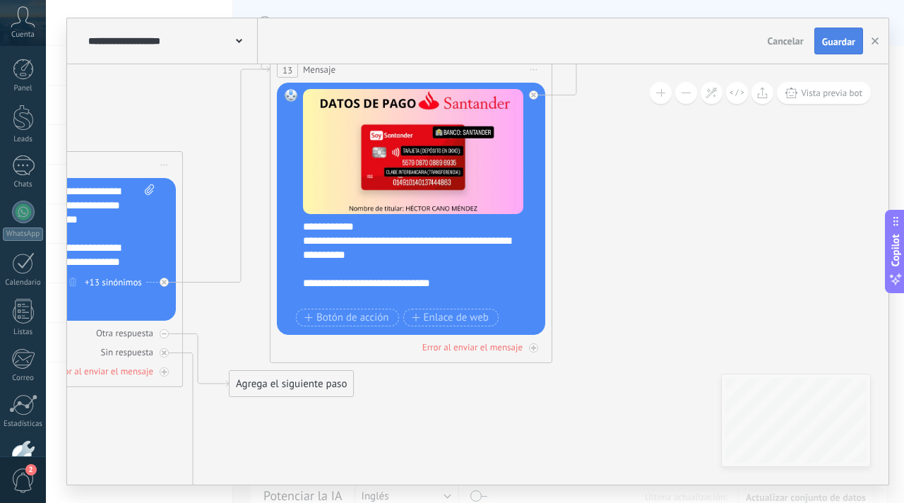
click at [841, 40] on span "Guardar" at bounding box center [838, 42] width 33 height 10
click at [875, 42] on icon "button" at bounding box center [874, 40] width 7 height 7
